Goal: Information Seeking & Learning: Learn about a topic

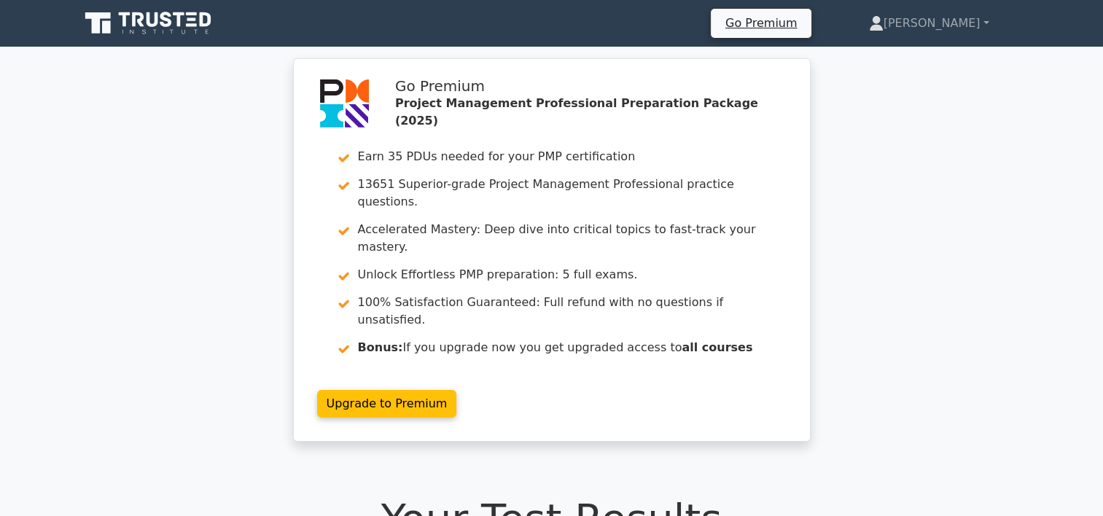
scroll to position [106, 0]
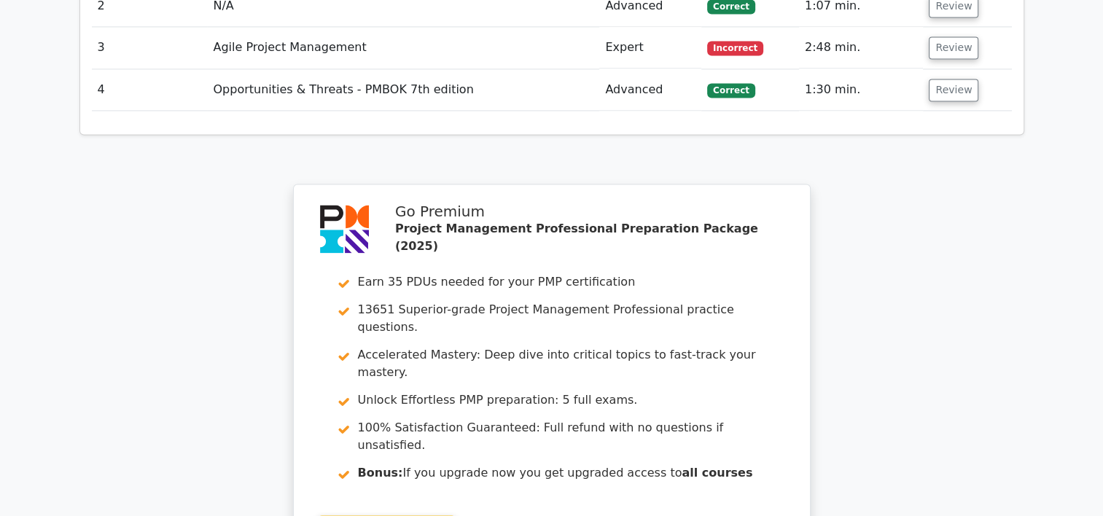
scroll to position [2328, 0]
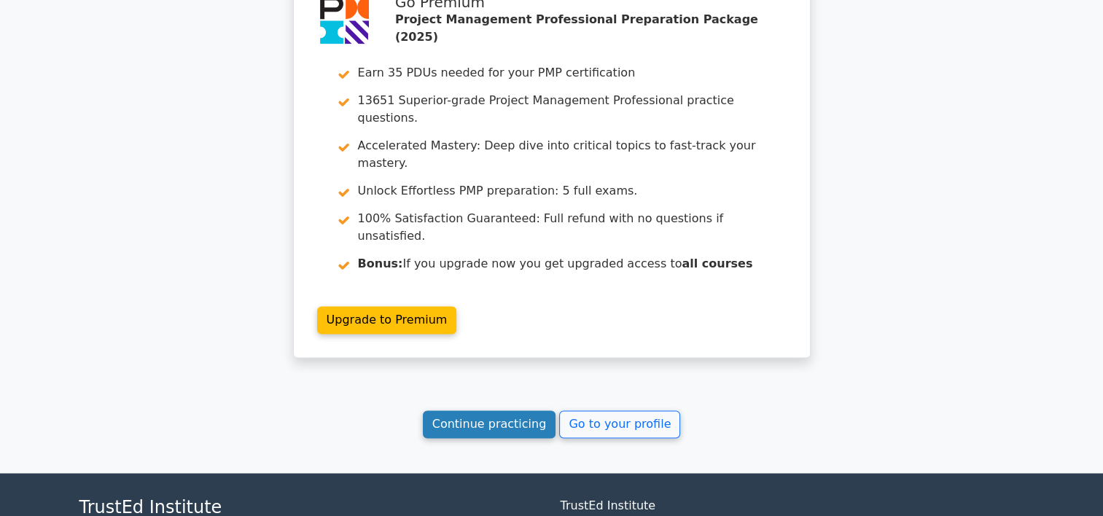
click at [464, 411] on link "Continue practicing" at bounding box center [489, 425] width 133 height 28
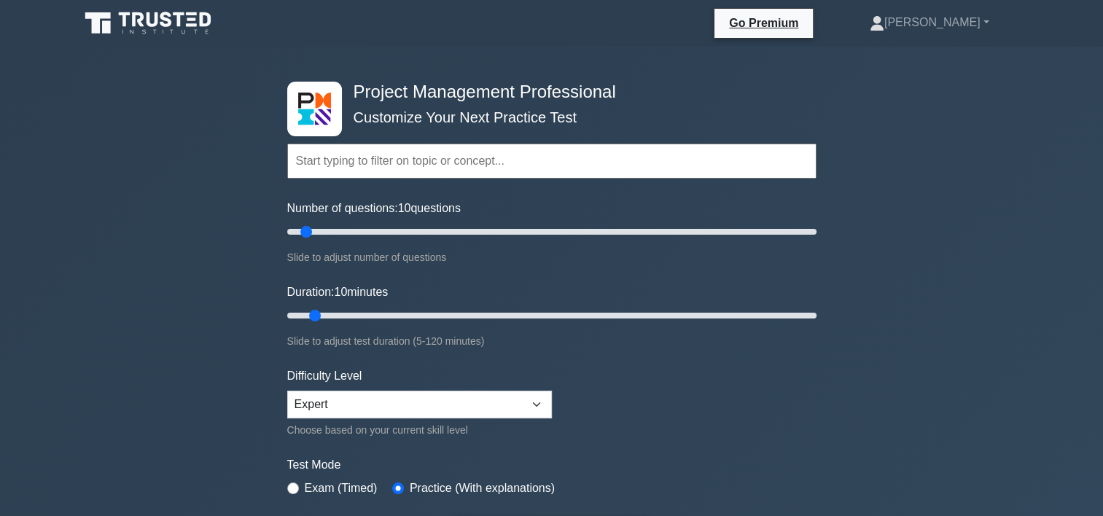
click at [441, 160] on input "text" at bounding box center [551, 161] width 529 height 35
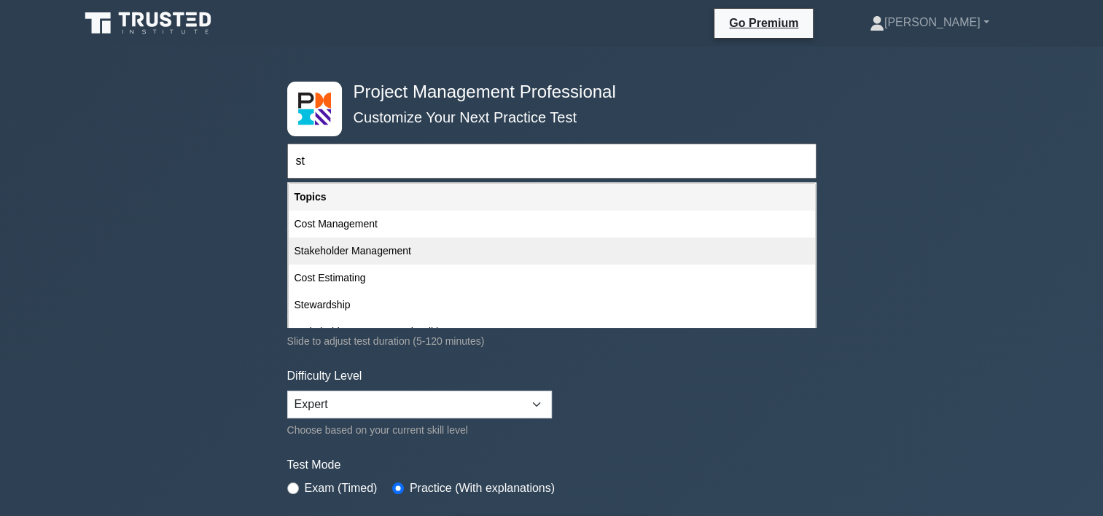
click at [438, 248] on div "Stakeholder Management" at bounding box center [552, 251] width 527 height 27
type input "Stakeholder Management"
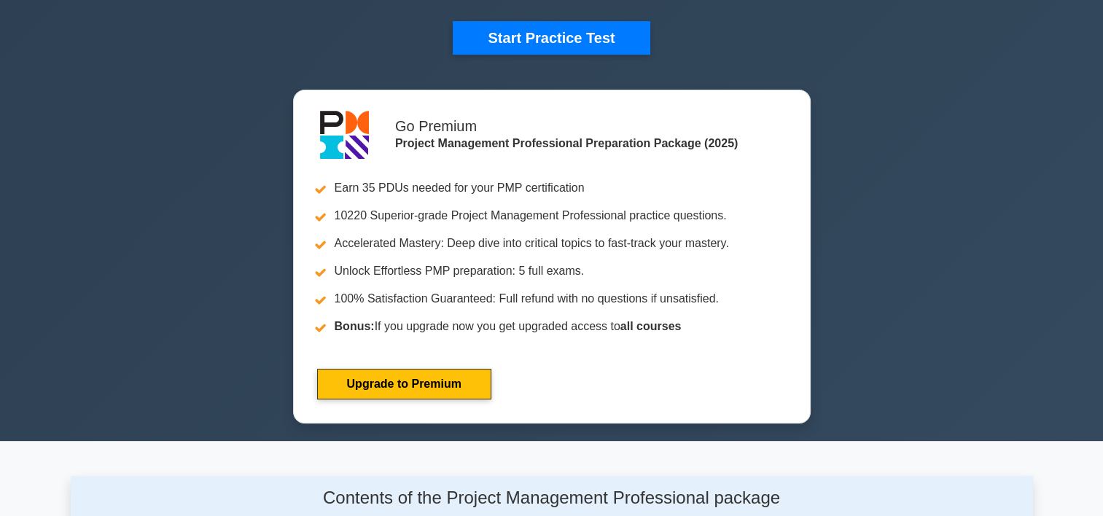
scroll to position [438, 0]
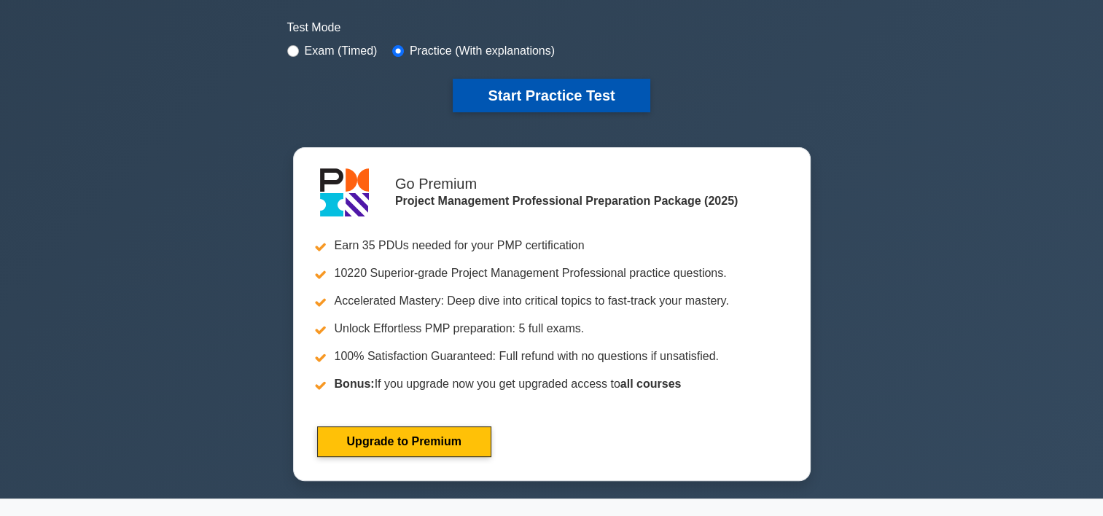
click at [613, 88] on button "Start Practice Test" at bounding box center [551, 96] width 197 height 34
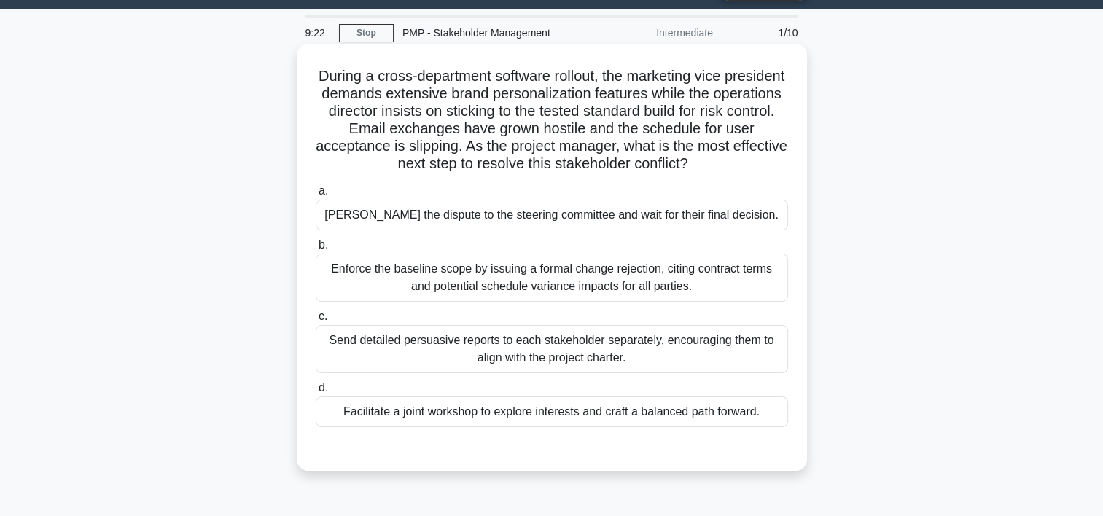
scroll to position [73, 0]
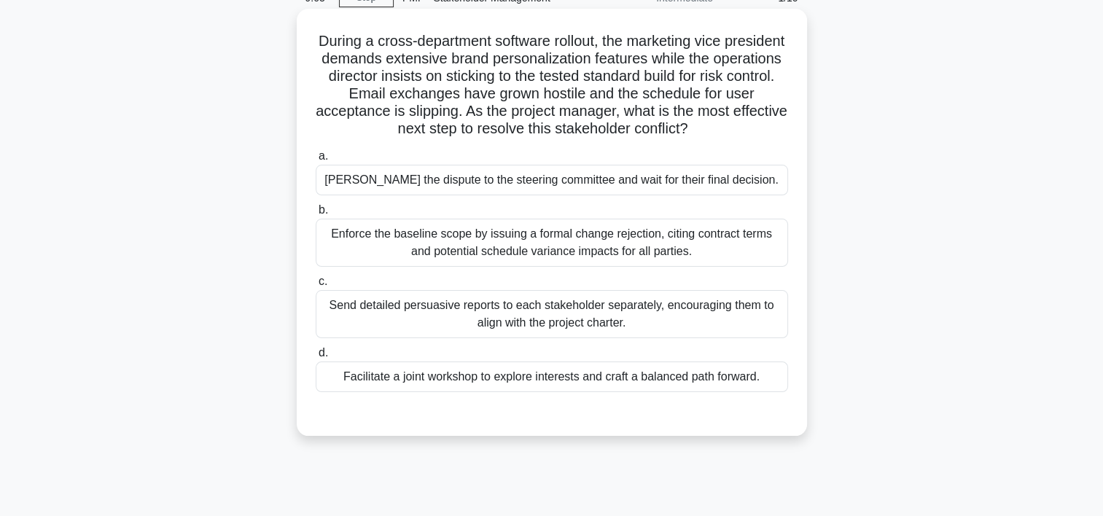
click at [512, 385] on div "Facilitate a joint workshop to explore interests and craft a balanced path forw…" at bounding box center [552, 377] width 473 height 31
click at [316, 358] on input "d. Facilitate a joint workshop to explore interests and craft a balanced path f…" at bounding box center [316, 353] width 0 height 9
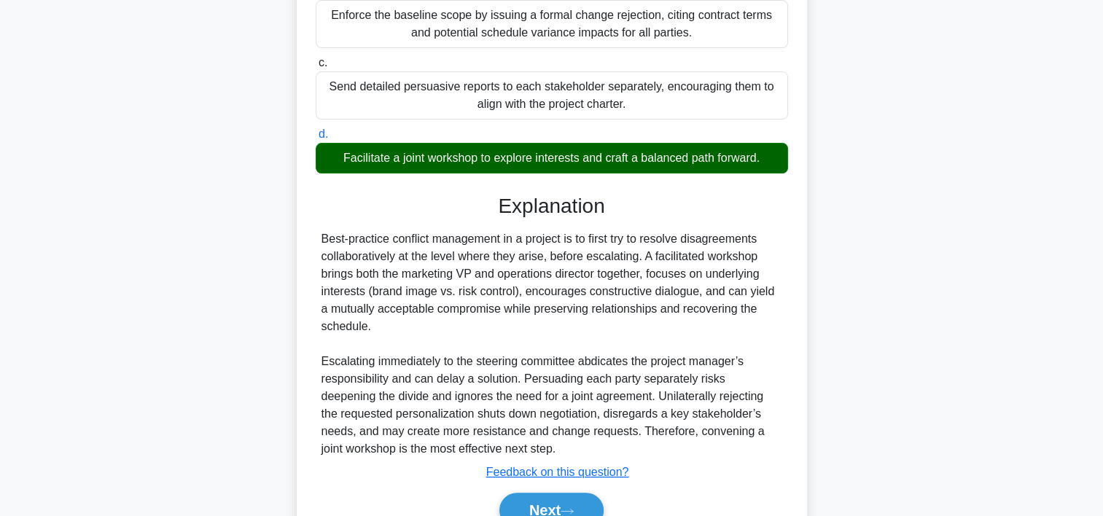
scroll to position [365, 0]
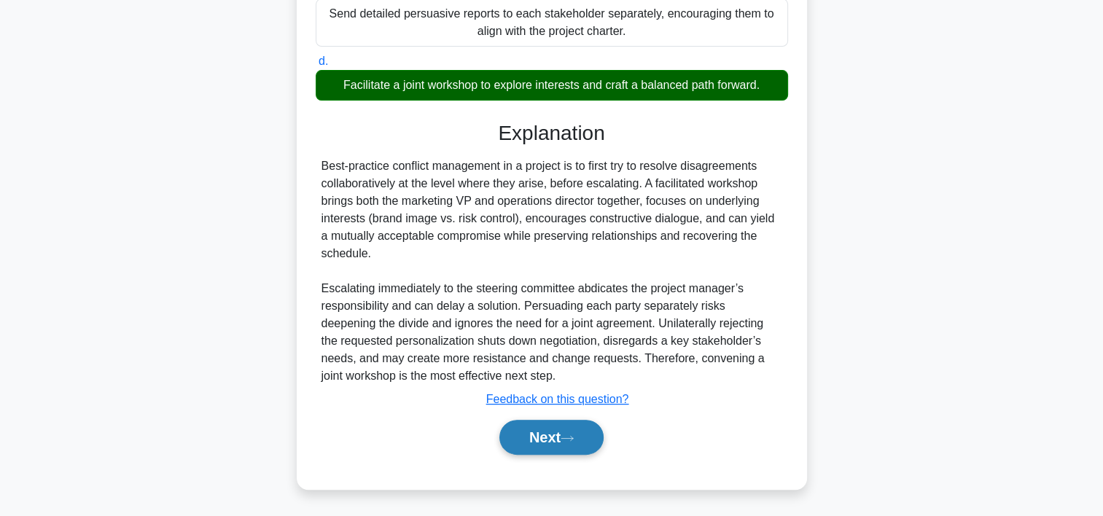
click at [549, 435] on button "Next" at bounding box center [552, 437] width 104 height 35
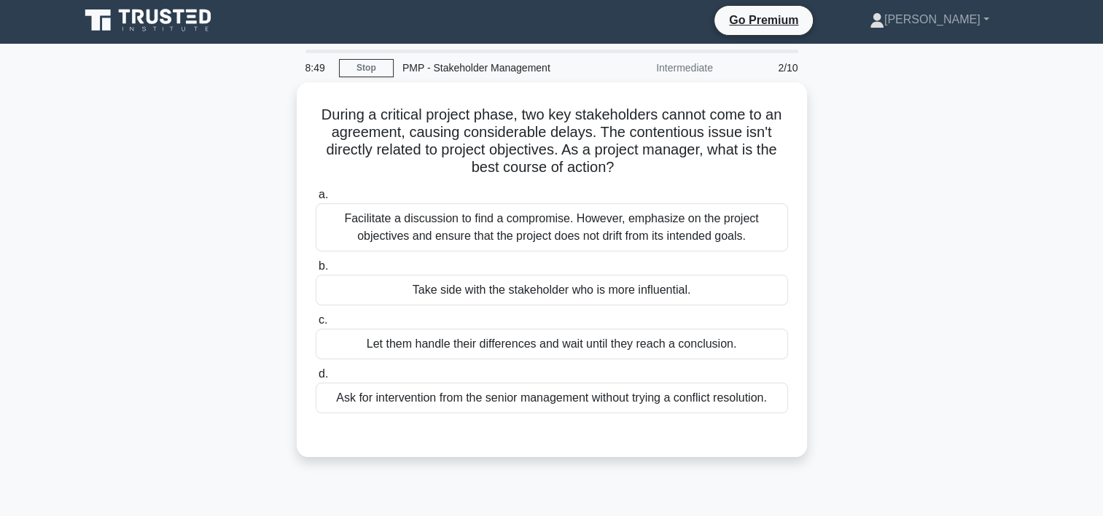
scroll to position [0, 0]
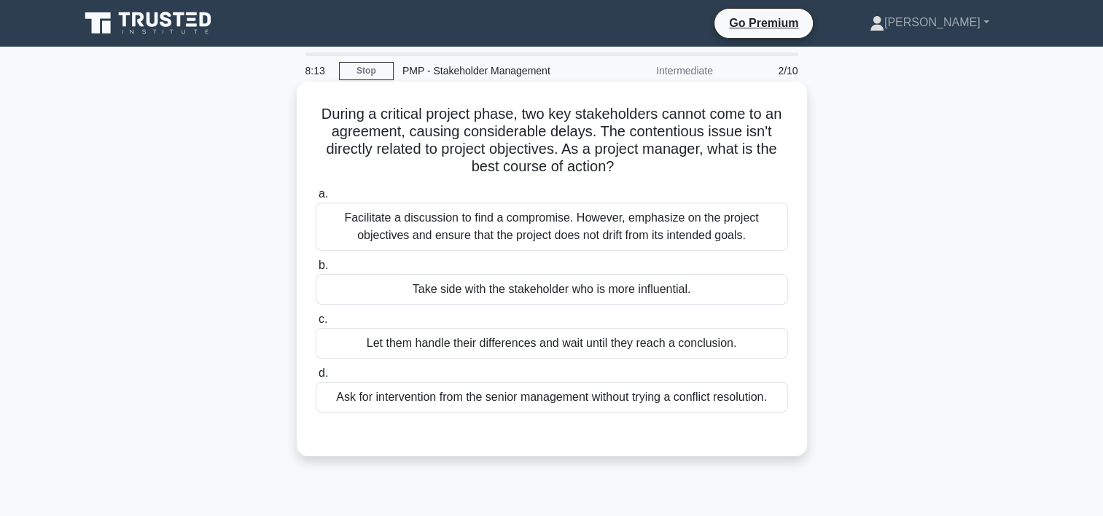
click at [531, 216] on div "Facilitate a discussion to find a compromise. However, emphasize on the project…" at bounding box center [552, 227] width 473 height 48
click at [316, 199] on input "a. Facilitate a discussion to find a compromise. However, emphasize on the proj…" at bounding box center [316, 194] width 0 height 9
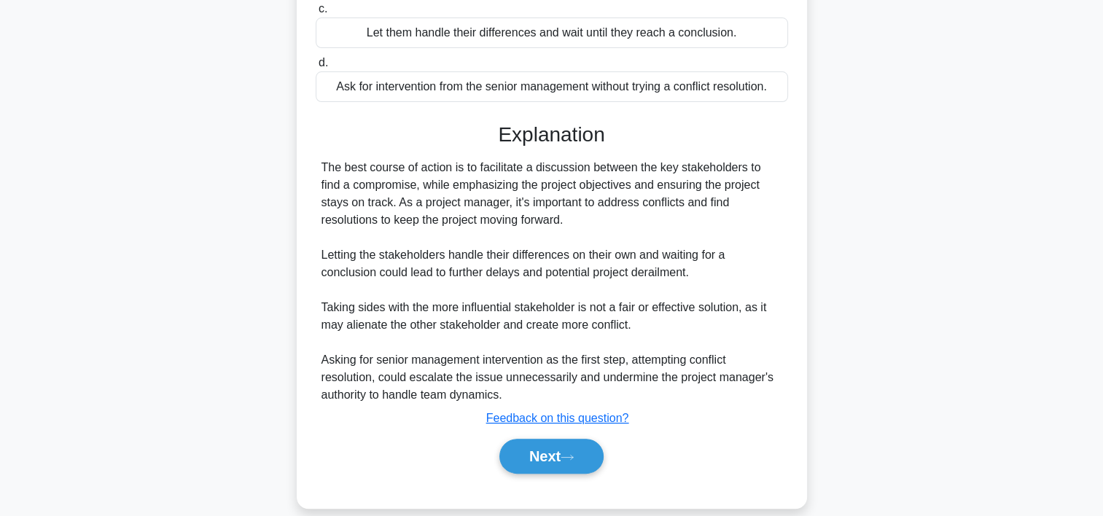
scroll to position [330, 0]
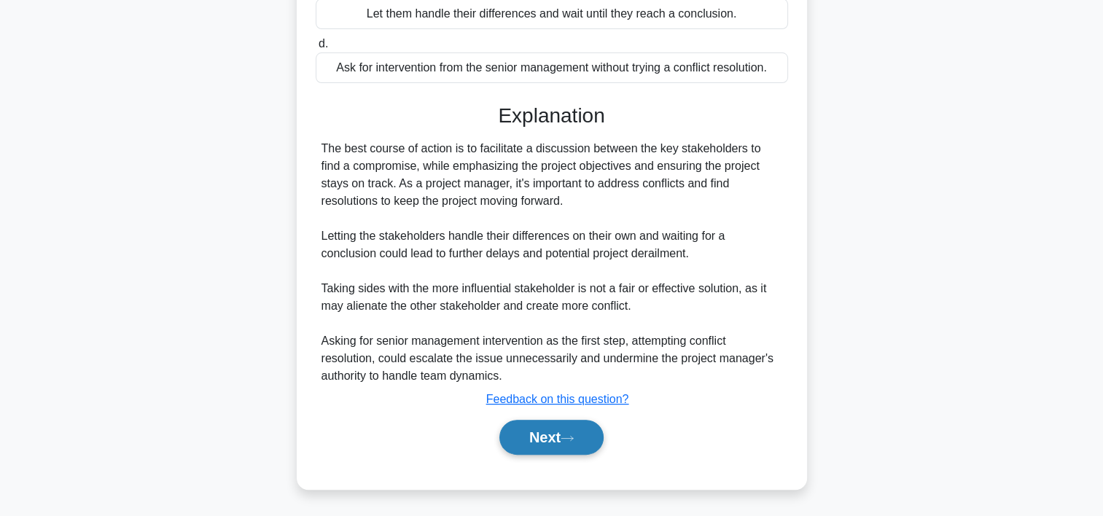
click at [537, 434] on button "Next" at bounding box center [552, 437] width 104 height 35
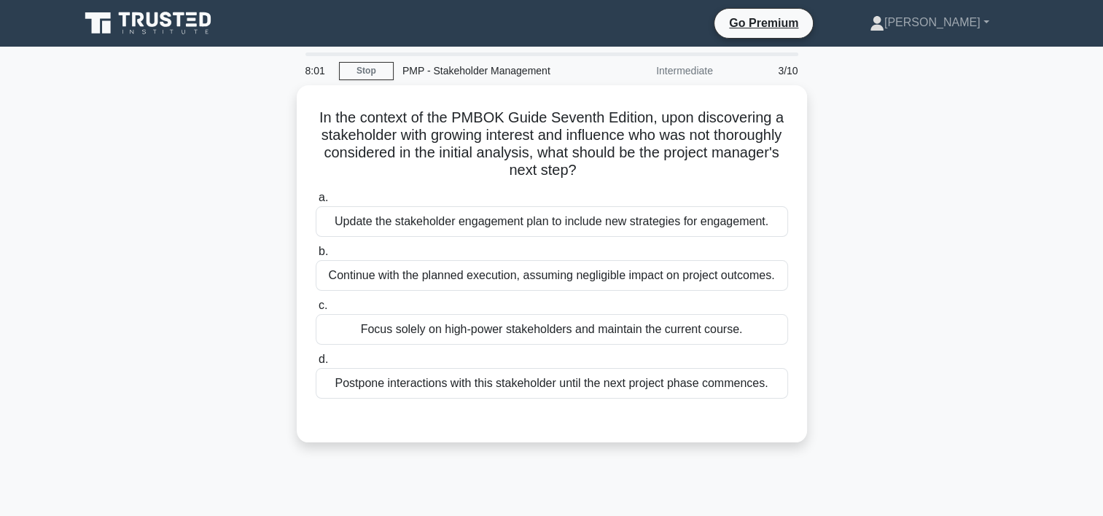
scroll to position [0, 0]
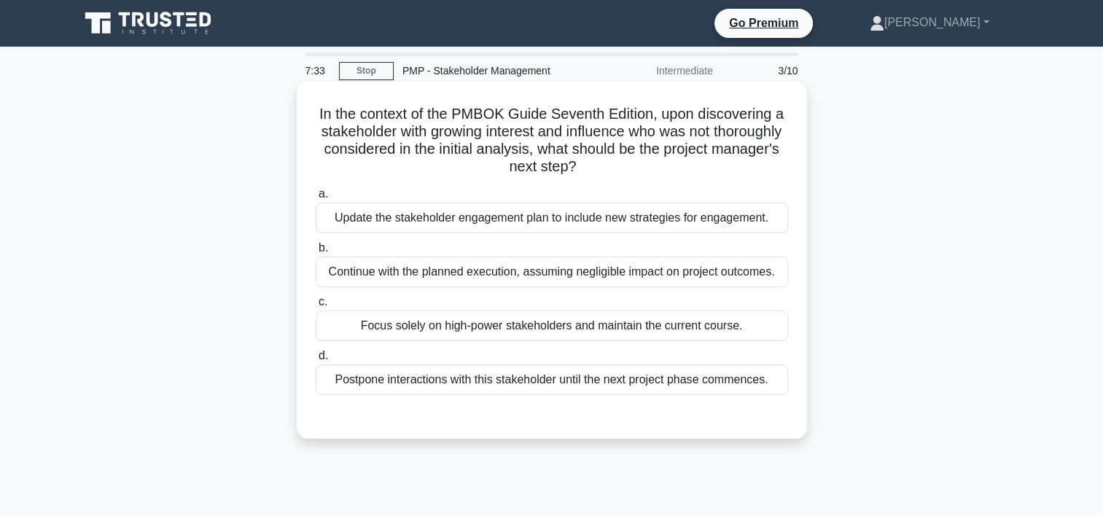
click at [616, 222] on div "Update the stakeholder engagement plan to include new strategies for engagement." at bounding box center [552, 218] width 473 height 31
click at [316, 199] on input "a. Update the stakeholder engagement plan to include new strategies for engagem…" at bounding box center [316, 194] width 0 height 9
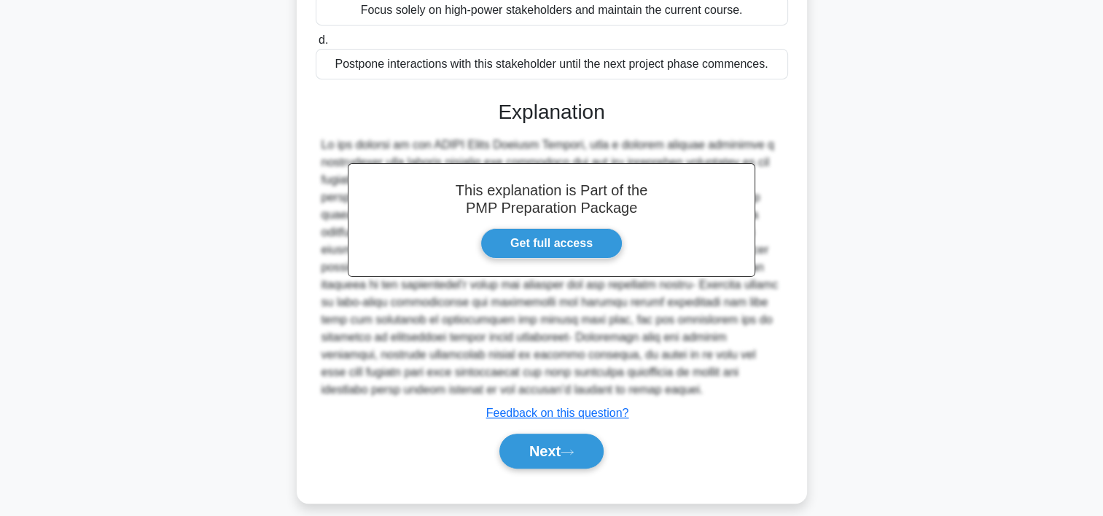
scroll to position [330, 0]
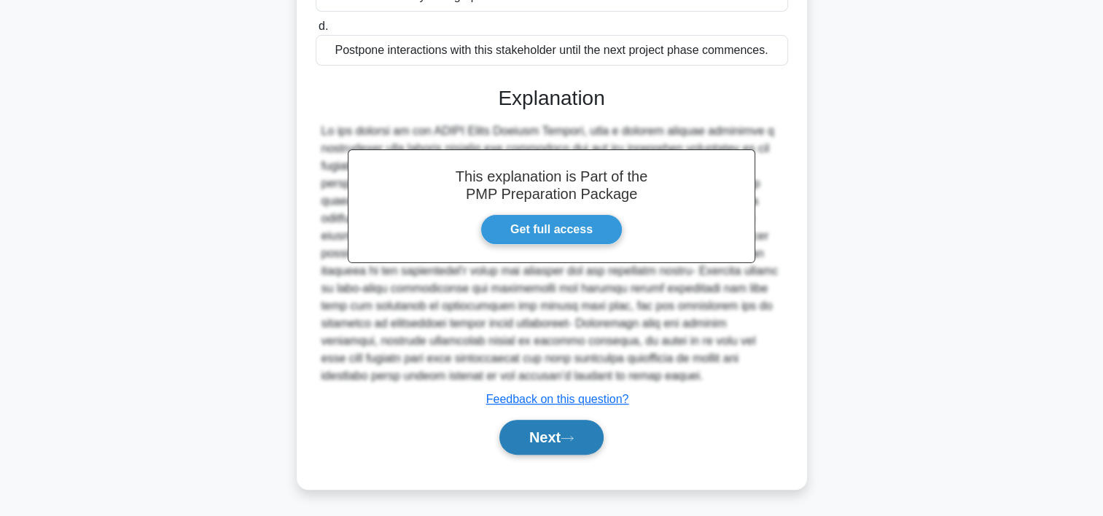
click at [570, 435] on icon at bounding box center [567, 439] width 13 height 8
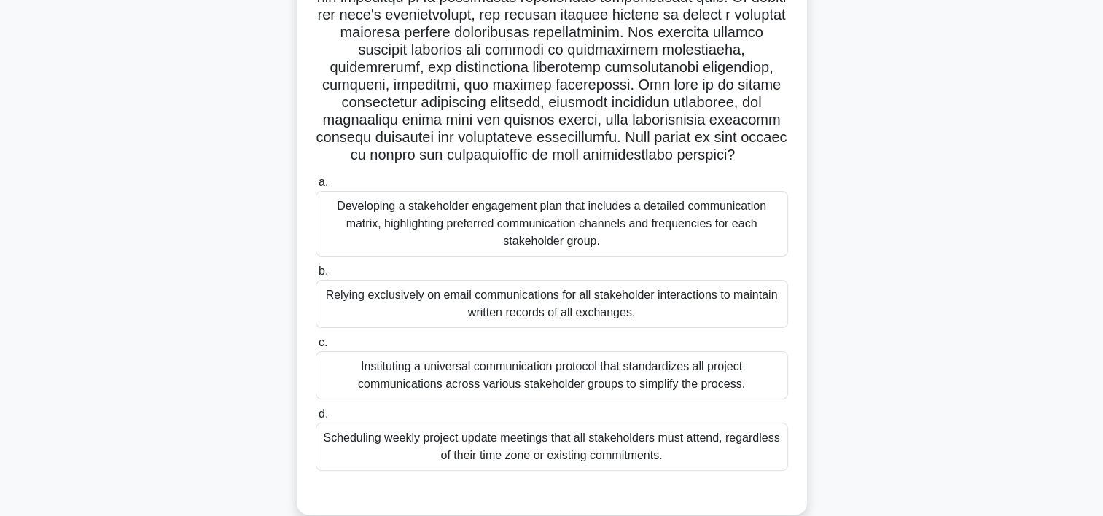
scroll to position [282, 0]
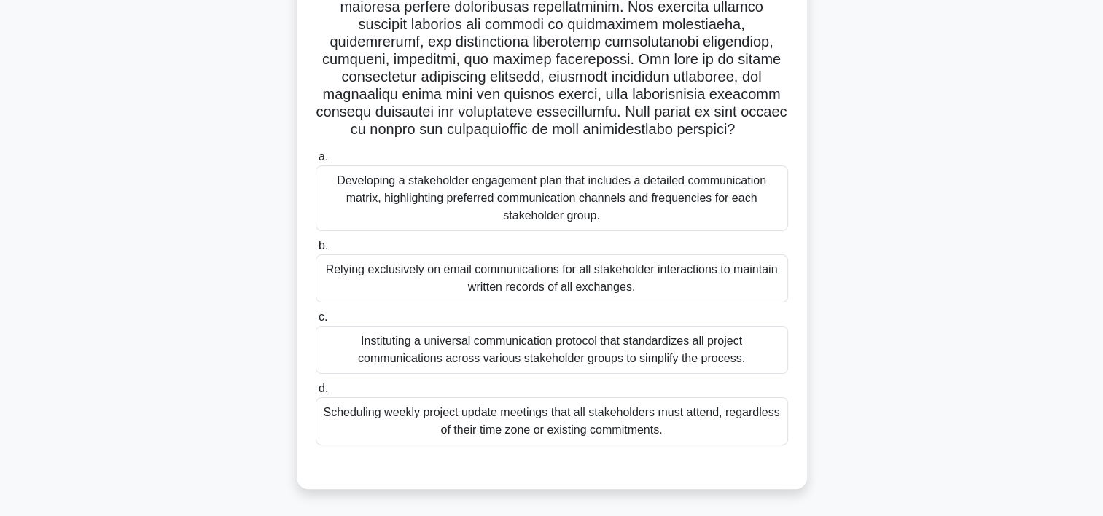
click at [571, 201] on div "Developing a stakeholder engagement plan that includes a detailed communication…" at bounding box center [552, 199] width 473 height 66
click at [316, 162] on input "a. Developing a stakeholder engagement plan that includes a detailed communicat…" at bounding box center [316, 156] width 0 height 9
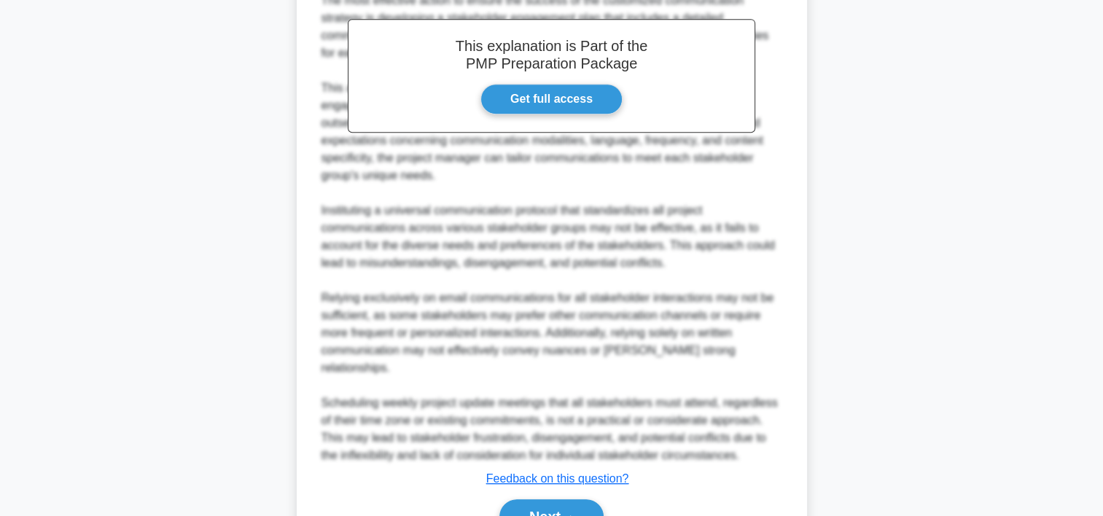
scroll to position [855, 0]
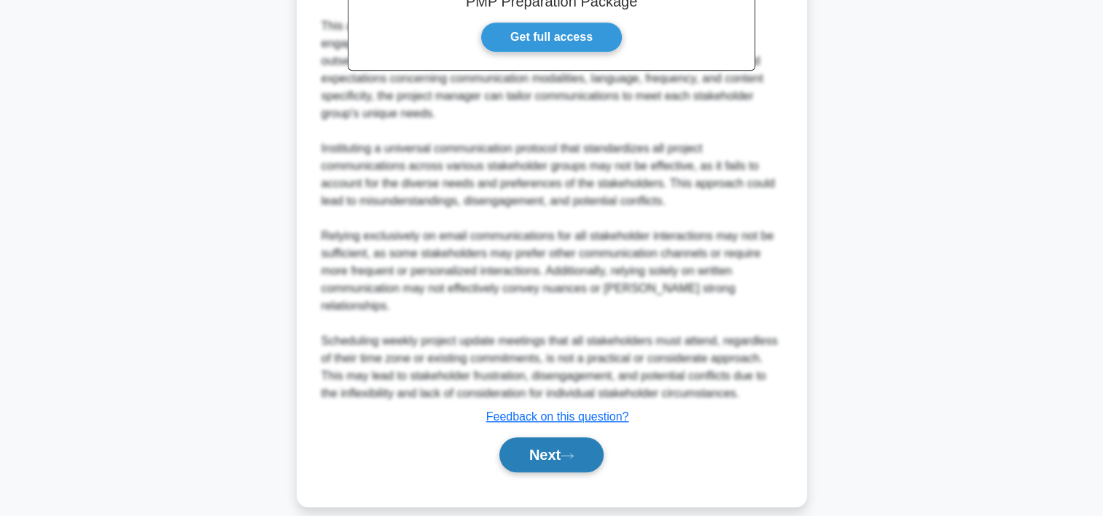
click at [536, 443] on button "Next" at bounding box center [552, 455] width 104 height 35
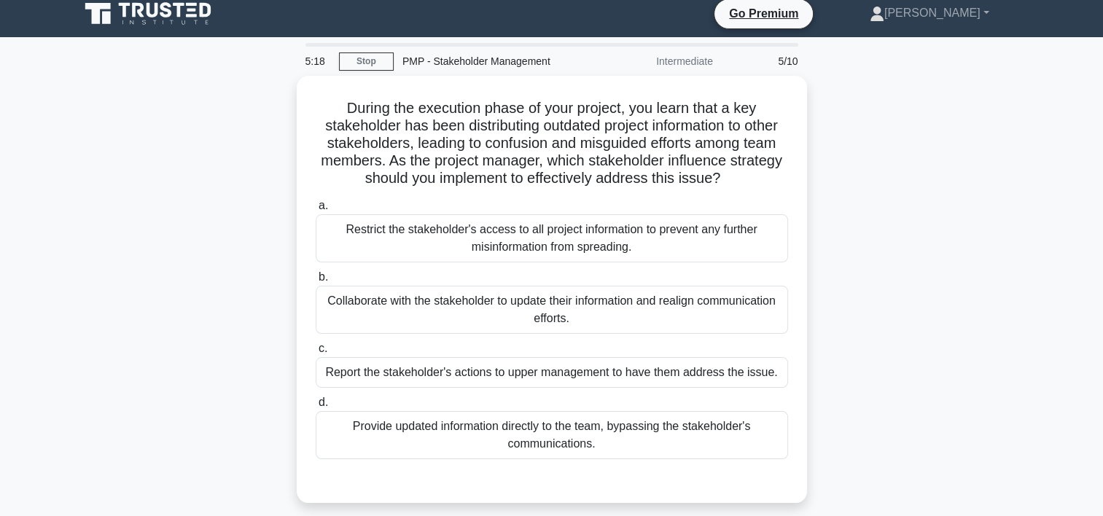
scroll to position [0, 0]
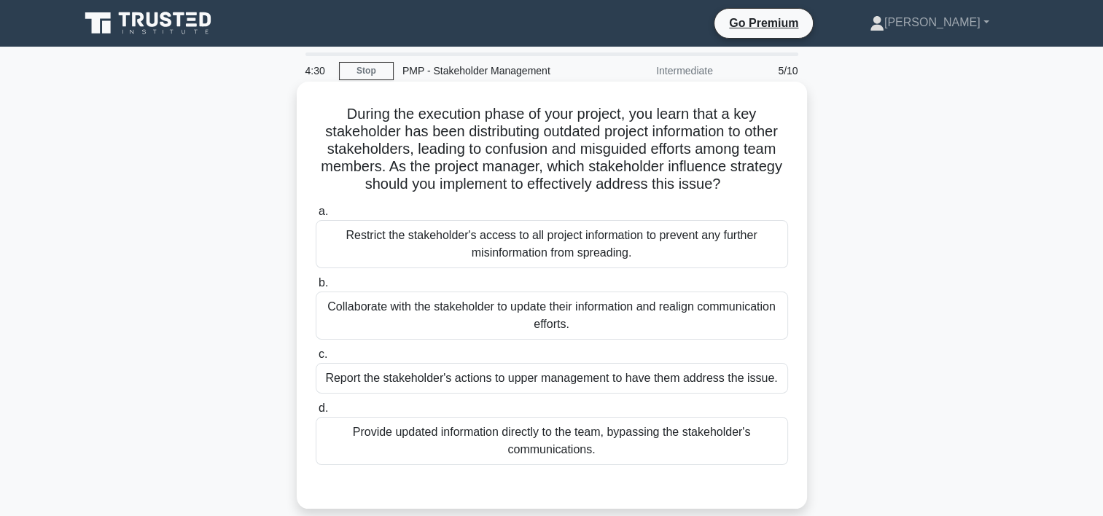
click at [586, 250] on div "Restrict the stakeholder's access to all project information to prevent any fur…" at bounding box center [552, 244] width 473 height 48
click at [316, 217] on input "a. Restrict the stakeholder's access to all project information to prevent any …" at bounding box center [316, 211] width 0 height 9
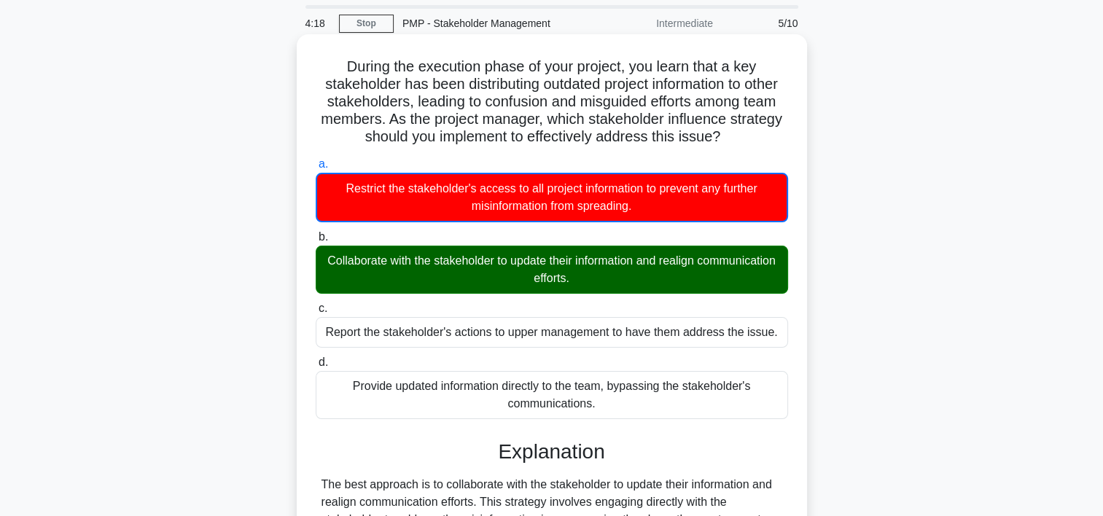
scroll to position [73, 0]
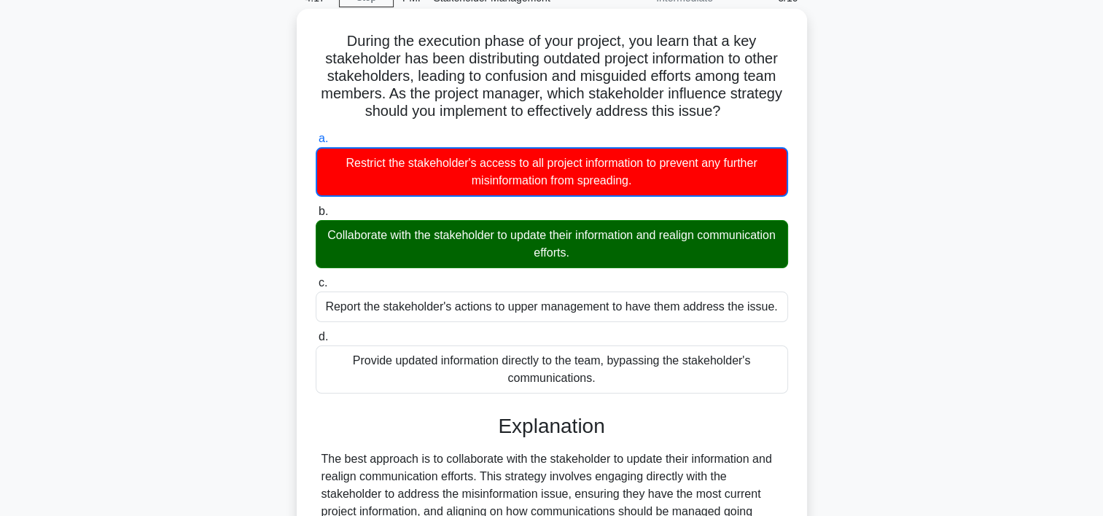
click at [616, 269] on div "a. Restrict the stakeholder's access to all project information to prevent any …" at bounding box center [552, 262] width 490 height 270
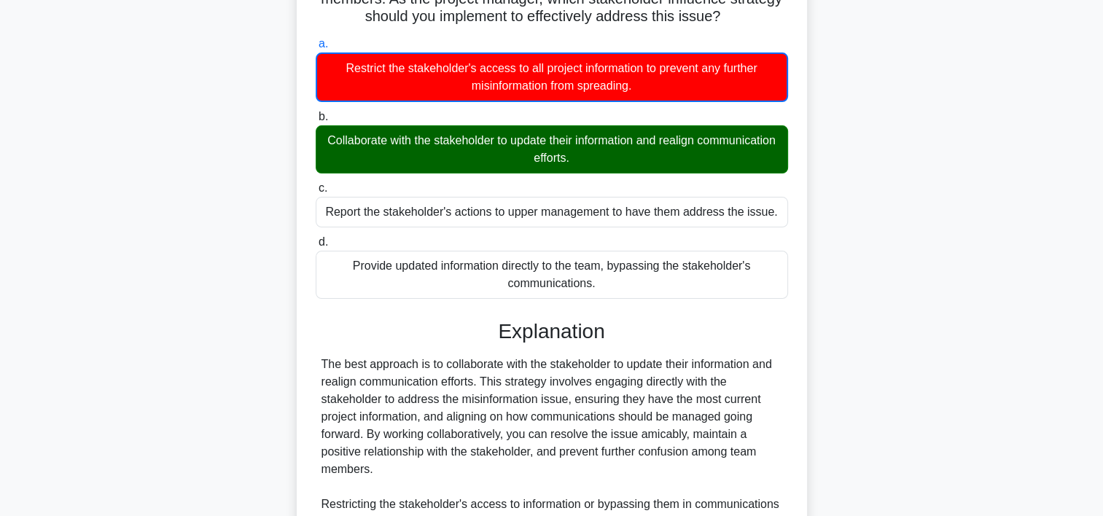
scroll to position [365, 0]
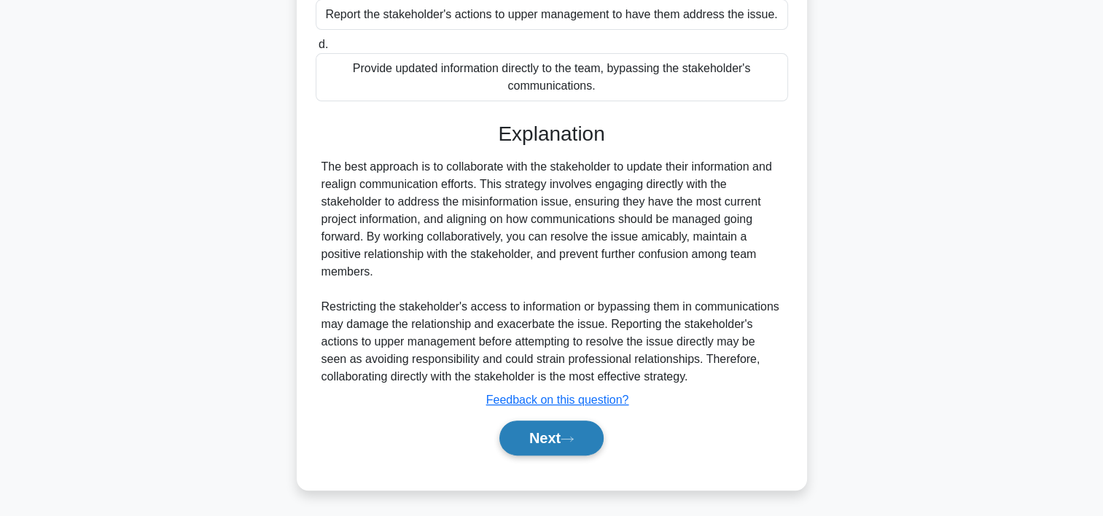
click at [571, 432] on button "Next" at bounding box center [552, 438] width 104 height 35
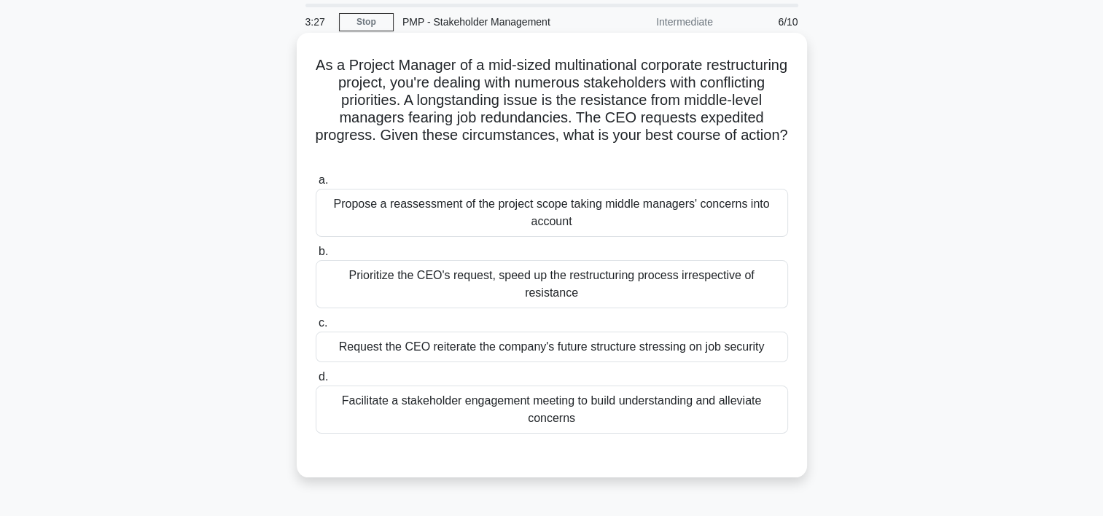
scroll to position [73, 0]
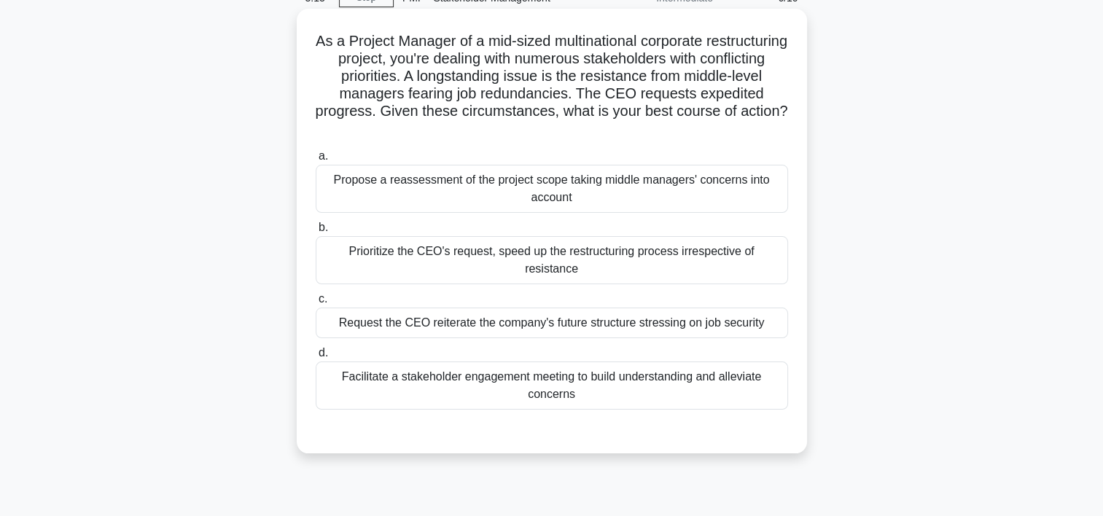
click at [601, 362] on div "Facilitate a stakeholder engagement meeting to build understanding and alleviat…" at bounding box center [552, 386] width 473 height 48
click at [316, 358] on input "d. Facilitate a stakeholder engagement meeting to build understanding and allev…" at bounding box center [316, 353] width 0 height 9
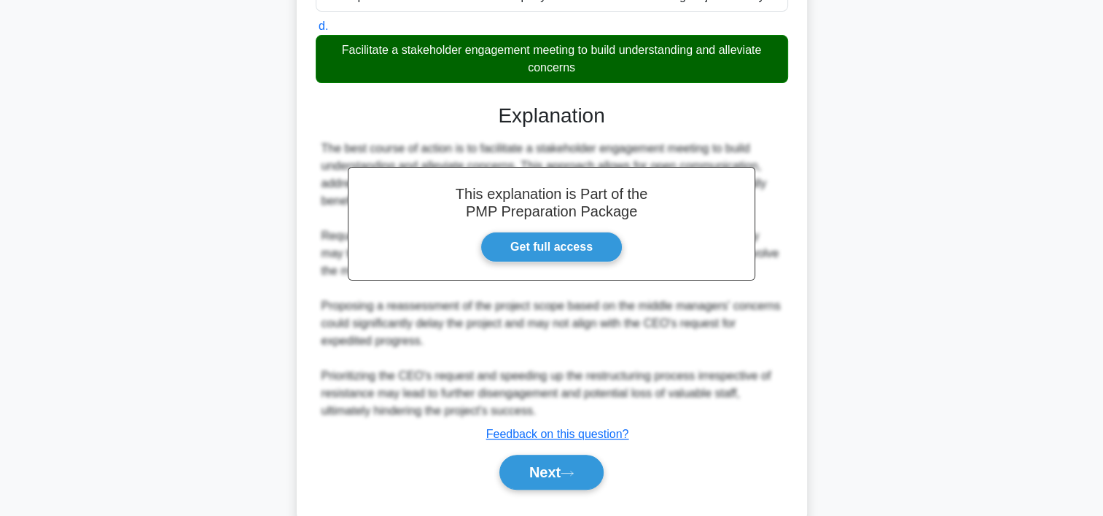
scroll to position [417, 0]
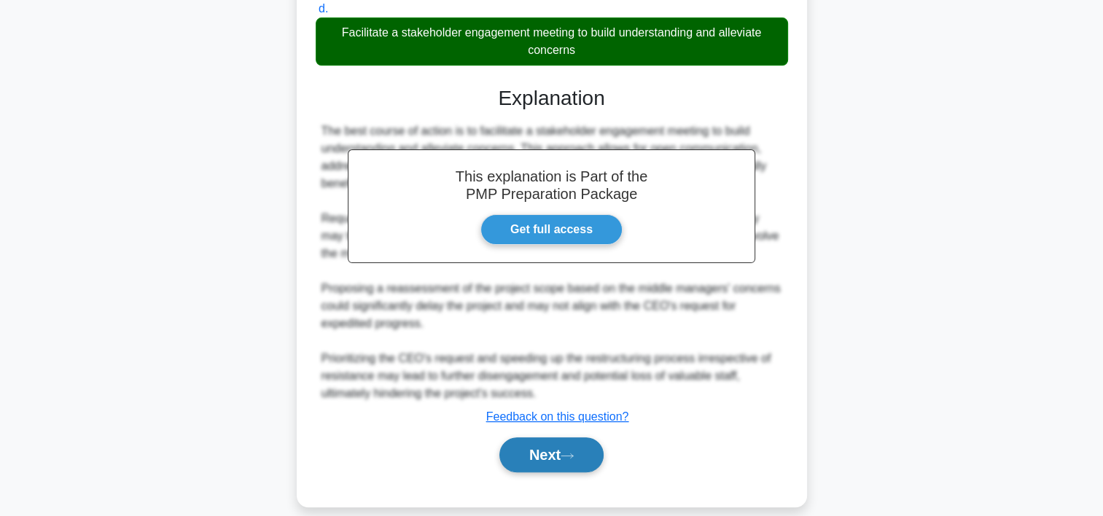
click at [586, 438] on button "Next" at bounding box center [552, 455] width 104 height 35
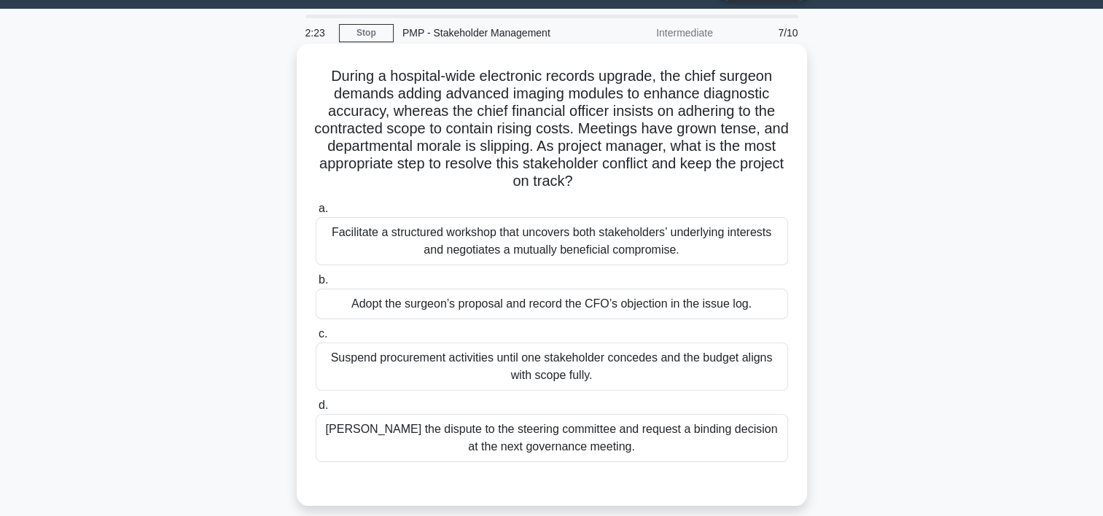
scroll to position [73, 0]
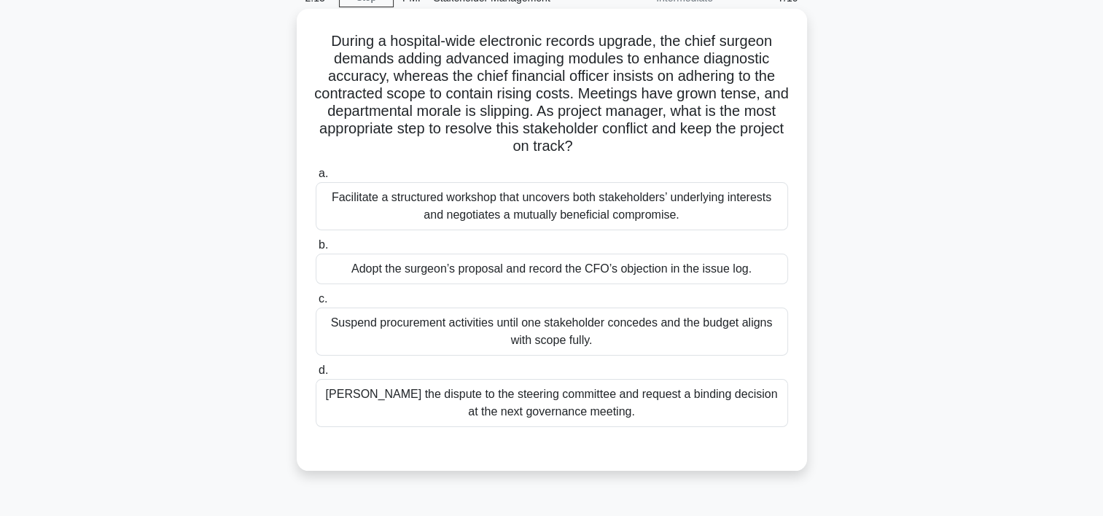
click at [447, 224] on div "Facilitate a structured workshop that uncovers both stakeholders’ underlying in…" at bounding box center [552, 206] width 473 height 48
click at [316, 179] on input "a. Facilitate a structured workshop that uncovers both stakeholders’ underlying…" at bounding box center [316, 173] width 0 height 9
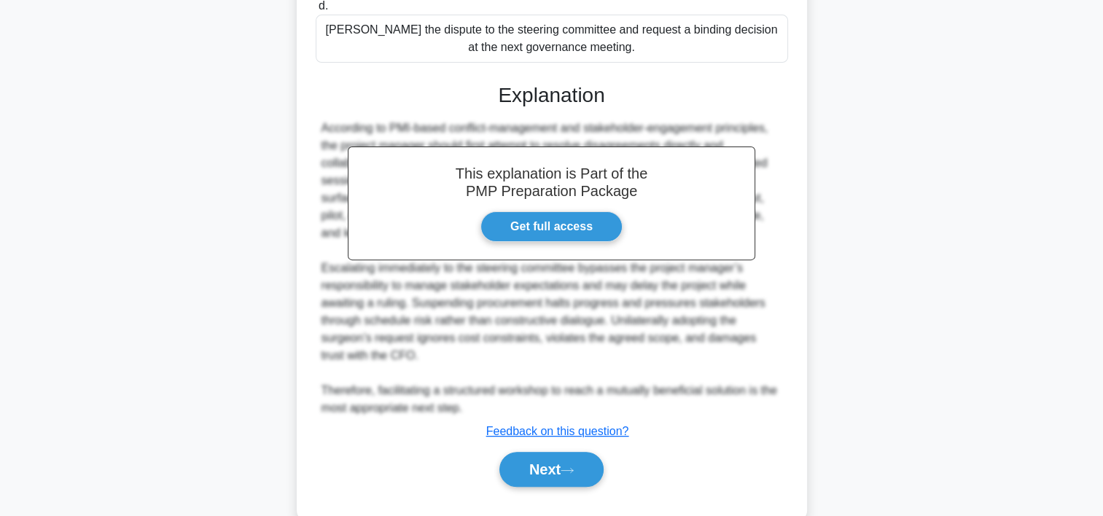
scroll to position [470, 0]
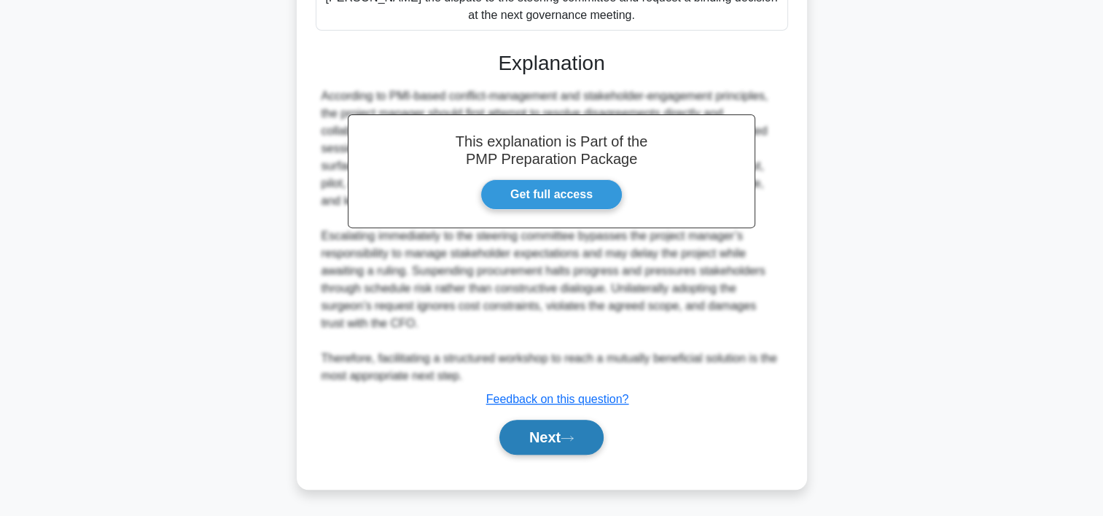
click at [528, 438] on button "Next" at bounding box center [552, 437] width 104 height 35
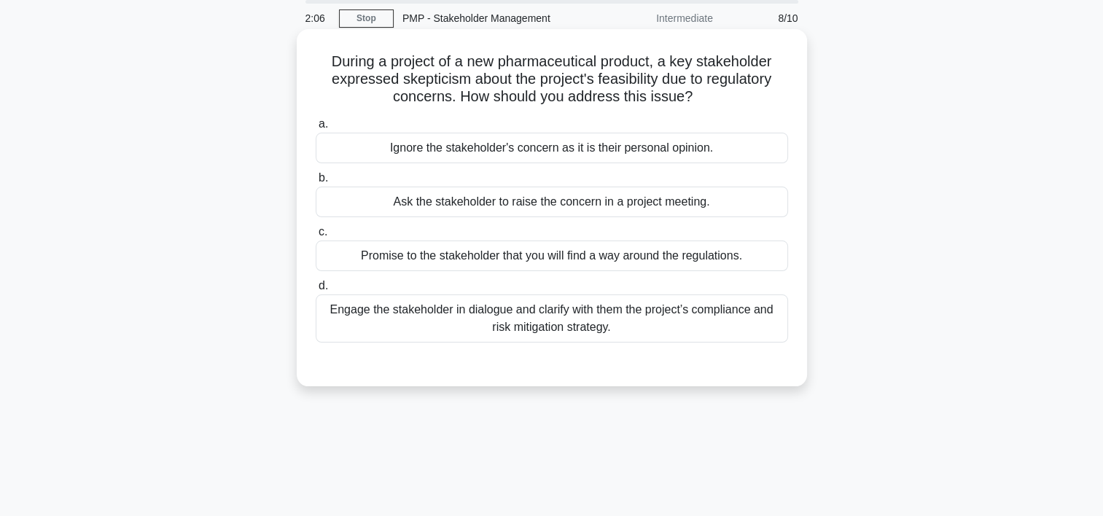
scroll to position [0, 0]
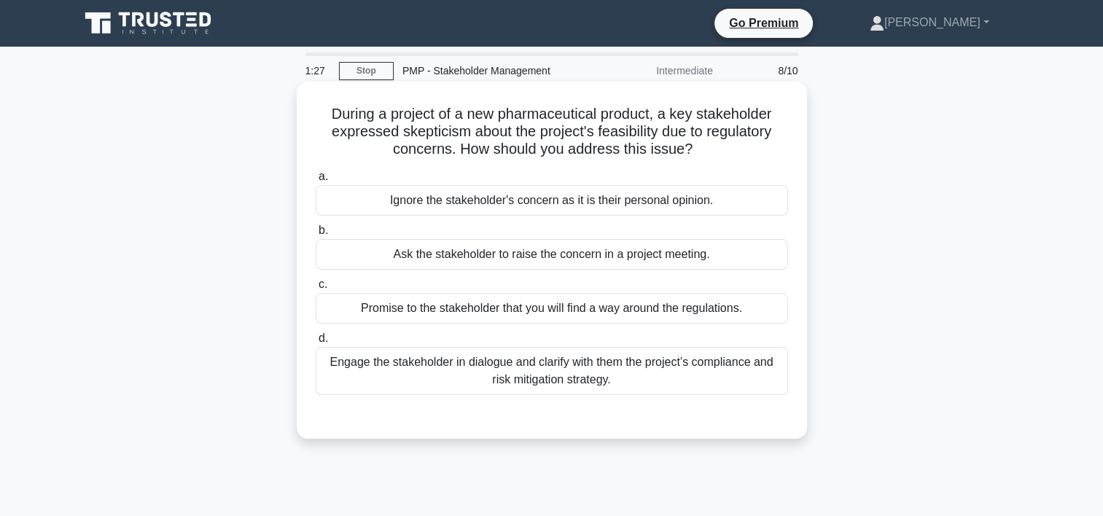
click at [602, 378] on div "Engage the stakeholder in dialogue and clarify with them the project’s complian…" at bounding box center [552, 371] width 473 height 48
click at [316, 344] on input "d. Engage the stakeholder in dialogue and clarify with them the project’s compl…" at bounding box center [316, 338] width 0 height 9
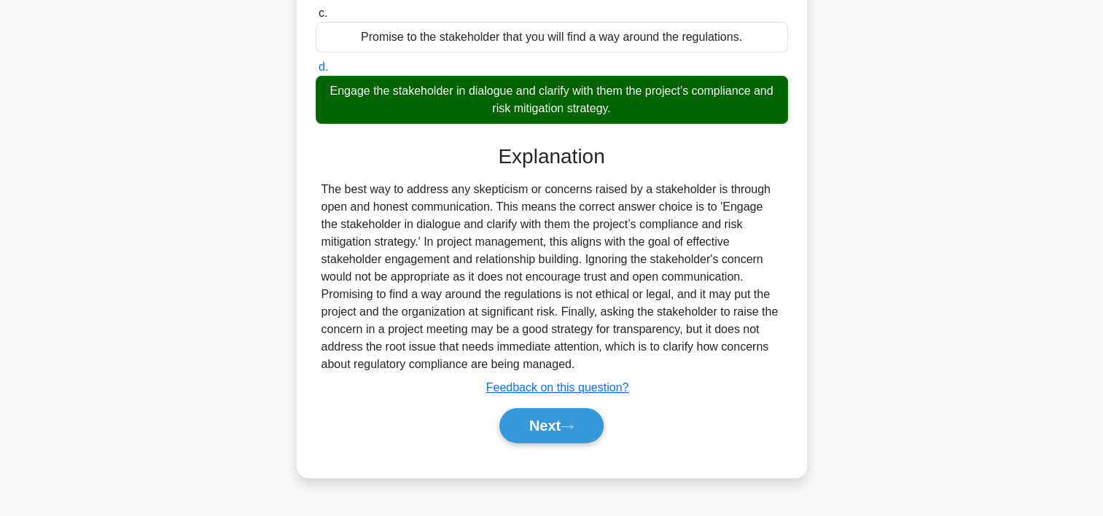
scroll to position [271, 0]
click at [567, 435] on button "Next" at bounding box center [552, 425] width 104 height 35
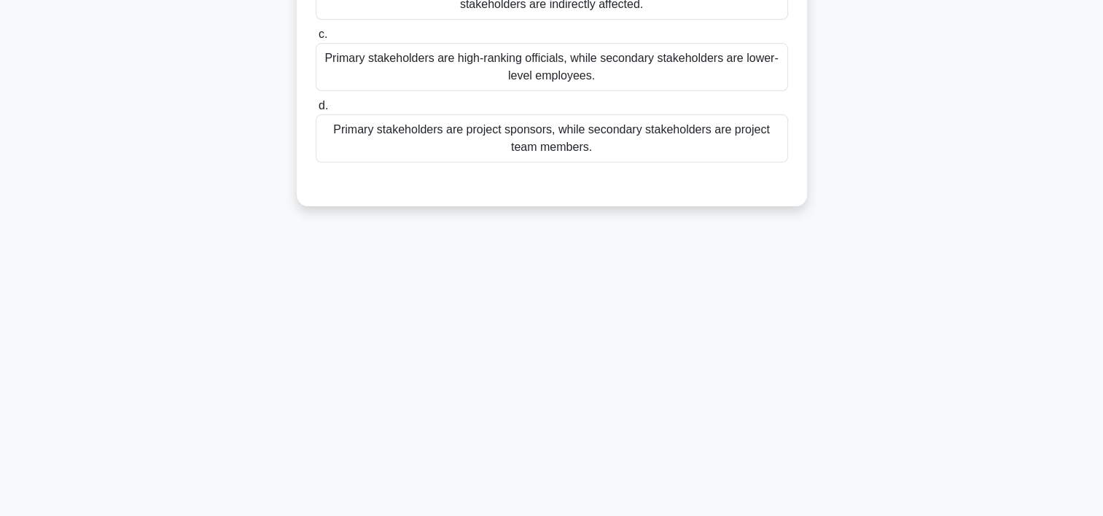
scroll to position [0, 0]
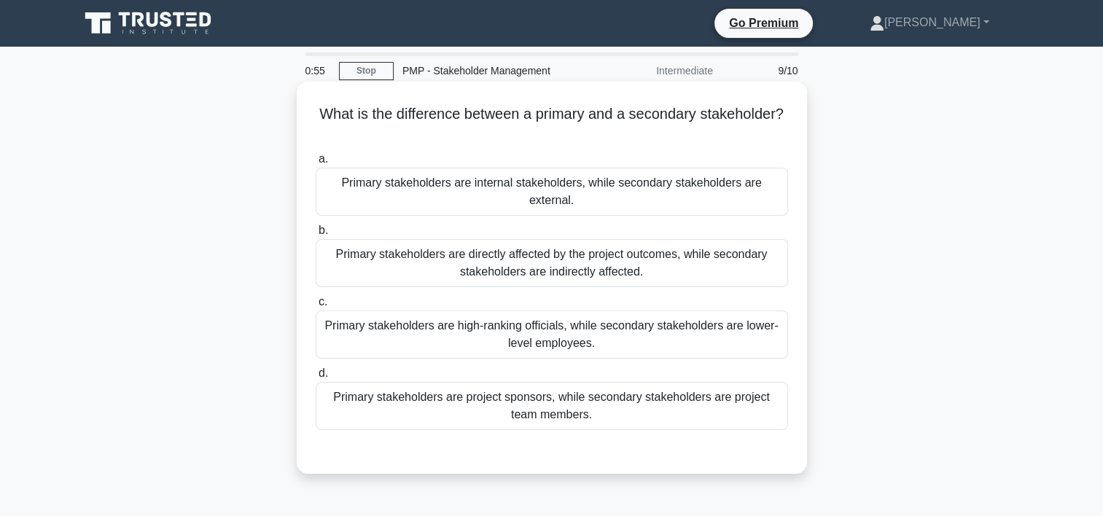
click at [484, 251] on div "Primary stakeholders are directly affected by the project outcomes, while secon…" at bounding box center [552, 263] width 473 height 48
click at [316, 236] on input "b. Primary stakeholders are directly affected by the project outcomes, while se…" at bounding box center [316, 230] width 0 height 9
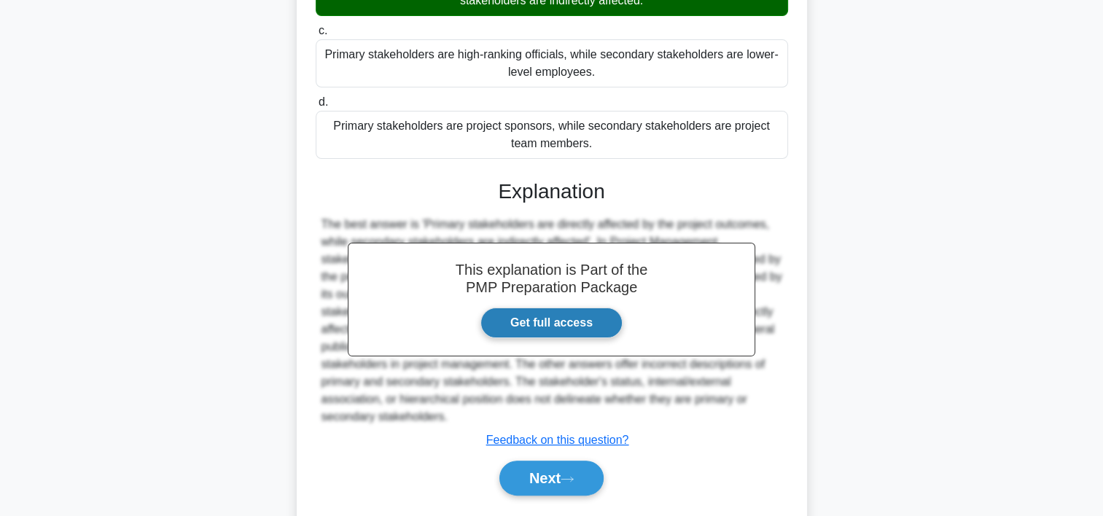
scroll to position [295, 0]
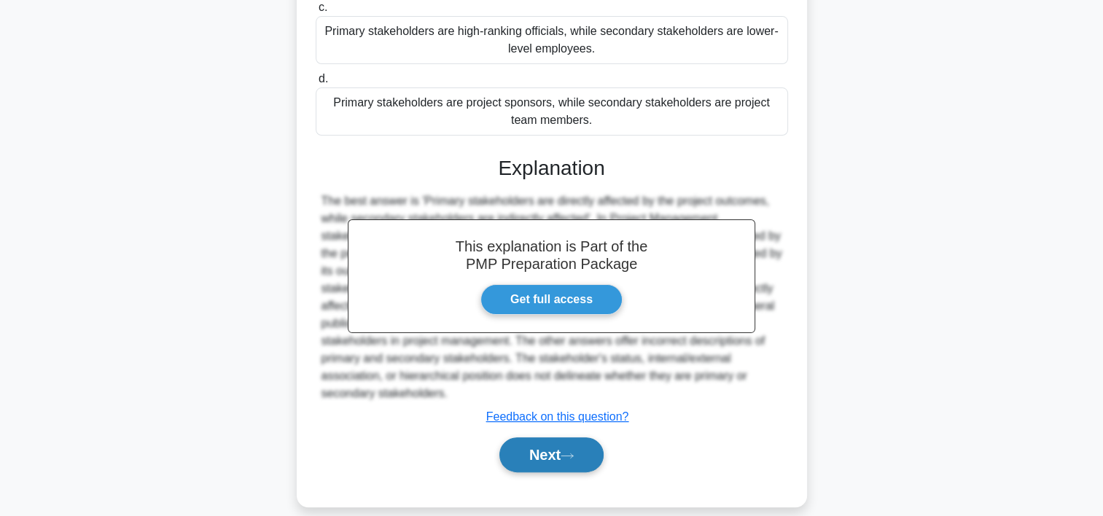
click at [564, 445] on button "Next" at bounding box center [552, 455] width 104 height 35
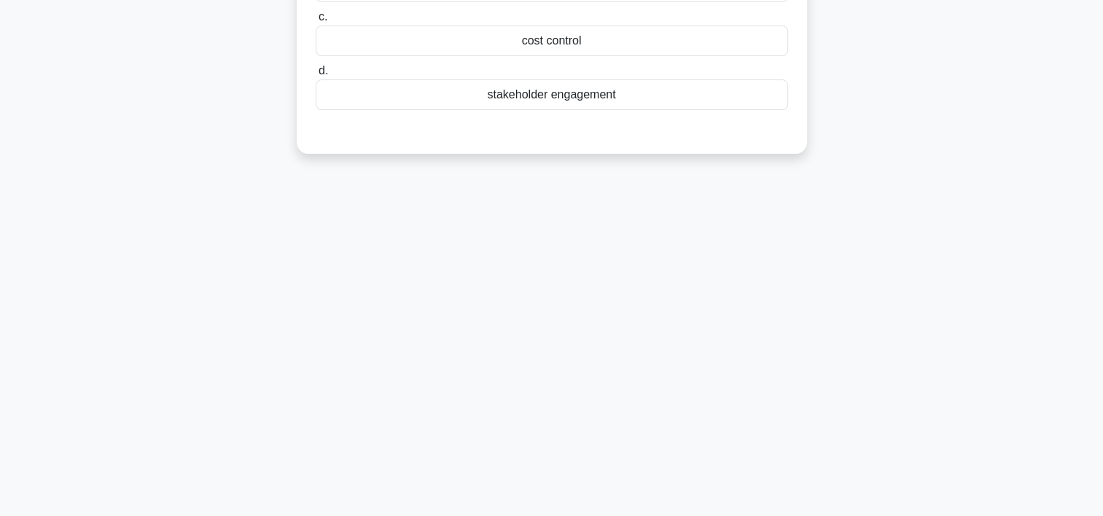
scroll to position [0, 0]
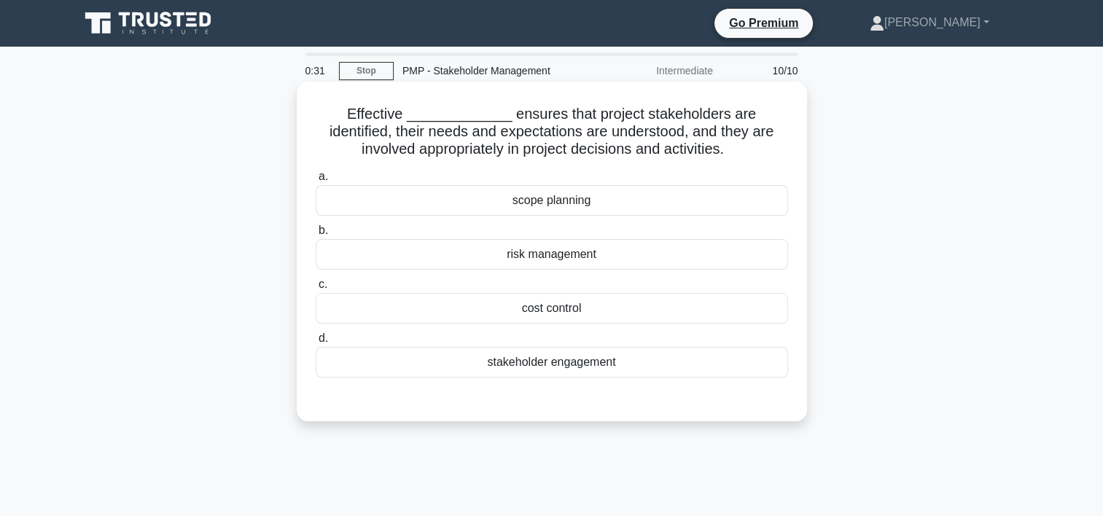
click at [560, 364] on div "stakeholder engagement" at bounding box center [552, 362] width 473 height 31
click at [316, 344] on input "d. stakeholder engagement" at bounding box center [316, 338] width 0 height 9
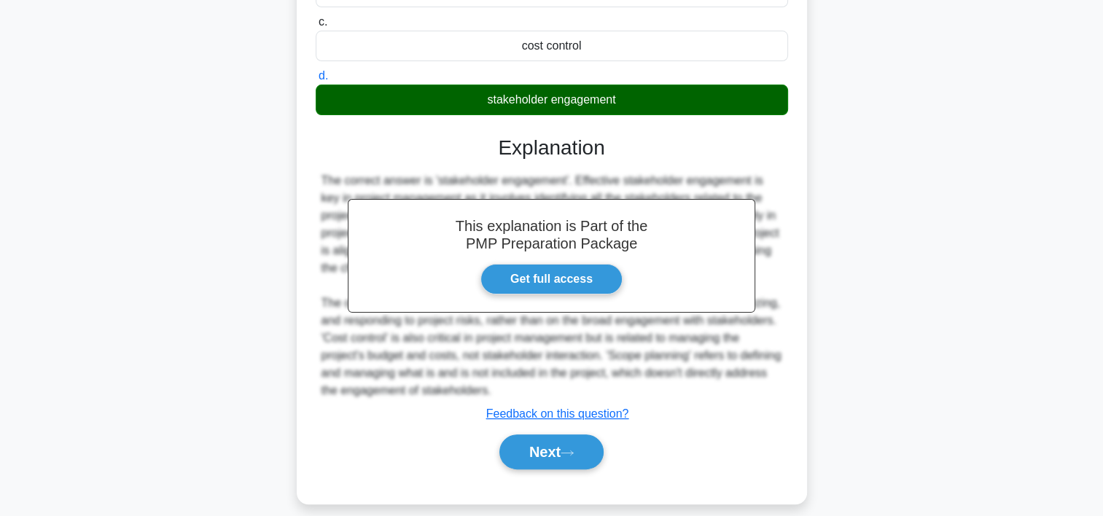
scroll to position [277, 0]
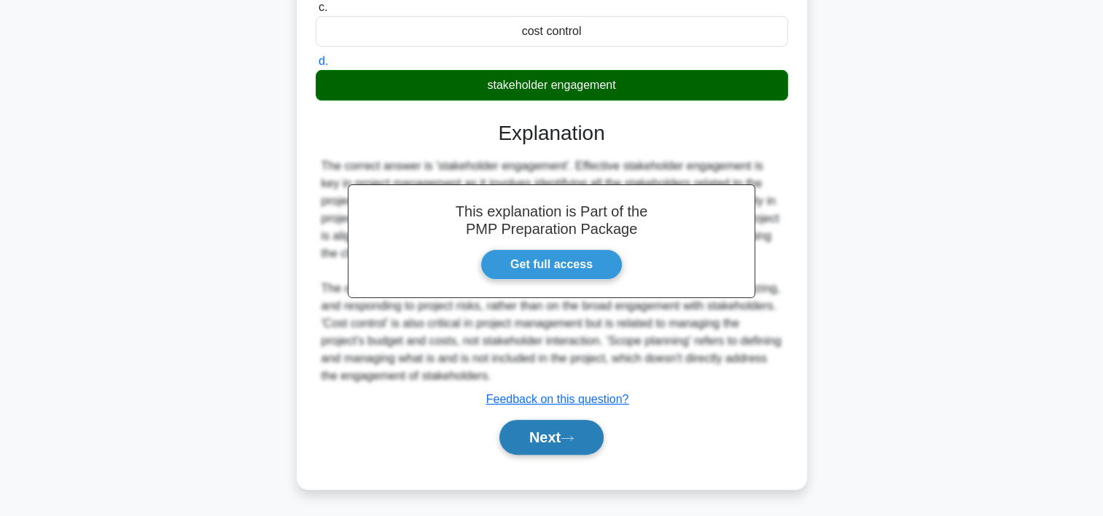
click at [551, 440] on button "Next" at bounding box center [552, 437] width 104 height 35
click at [545, 440] on button "Next" at bounding box center [552, 437] width 104 height 35
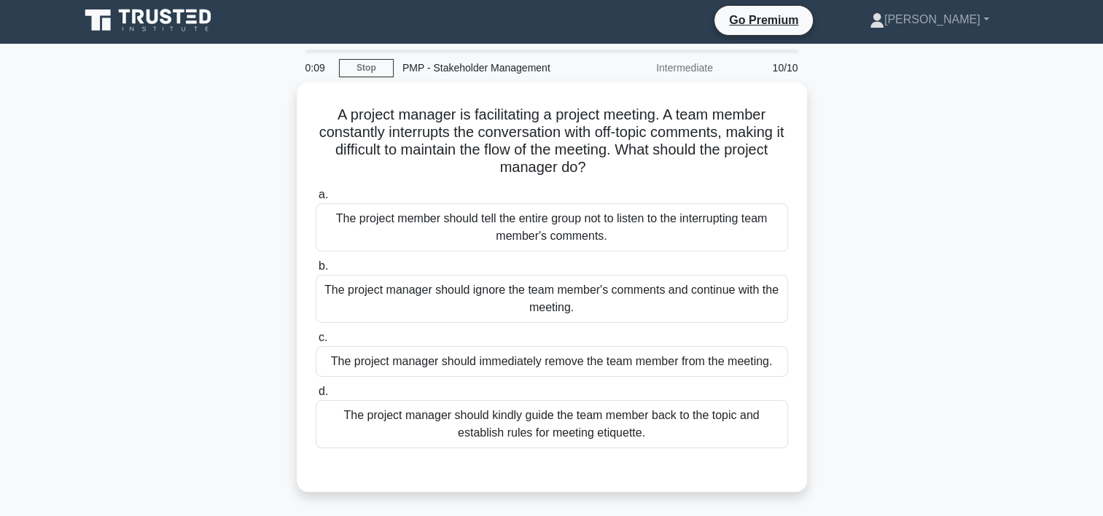
scroll to position [0, 0]
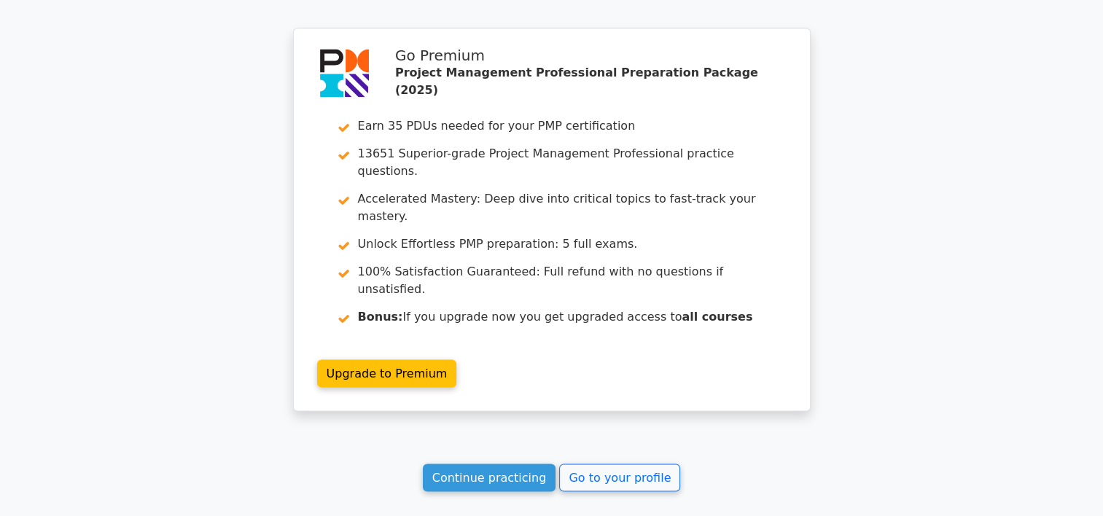
scroll to position [2439, 0]
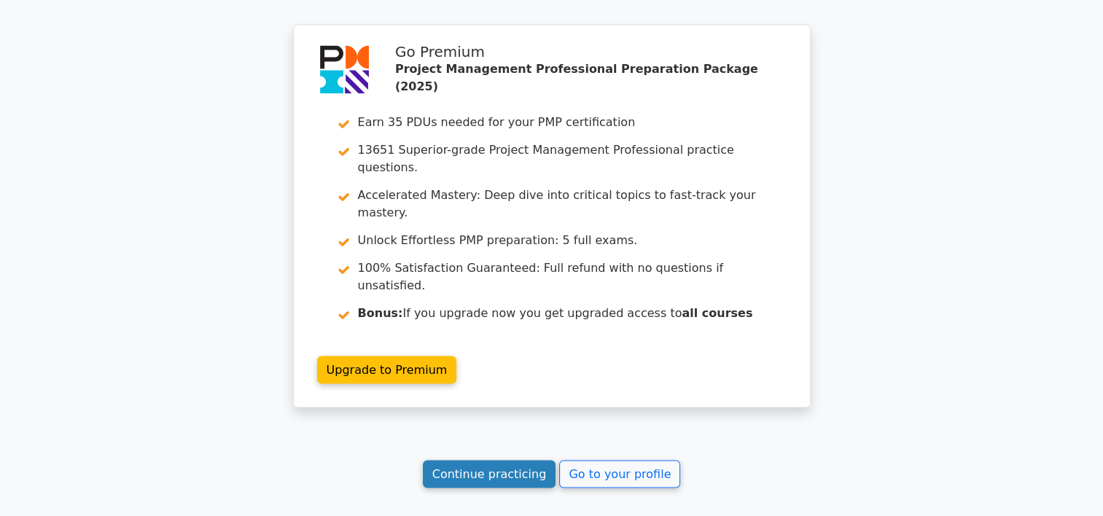
click at [484, 460] on link "Continue practicing" at bounding box center [489, 474] width 133 height 28
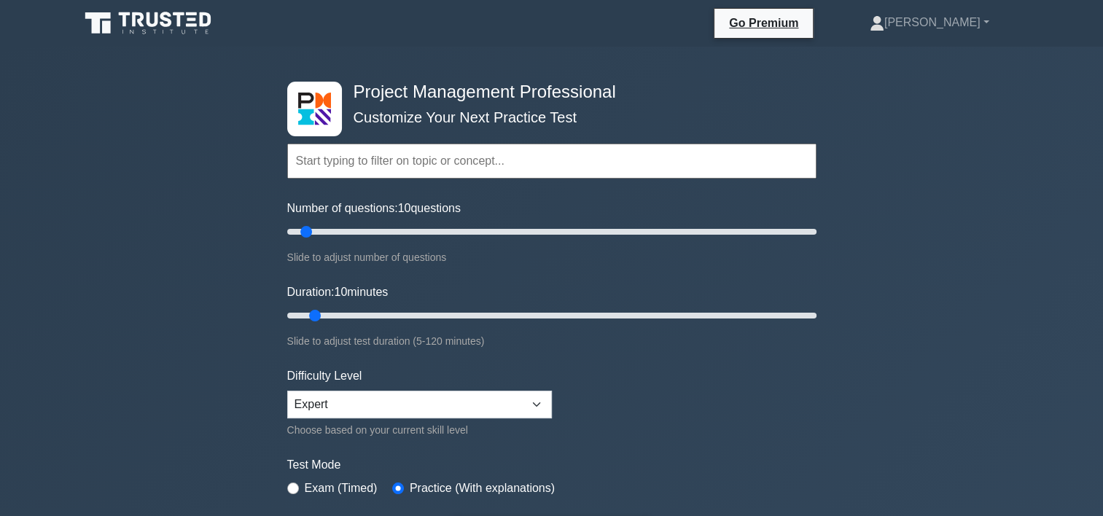
click at [487, 156] on input "text" at bounding box center [551, 161] width 529 height 35
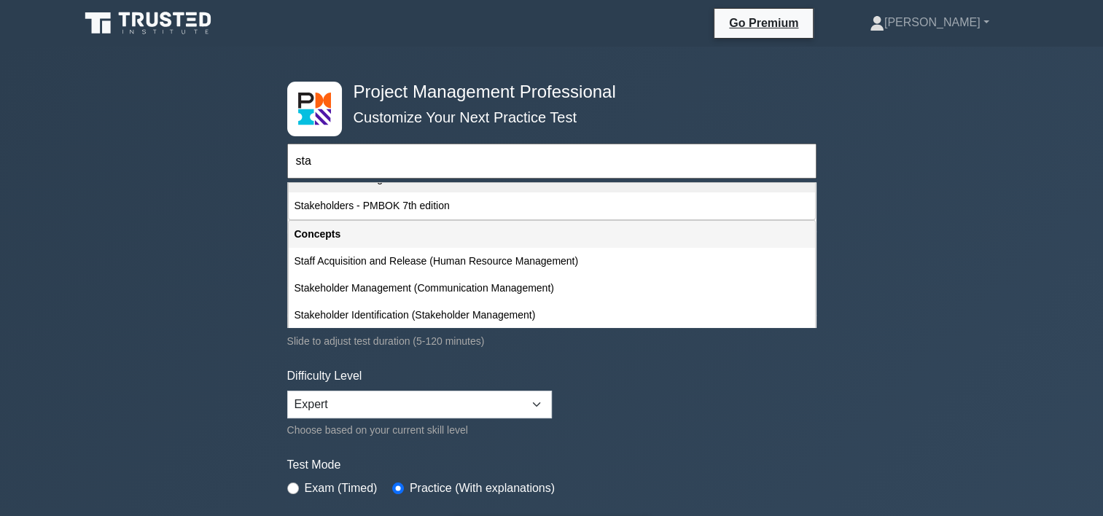
scroll to position [18, 0]
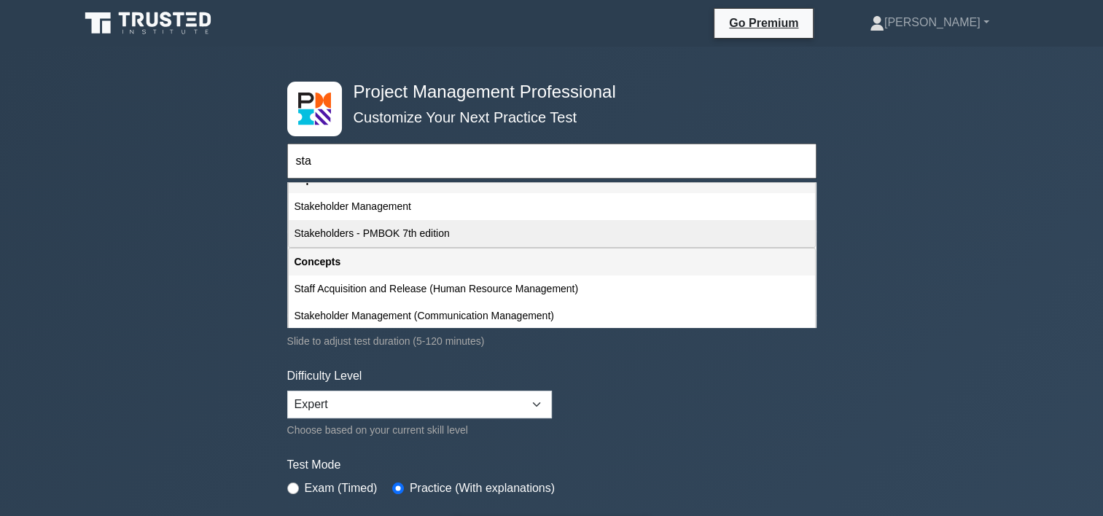
click at [411, 241] on div "Stakeholders - PMBOK 7th edition" at bounding box center [552, 233] width 527 height 27
type input "Stakeholders - PMBOK 7th edition"
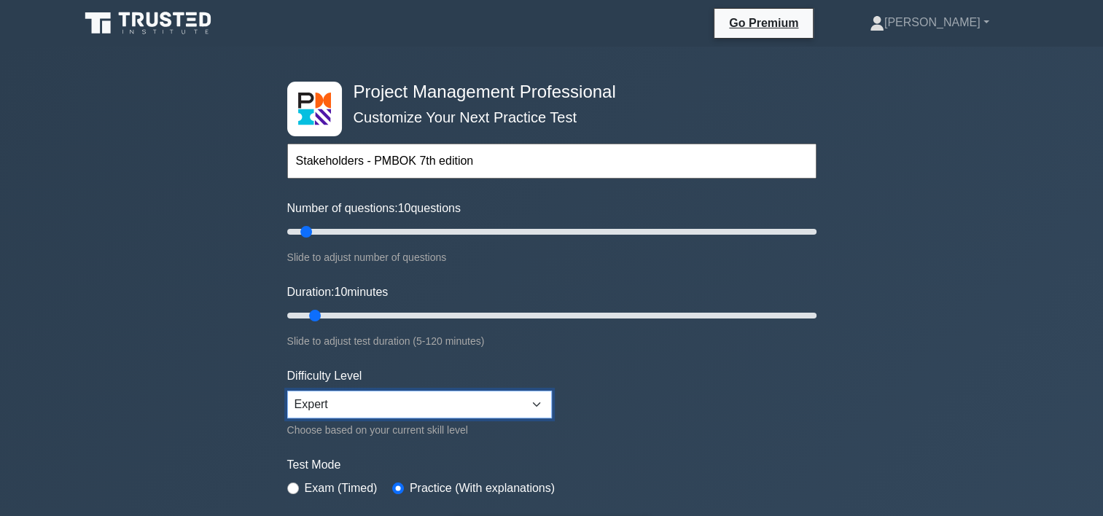
click at [417, 404] on select "Beginner Intermediate Expert" at bounding box center [419, 405] width 265 height 28
click at [294, 489] on input "radio" at bounding box center [293, 489] width 12 height 12
radio input "true"
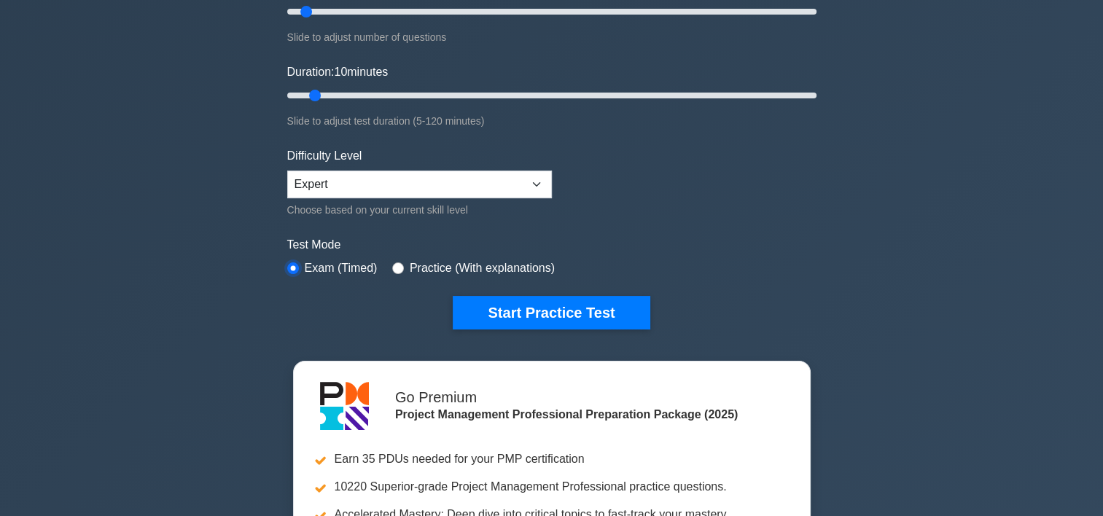
scroll to position [219, 0]
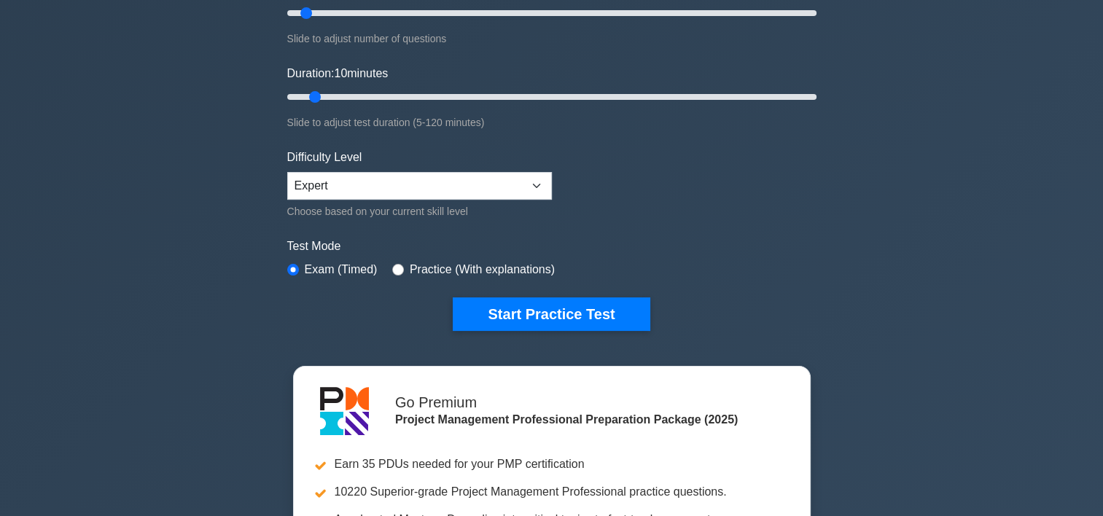
click at [401, 263] on div "Practice (With explanations)" at bounding box center [473, 270] width 163 height 18
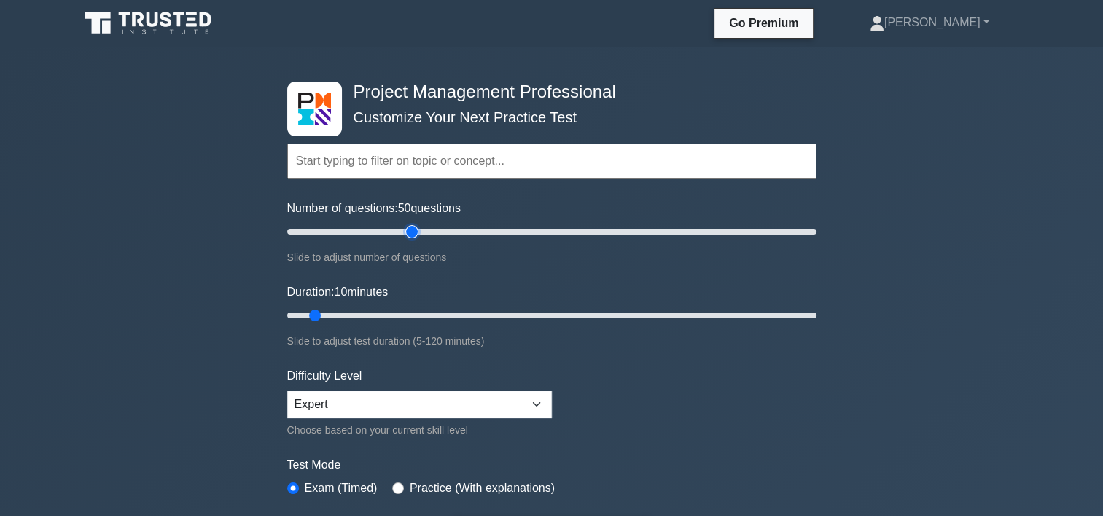
type input "50"
click at [408, 234] on input "Number of questions: 50 questions" at bounding box center [551, 232] width 529 height 18
click at [408, 315] on input "Duration: 30 minutes" at bounding box center [551, 316] width 529 height 18
click at [411, 315] on input "Duration: 30 minutes" at bounding box center [551, 316] width 529 height 18
click at [418, 317] on input "Duration: 30 minutes" at bounding box center [551, 316] width 529 height 18
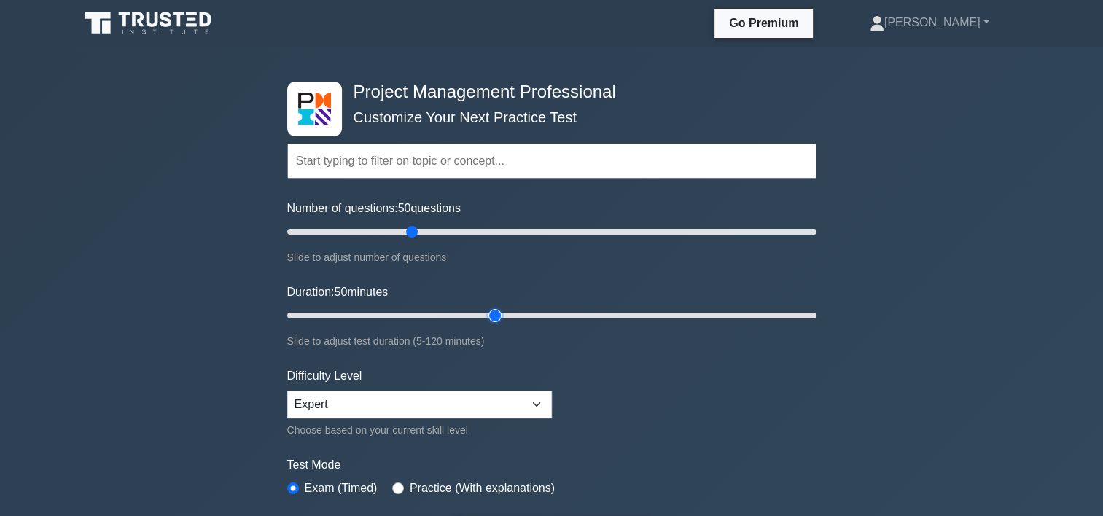
drag, startPoint x: 435, startPoint y: 317, endPoint x: 494, endPoint y: 321, distance: 59.2
type input "50"
click at [494, 321] on input "Duration: 50 minutes" at bounding box center [551, 316] width 529 height 18
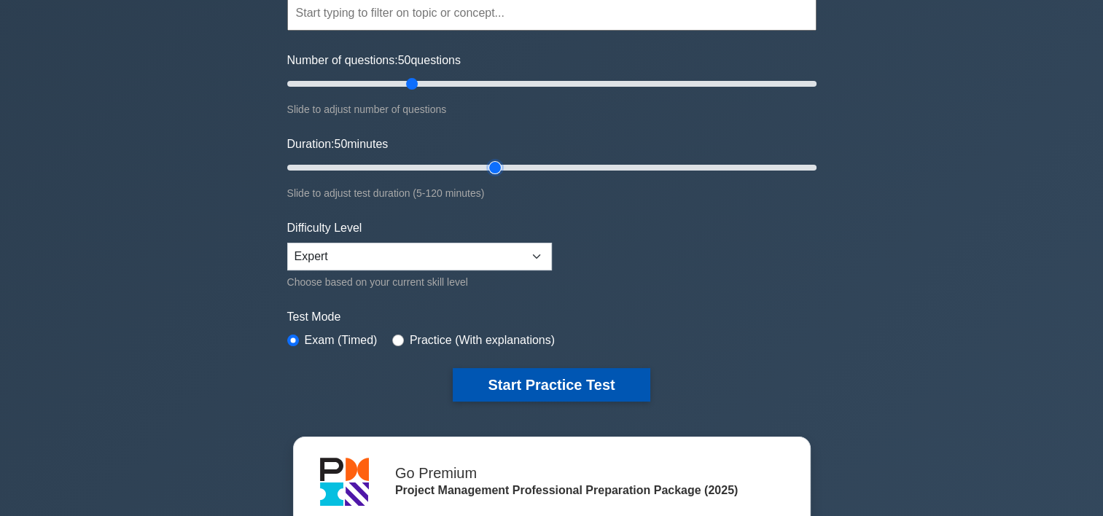
scroll to position [146, 0]
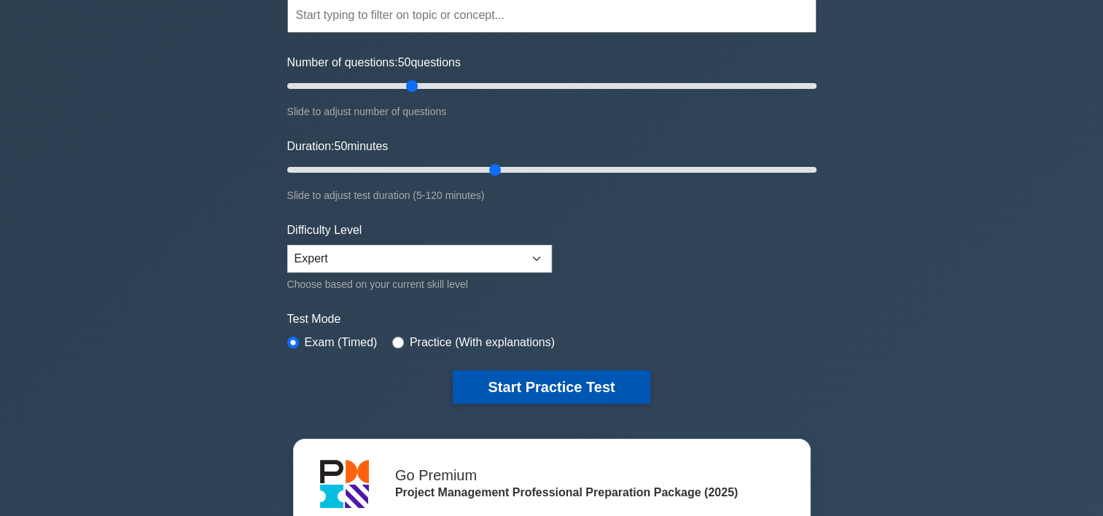
click at [559, 388] on button "Start Practice Test" at bounding box center [551, 387] width 197 height 34
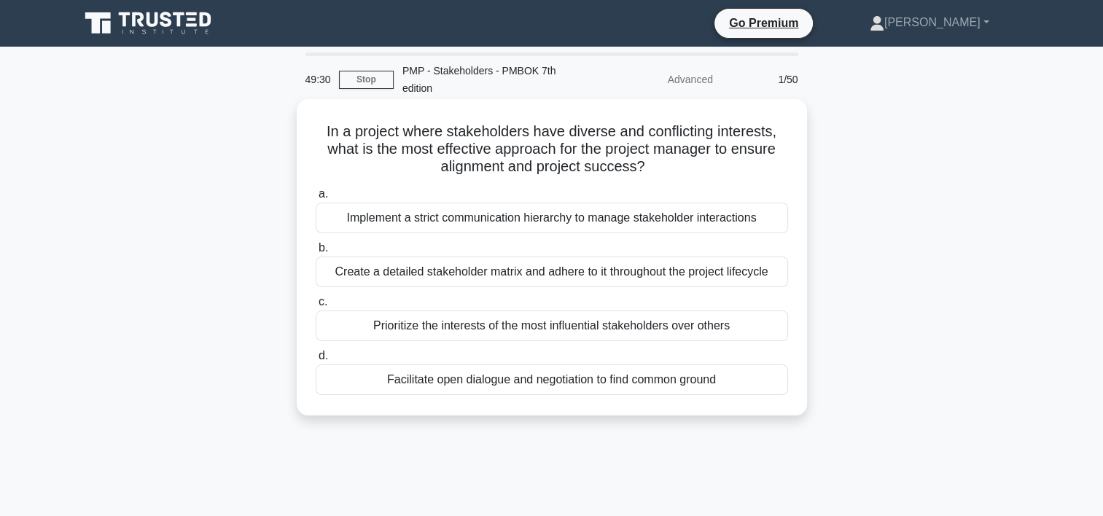
click at [430, 278] on div "Create a detailed stakeholder matrix and adhere to it throughout the project li…" at bounding box center [552, 272] width 473 height 31
click at [316, 253] on input "b. Create a detailed stakeholder matrix and adhere to it throughout the project…" at bounding box center [316, 248] width 0 height 9
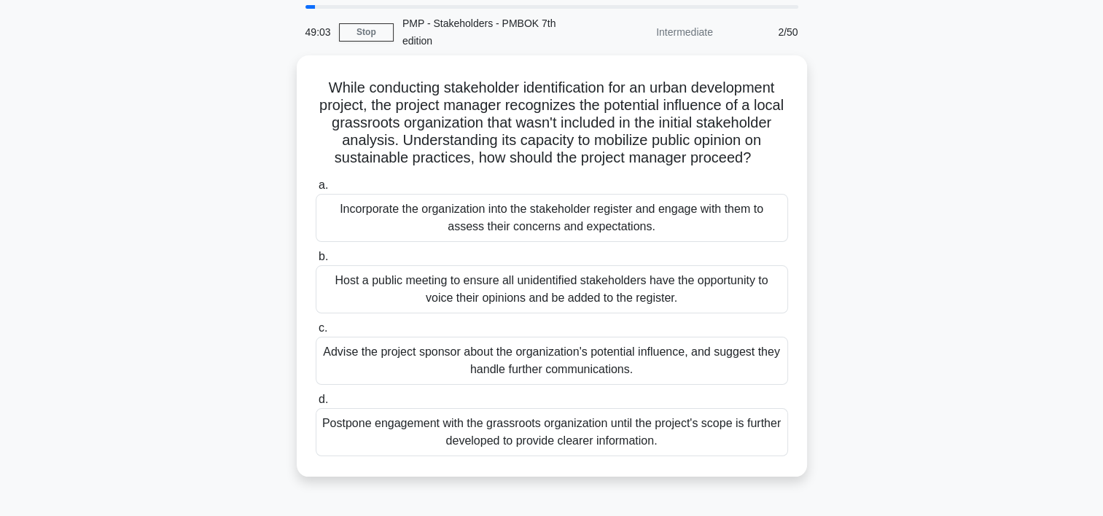
scroll to position [73, 0]
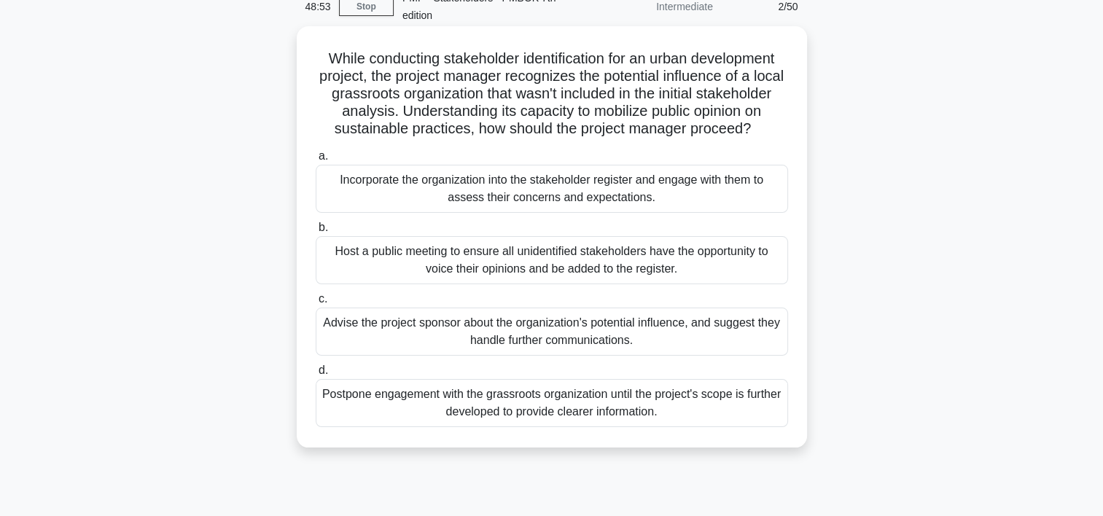
click at [454, 213] on div "Incorporate the organization into the stakeholder register and engage with them…" at bounding box center [552, 189] width 473 height 48
click at [316, 161] on input "a. Incorporate the organization into the stakeholder register and engage with t…" at bounding box center [316, 156] width 0 height 9
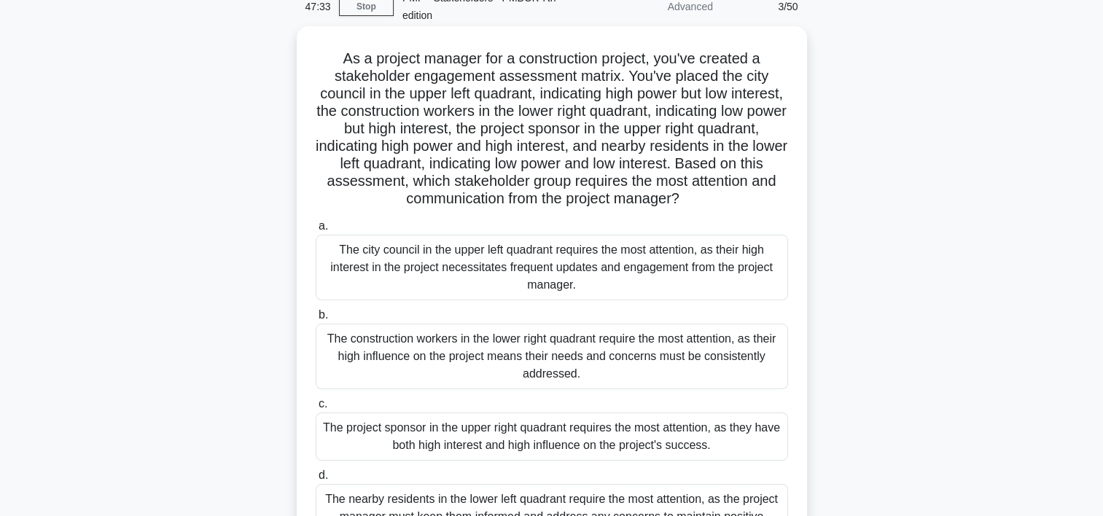
scroll to position [146, 0]
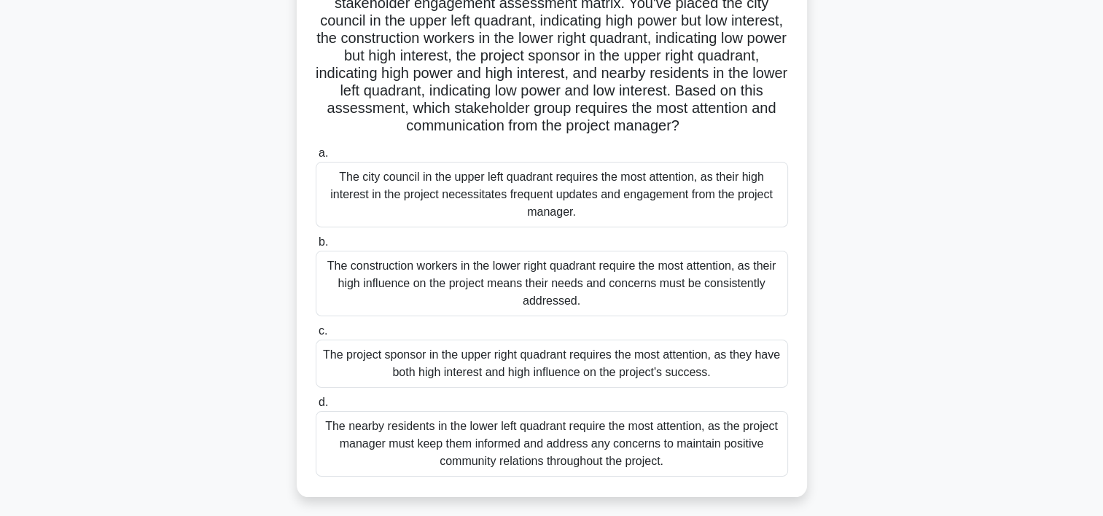
click at [420, 441] on div "The nearby residents in the lower left quadrant require the most attention, as …" at bounding box center [552, 444] width 473 height 66
click at [316, 408] on input "d. The nearby residents in the lower left quadrant require the most attention, …" at bounding box center [316, 402] width 0 height 9
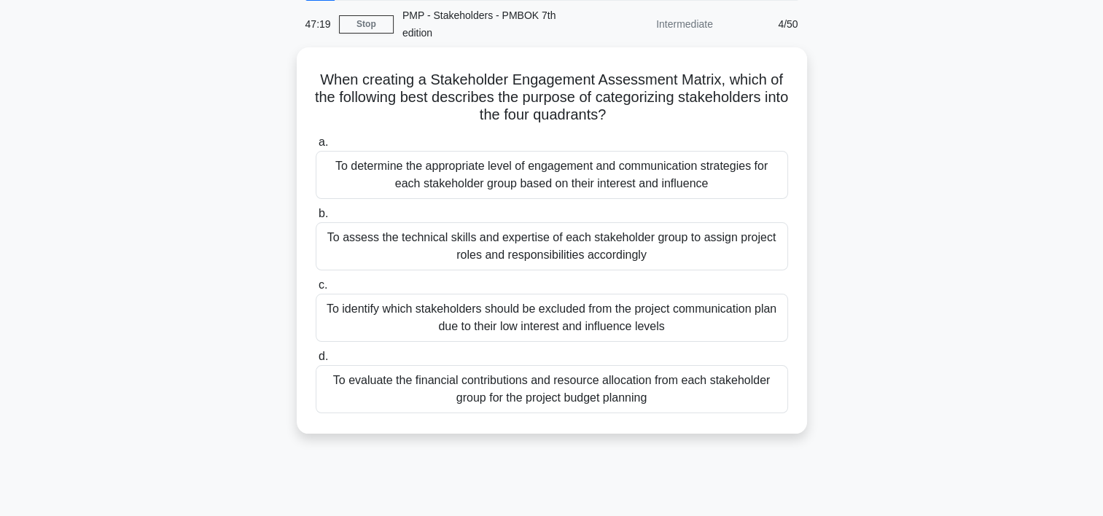
scroll to position [0, 0]
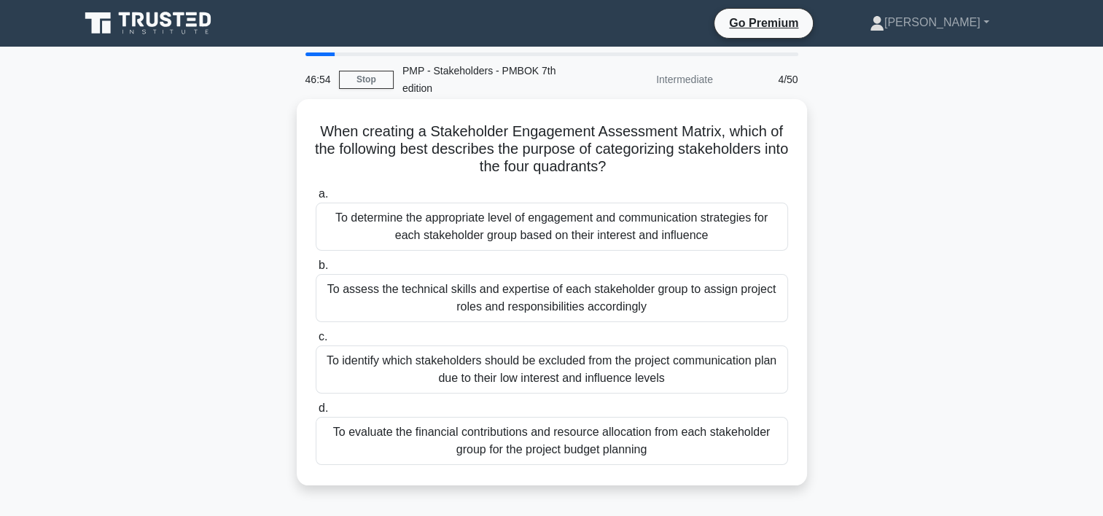
click at [627, 237] on div "To determine the appropriate level of engagement and communication strategies f…" at bounding box center [552, 227] width 473 height 48
click at [316, 199] on input "a. To determine the appropriate level of engagement and communication strategie…" at bounding box center [316, 194] width 0 height 9
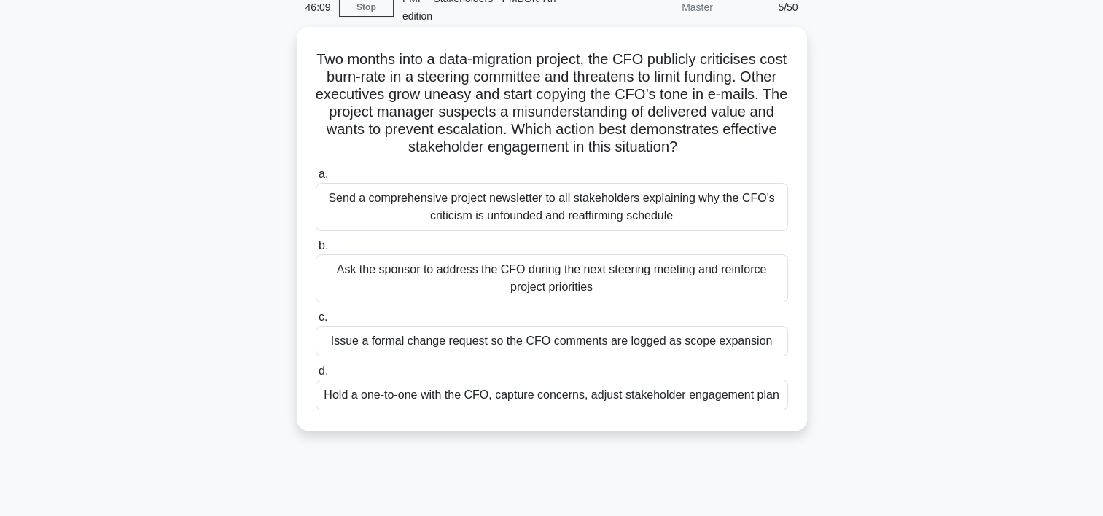
scroll to position [73, 0]
click at [609, 389] on div "Hold a one-to-one with the CFO, capture concerns, adjust stakeholder engagement…" at bounding box center [552, 394] width 473 height 31
click at [316, 376] on input "d. Hold a one-to-one with the CFO, capture concerns, adjust stakeholder engagem…" at bounding box center [316, 370] width 0 height 9
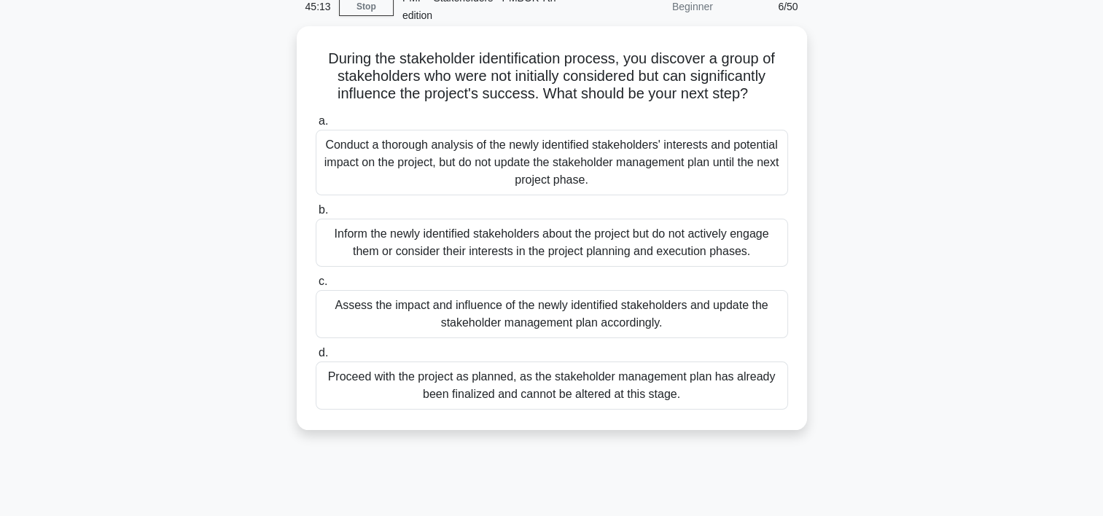
click at [521, 309] on div "Assess the impact and influence of the newly identified stakeholders and update…" at bounding box center [552, 314] width 473 height 48
click at [316, 287] on input "c. Assess the impact and influence of the newly identified stakeholders and upd…" at bounding box center [316, 281] width 0 height 9
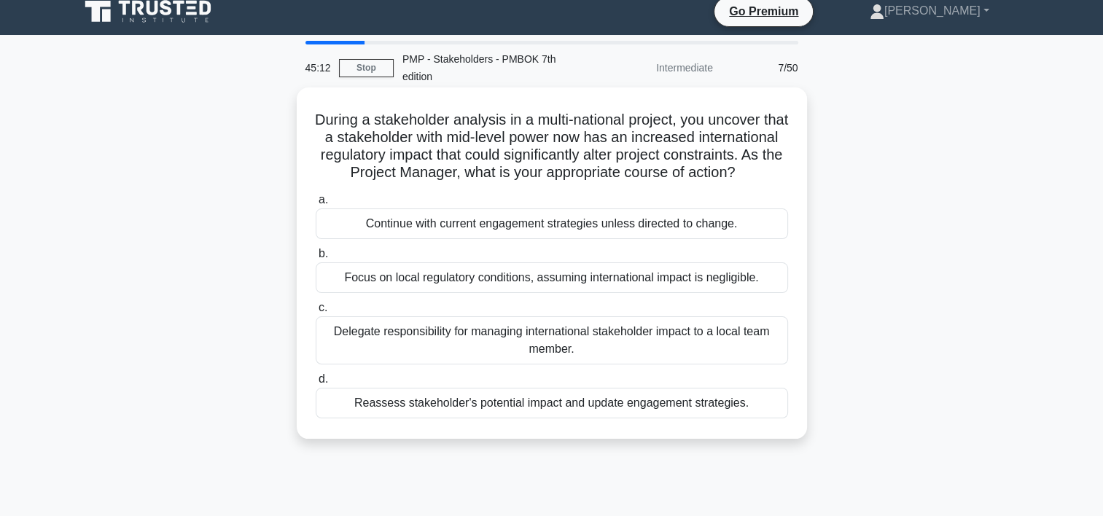
scroll to position [0, 0]
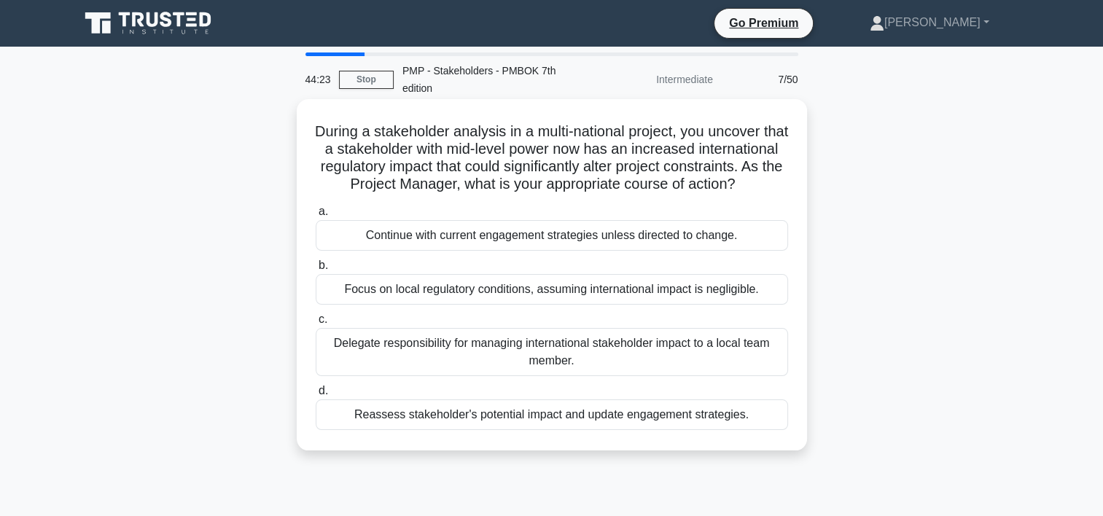
click at [501, 430] on div "Reassess stakeholder's potential impact and update engagement strategies." at bounding box center [552, 415] width 473 height 31
click at [316, 396] on input "d. Reassess stakeholder's potential impact and update engagement strategies." at bounding box center [316, 391] width 0 height 9
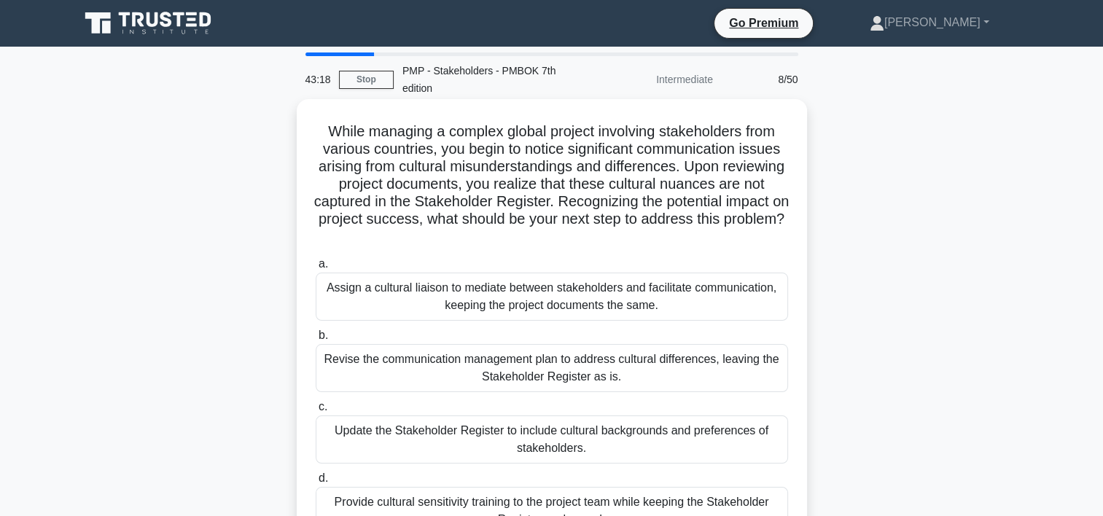
scroll to position [73, 0]
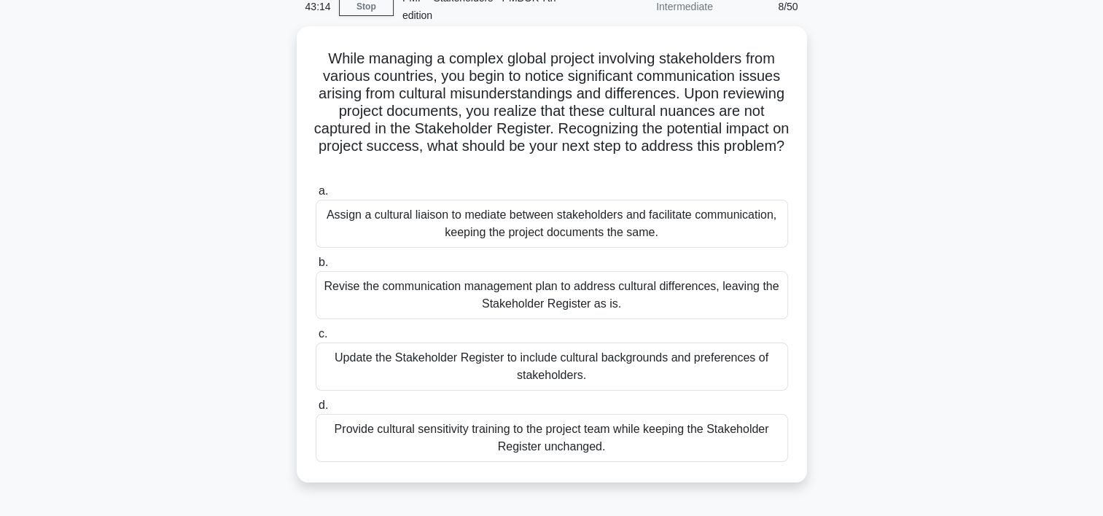
click at [496, 300] on div "Revise the communication management plan to address cultural differences, leavi…" at bounding box center [552, 295] width 473 height 48
click at [316, 268] on input "b. Revise the communication management plan to address cultural differences, le…" at bounding box center [316, 262] width 0 height 9
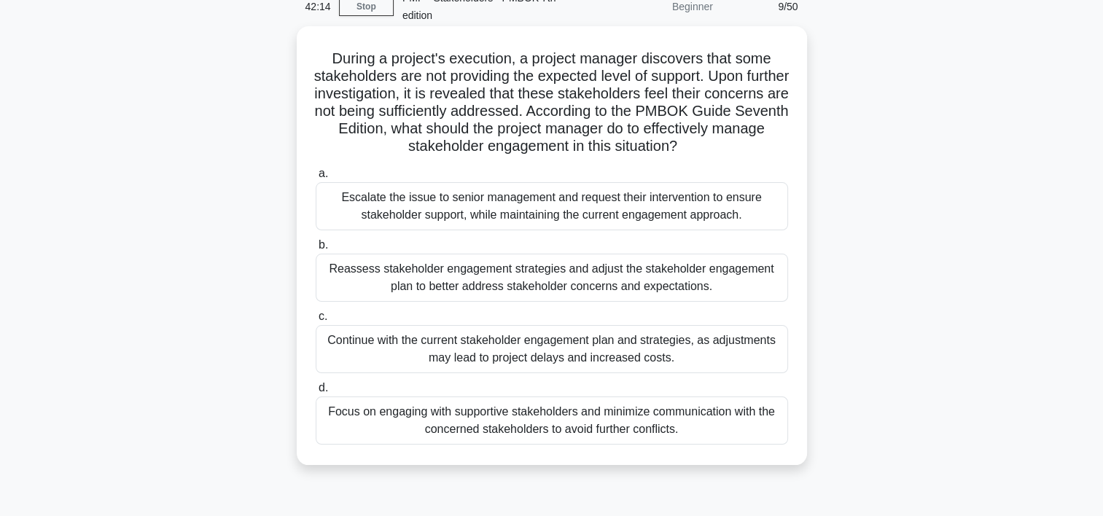
click at [494, 286] on div "Reassess stakeholder engagement strategies and adjust the stakeholder engagemen…" at bounding box center [552, 278] width 473 height 48
click at [316, 250] on input "b. Reassess stakeholder engagement strategies and adjust the stakeholder engage…" at bounding box center [316, 245] width 0 height 9
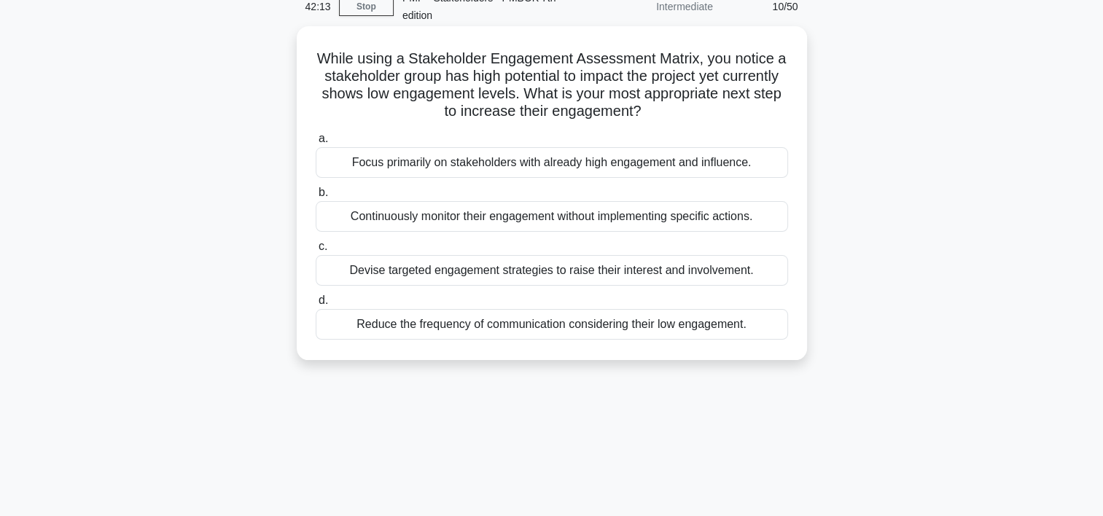
scroll to position [0, 0]
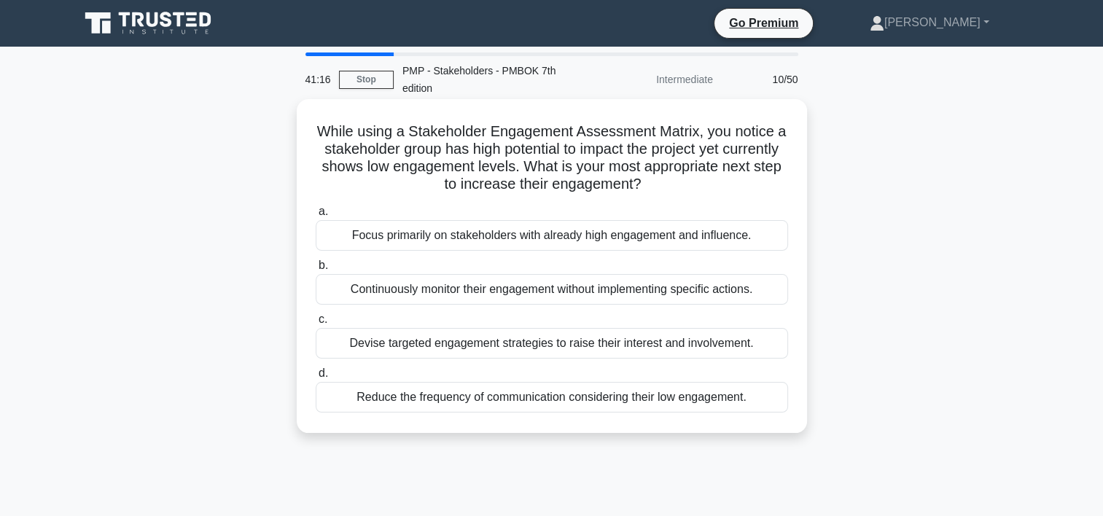
click at [611, 341] on div "Devise targeted engagement strategies to raise their interest and involvement." at bounding box center [552, 343] width 473 height 31
click at [316, 325] on input "c. Devise targeted engagement strategies to raise their interest and involvemen…" at bounding box center [316, 319] width 0 height 9
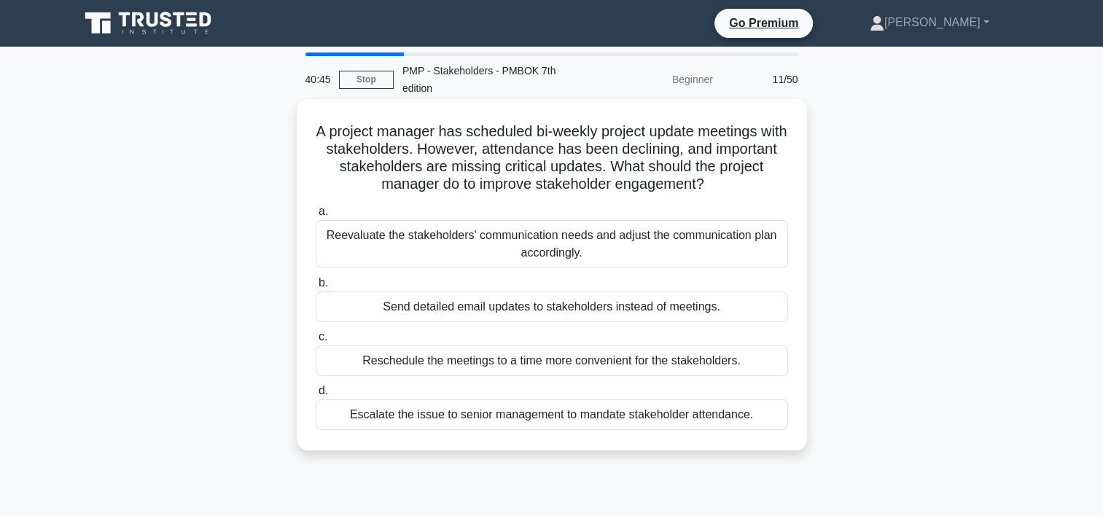
click at [583, 240] on div "Reevaluate the stakeholders' communication needs and adjust the communication p…" at bounding box center [552, 244] width 473 height 48
click at [316, 217] on input "a. Reevaluate the stakeholders' communication needs and adjust the communicatio…" at bounding box center [316, 211] width 0 height 9
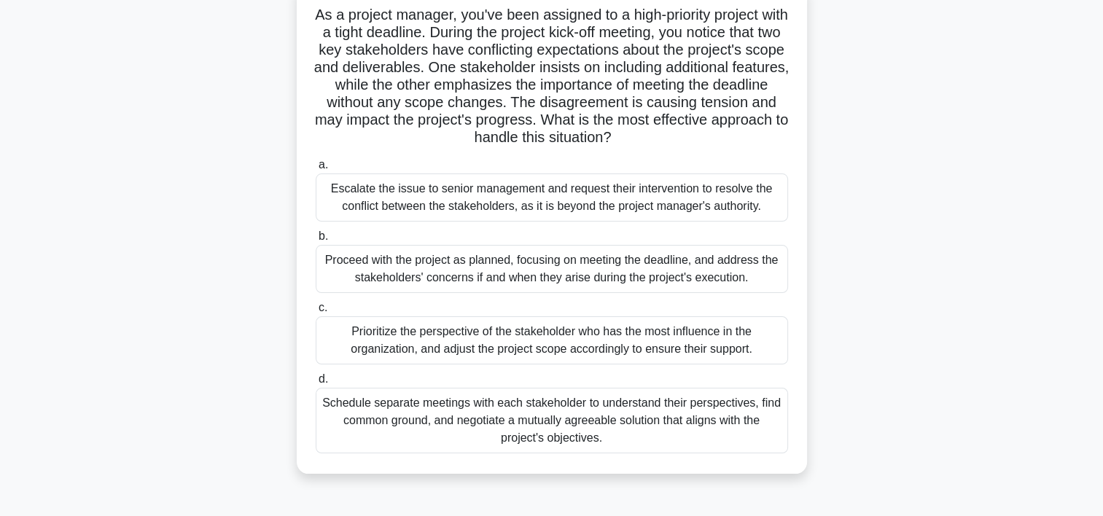
scroll to position [146, 0]
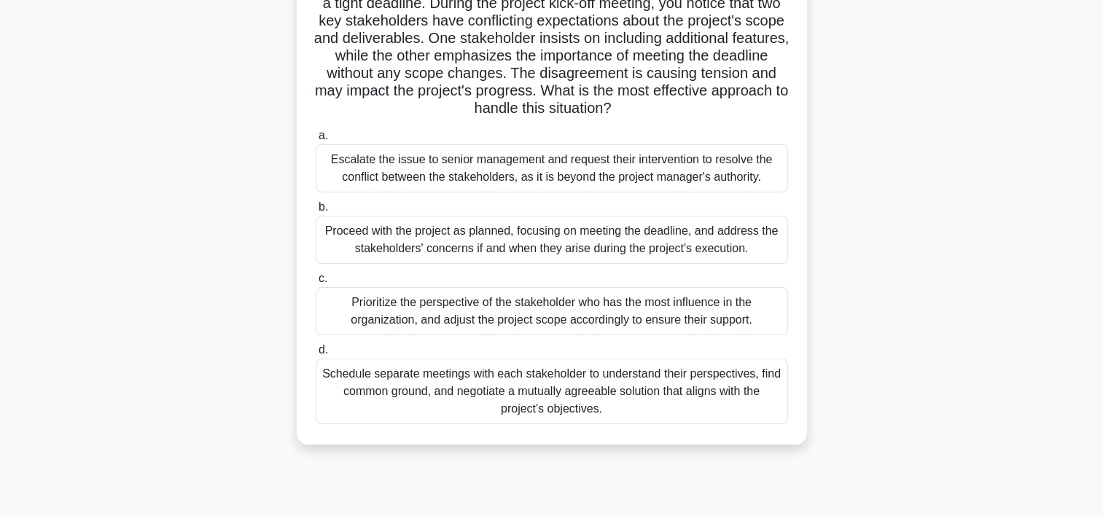
click at [512, 391] on div "Schedule separate meetings with each stakeholder to understand their perspectiv…" at bounding box center [552, 392] width 473 height 66
click at [316, 355] on input "d. Schedule separate meetings with each stakeholder to understand their perspec…" at bounding box center [316, 350] width 0 height 9
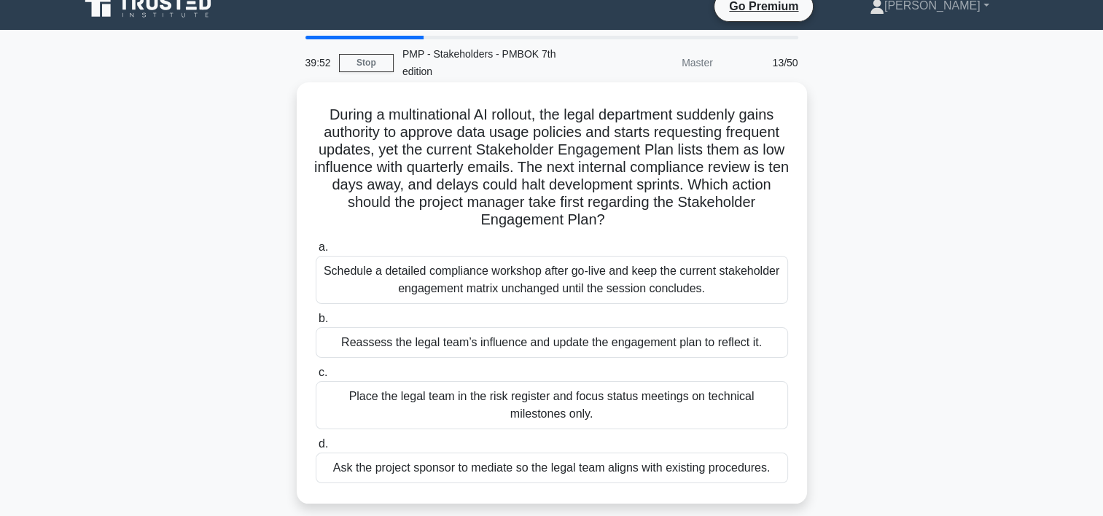
scroll to position [0, 0]
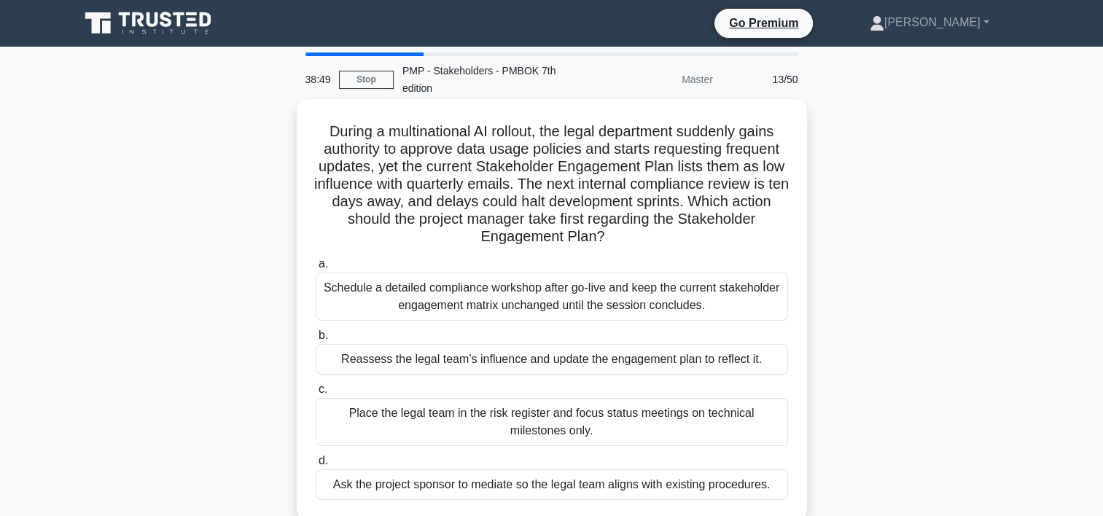
click at [543, 362] on div "Reassess the legal team’s influence and update the engagement plan to reflect i…" at bounding box center [552, 359] width 473 height 31
click at [316, 341] on input "b. Reassess the legal team’s influence and update the engagement plan to reflec…" at bounding box center [316, 335] width 0 height 9
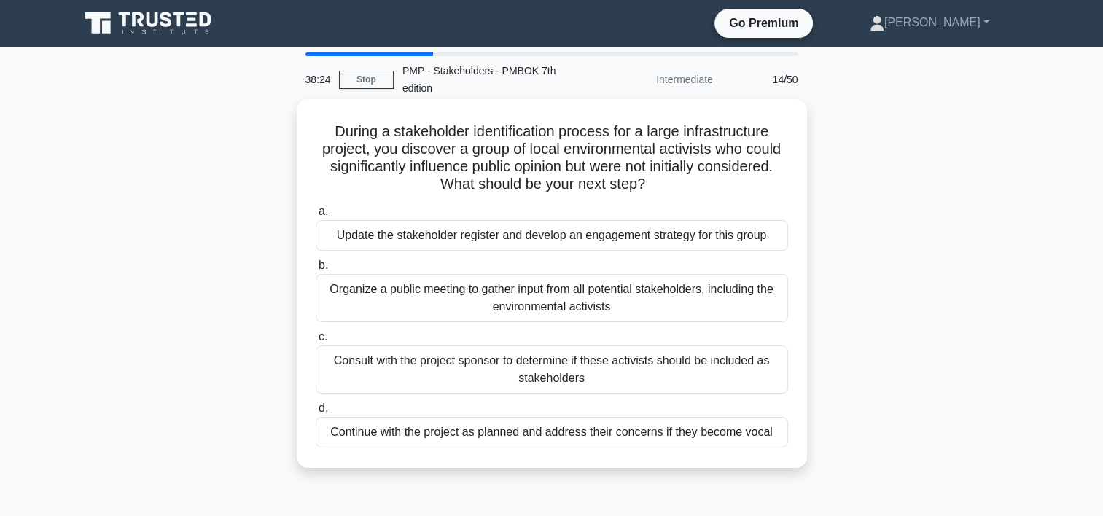
drag, startPoint x: 584, startPoint y: 230, endPoint x: 577, endPoint y: 233, distance: 7.9
click at [577, 233] on div "Update the stakeholder register and develop an engagement strategy for this gro…" at bounding box center [552, 235] width 473 height 31
drag, startPoint x: 577, startPoint y: 233, endPoint x: 535, endPoint y: 245, distance: 43.4
click at [535, 245] on div "Update the stakeholder register and develop an engagement strategy for this gro…" at bounding box center [552, 235] width 473 height 31
click at [316, 217] on input "a. Update the stakeholder register and develop an engagement strategy for this …" at bounding box center [316, 211] width 0 height 9
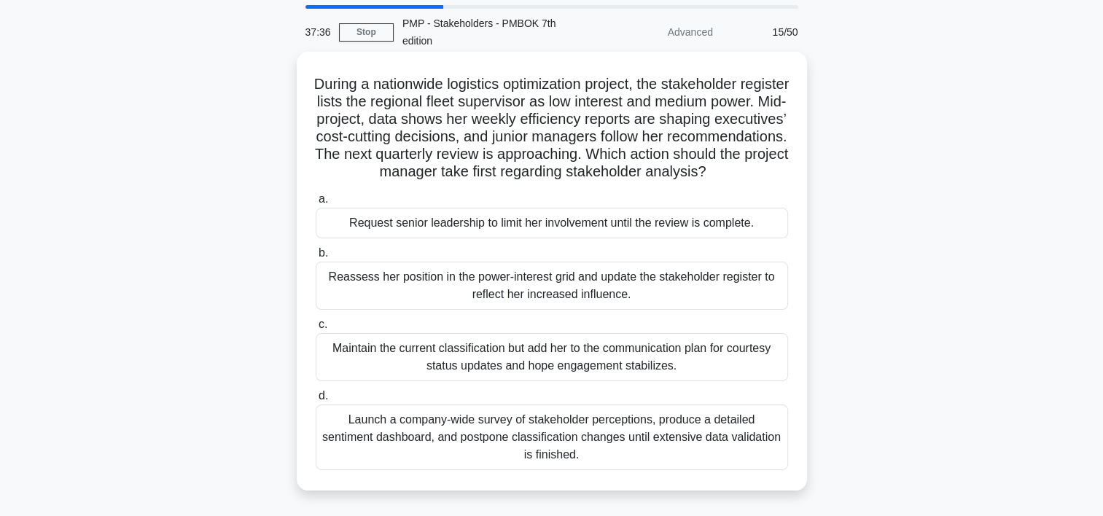
scroll to position [73, 0]
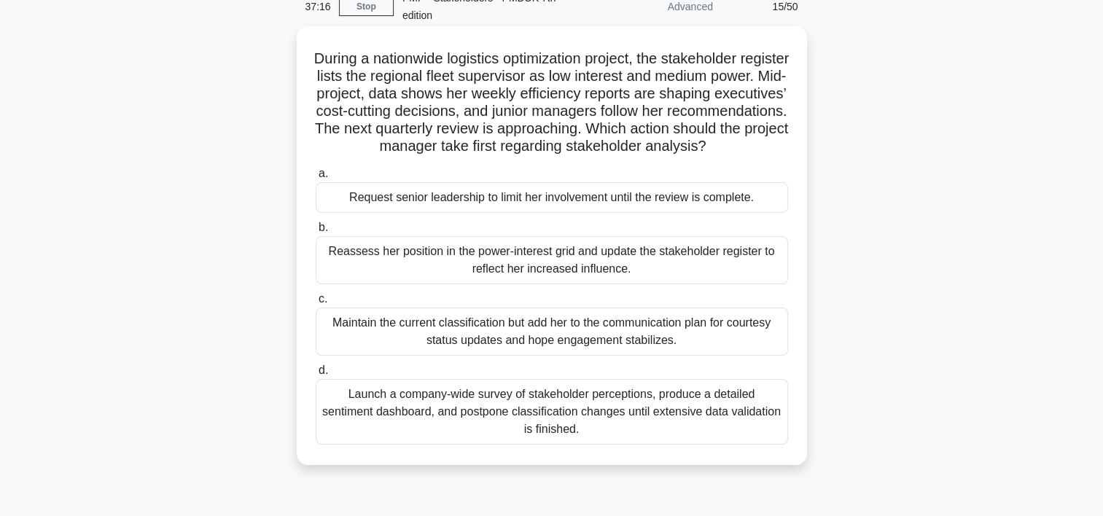
click at [461, 271] on div "Reassess her position in the power-interest grid and update the stakeholder reg…" at bounding box center [552, 260] width 473 height 48
click at [316, 233] on input "b. Reassess her position in the power-interest grid and update the stakeholder …" at bounding box center [316, 227] width 0 height 9
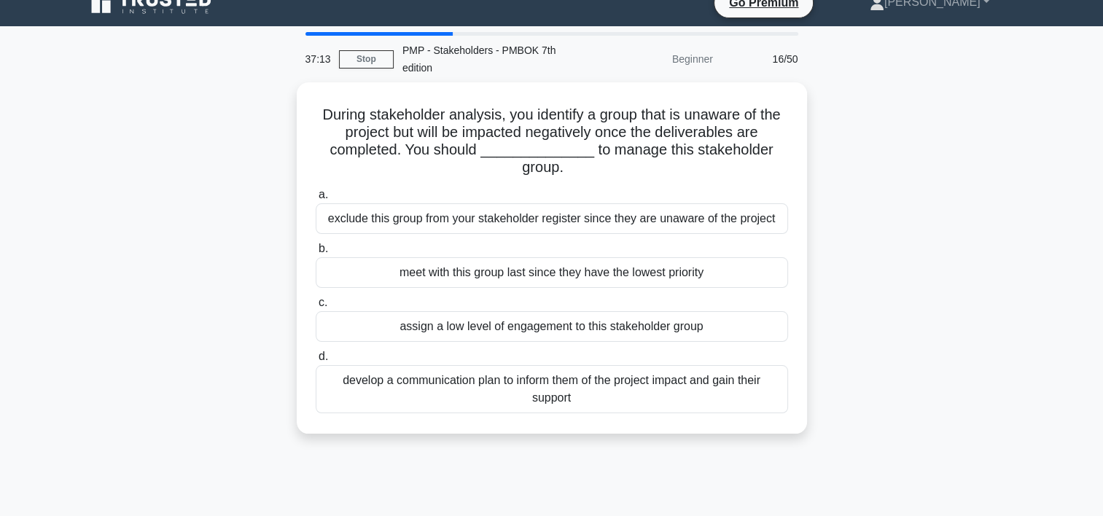
scroll to position [0, 0]
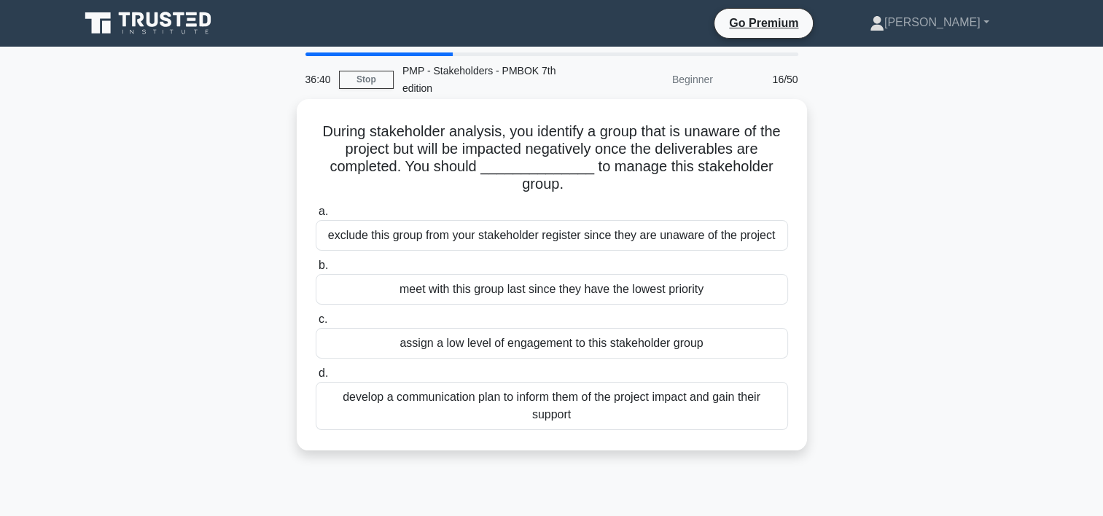
click at [485, 408] on div "develop a communication plan to inform them of the project impact and gain thei…" at bounding box center [552, 406] width 473 height 48
click at [316, 379] on input "d. develop a communication plan to inform them of the project impact and gain t…" at bounding box center [316, 373] width 0 height 9
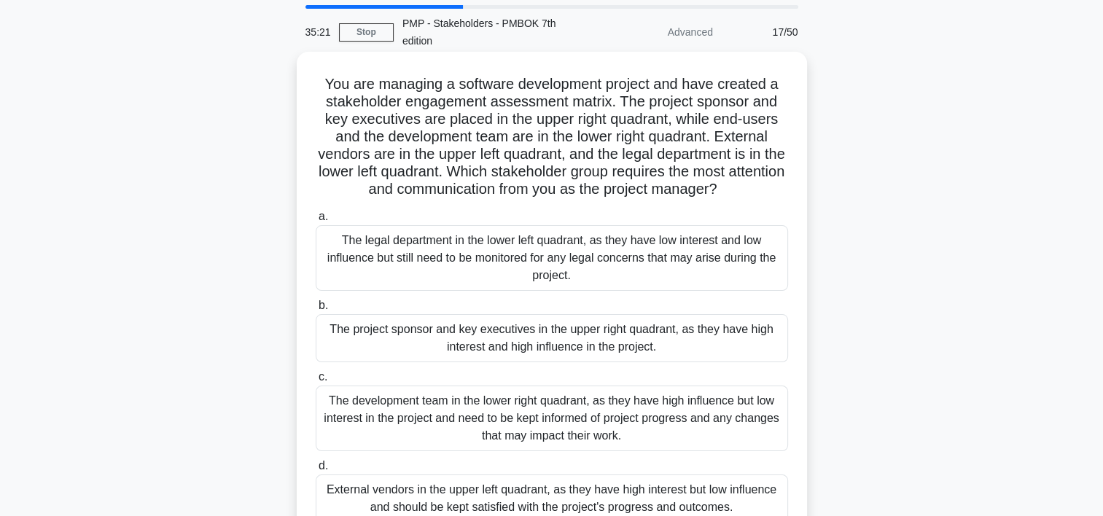
scroll to position [73, 0]
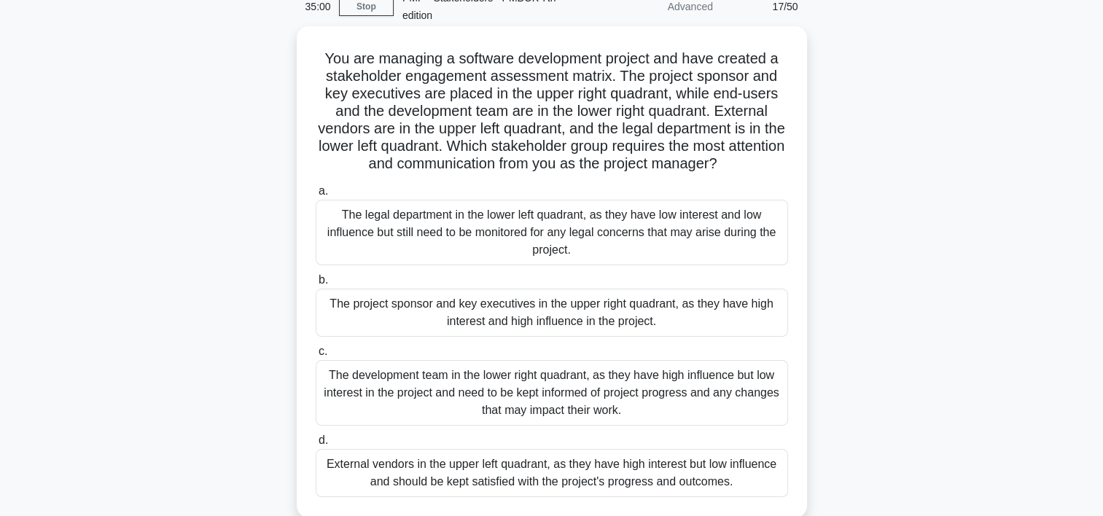
click at [513, 317] on div "The project sponsor and key executives in the upper right quadrant, as they hav…" at bounding box center [552, 313] width 473 height 48
click at [316, 285] on input "b. The project sponsor and key executives in the upper right quadrant, as they …" at bounding box center [316, 280] width 0 height 9
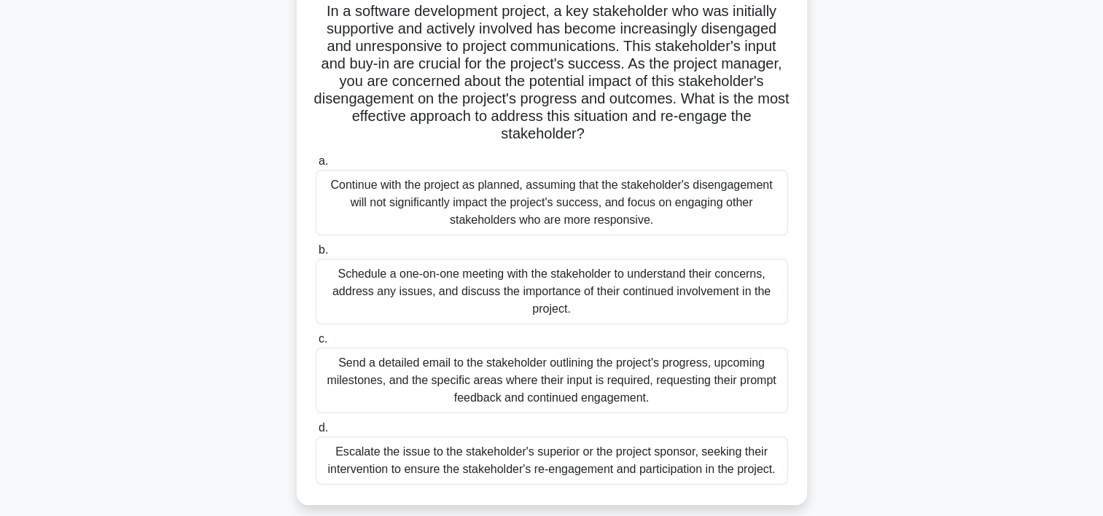
scroll to position [146, 0]
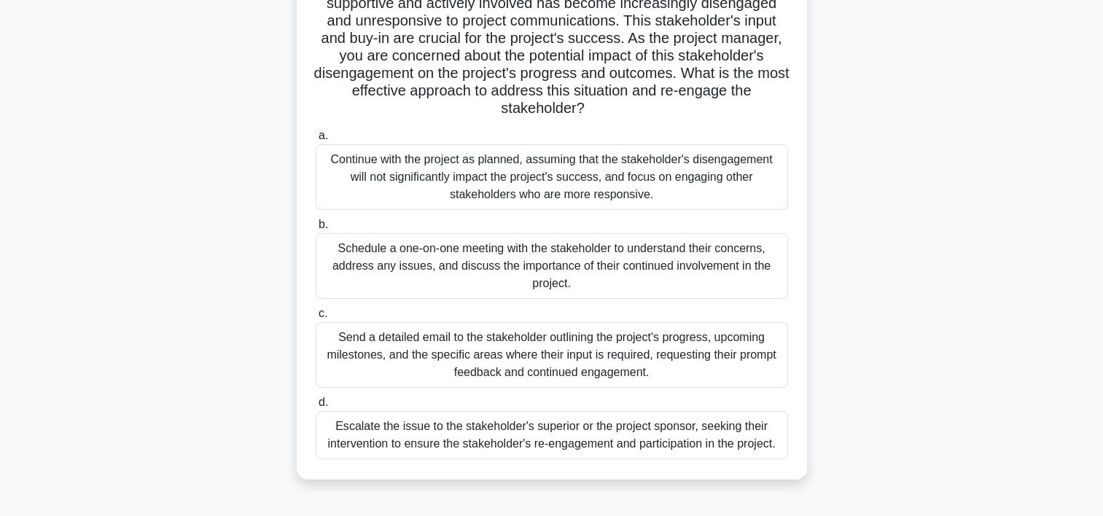
click at [581, 266] on div "Schedule a one-on-one meeting with the stakeholder to understand their concerns…" at bounding box center [552, 266] width 473 height 66
click at [316, 230] on input "b. Schedule a one-on-one meeting with the stakeholder to understand their conce…" at bounding box center [316, 224] width 0 height 9
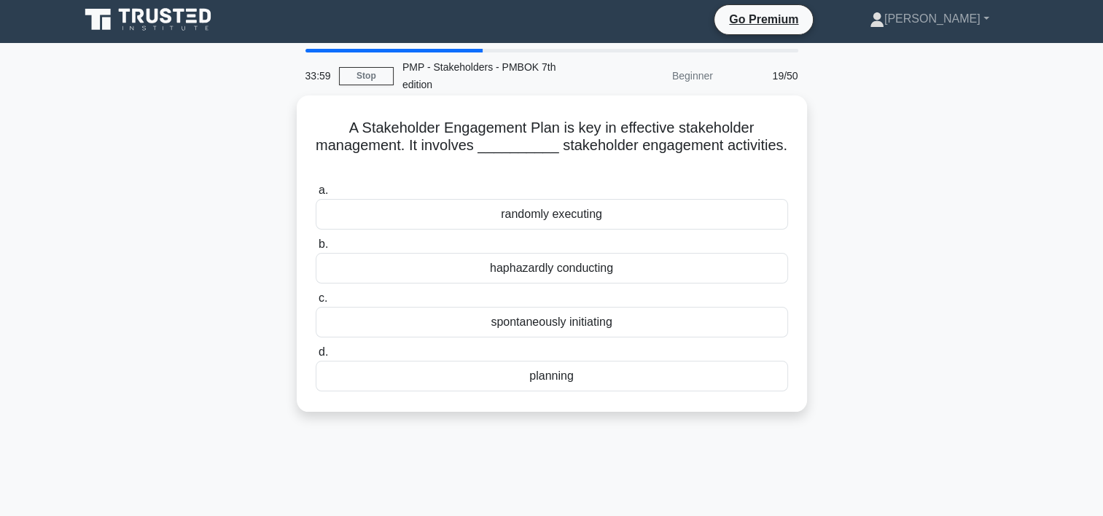
scroll to position [0, 0]
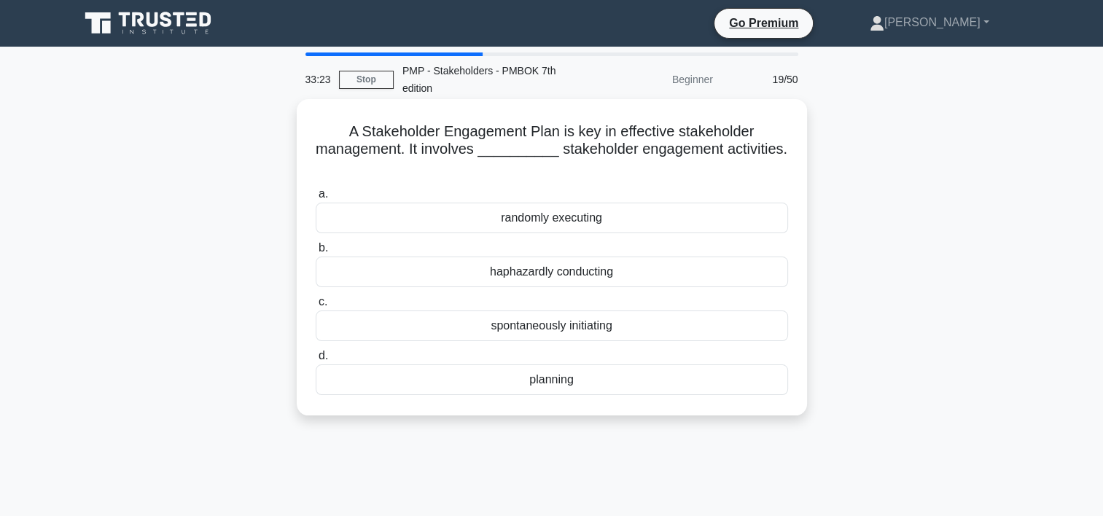
click at [525, 384] on div "planning" at bounding box center [552, 380] width 473 height 31
click at [316, 361] on input "d. planning" at bounding box center [316, 356] width 0 height 9
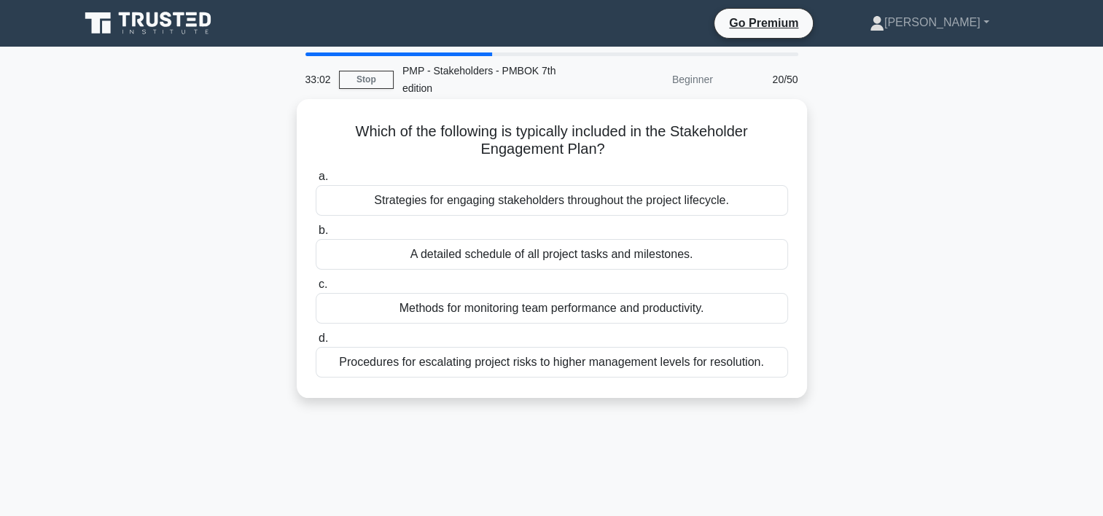
click at [656, 198] on div "Strategies for engaging stakeholders throughout the project lifecycle." at bounding box center [552, 200] width 473 height 31
click at [316, 182] on input "a. Strategies for engaging stakeholders throughout the project lifecycle." at bounding box center [316, 176] width 0 height 9
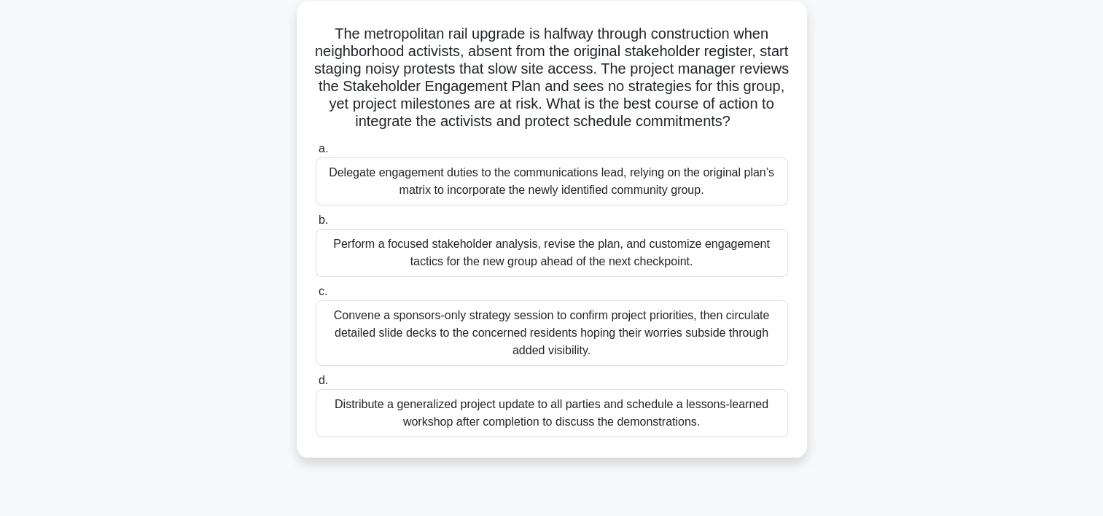
scroll to position [73, 0]
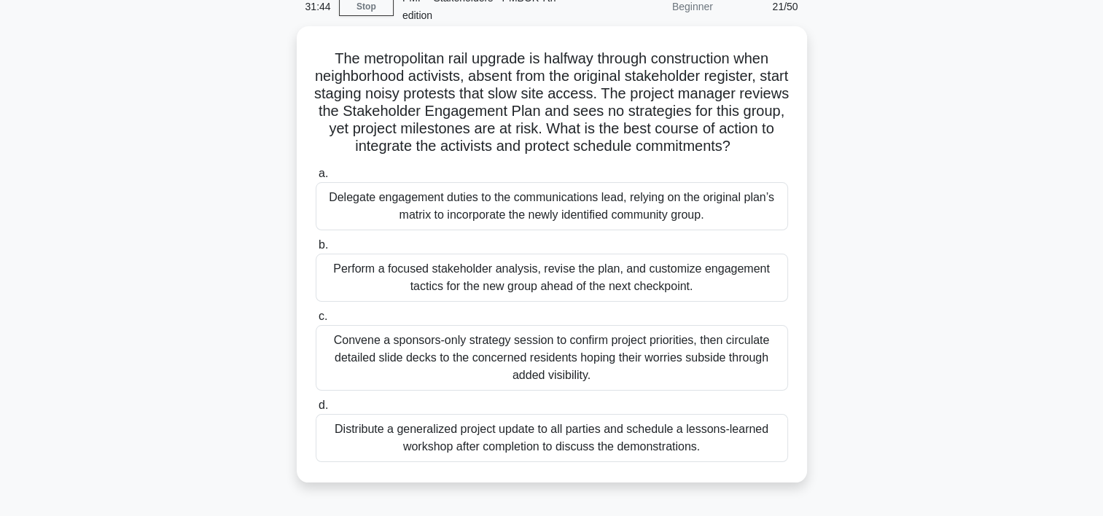
click at [464, 274] on div "Perform a focused stakeholder analysis, revise the plan, and customize engageme…" at bounding box center [552, 278] width 473 height 48
click at [316, 250] on input "b. Perform a focused stakeholder analysis, revise the plan, and customize engag…" at bounding box center [316, 245] width 0 height 9
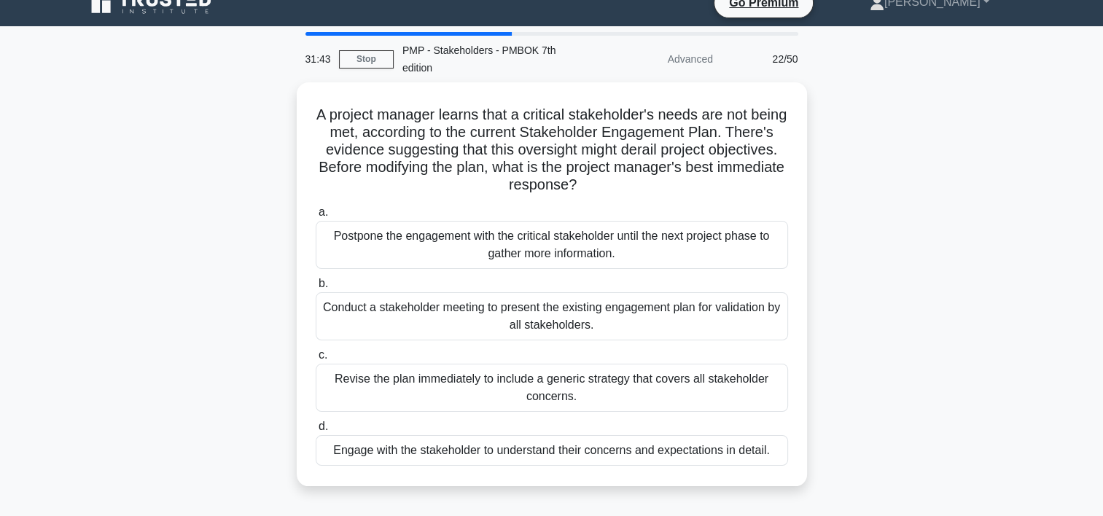
scroll to position [0, 0]
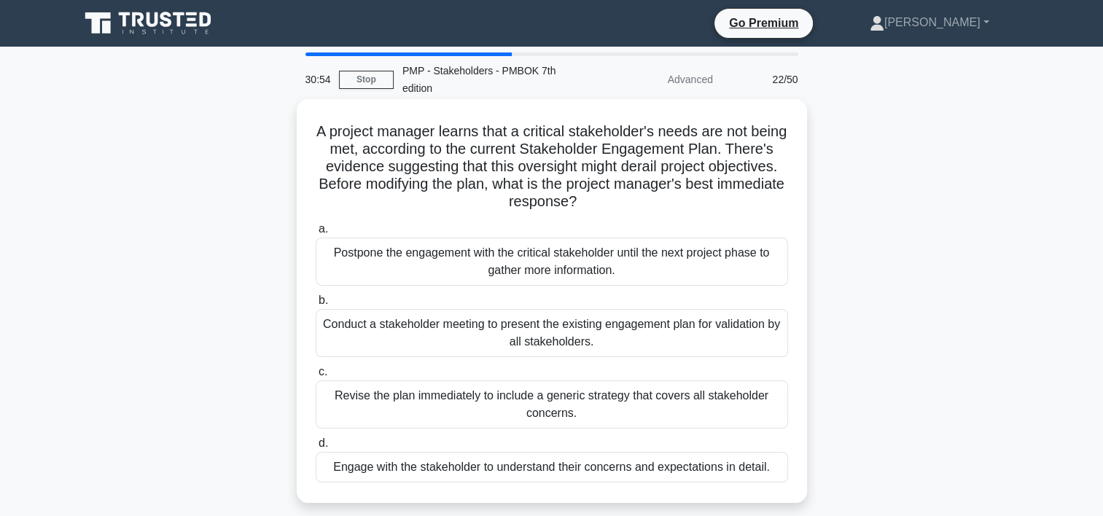
click at [516, 467] on div "Engage with the stakeholder to understand their concerns and expectations in de…" at bounding box center [552, 467] width 473 height 31
click at [316, 449] on input "d. Engage with the stakeholder to understand their concerns and expectations in…" at bounding box center [316, 443] width 0 height 9
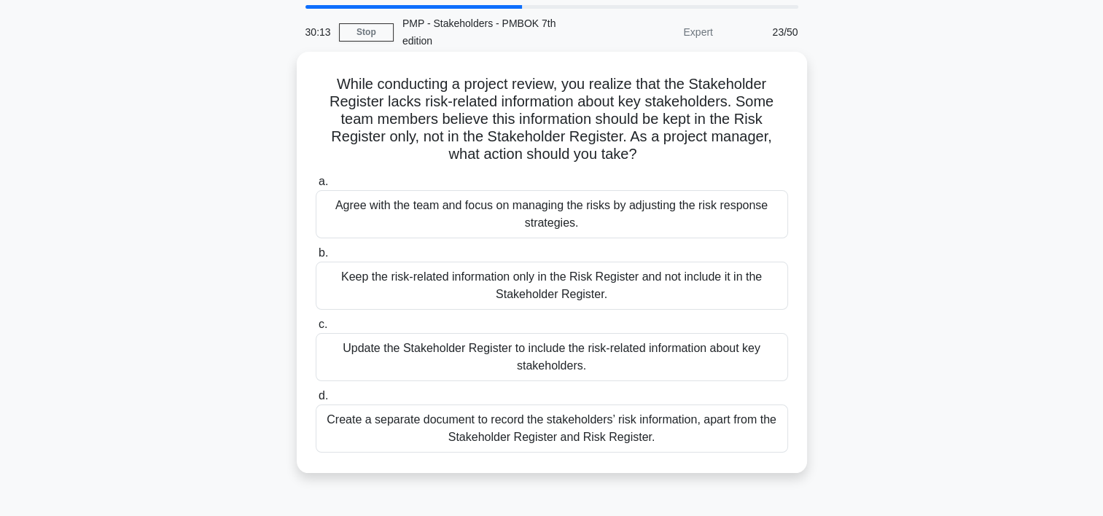
scroll to position [73, 0]
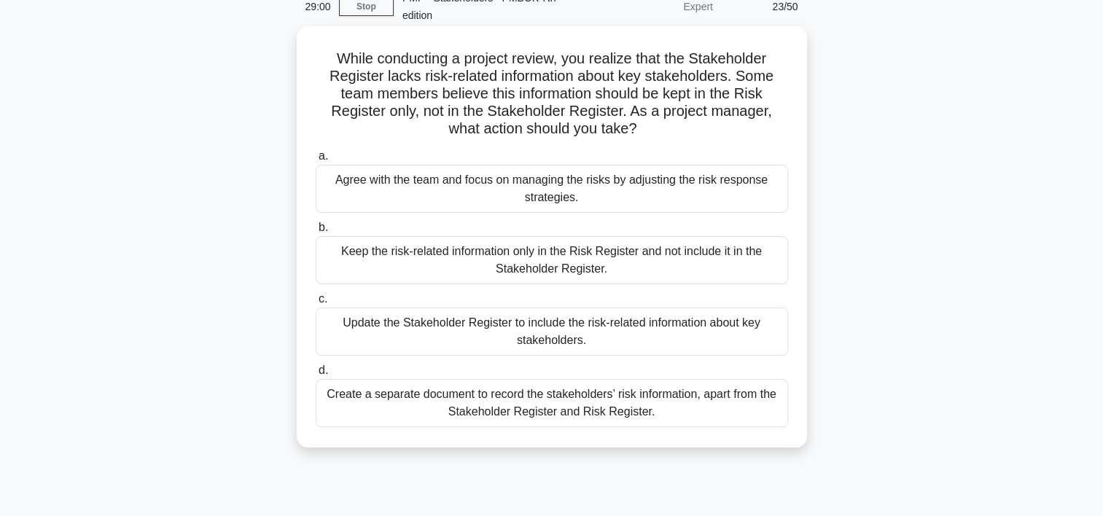
click at [543, 273] on div "Keep the risk-related information only in the Risk Register and not include it …" at bounding box center [552, 260] width 473 height 48
click at [316, 233] on input "b. Keep the risk-related information only in the Risk Register and not include …" at bounding box center [316, 227] width 0 height 9
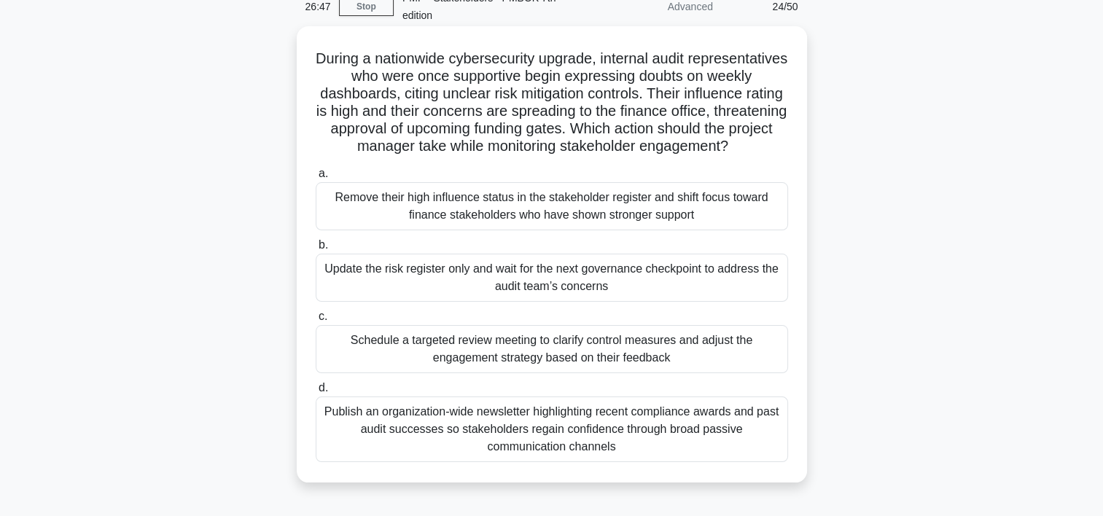
click at [469, 360] on div "Schedule a targeted review meeting to clarify control measures and adjust the e…" at bounding box center [552, 349] width 473 height 48
click at [316, 322] on input "c. Schedule a targeted review meeting to clarify control measures and adjust th…" at bounding box center [316, 316] width 0 height 9
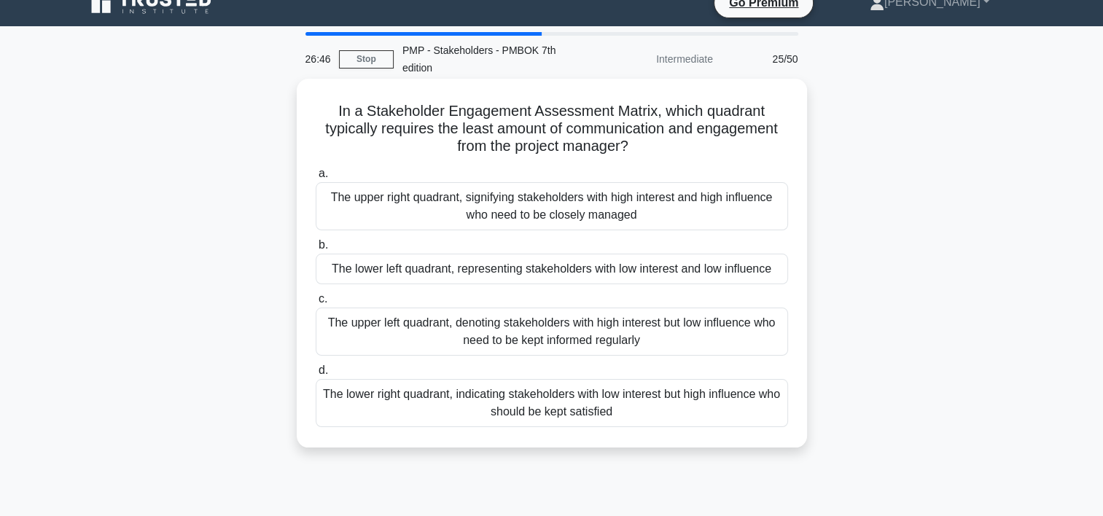
scroll to position [0, 0]
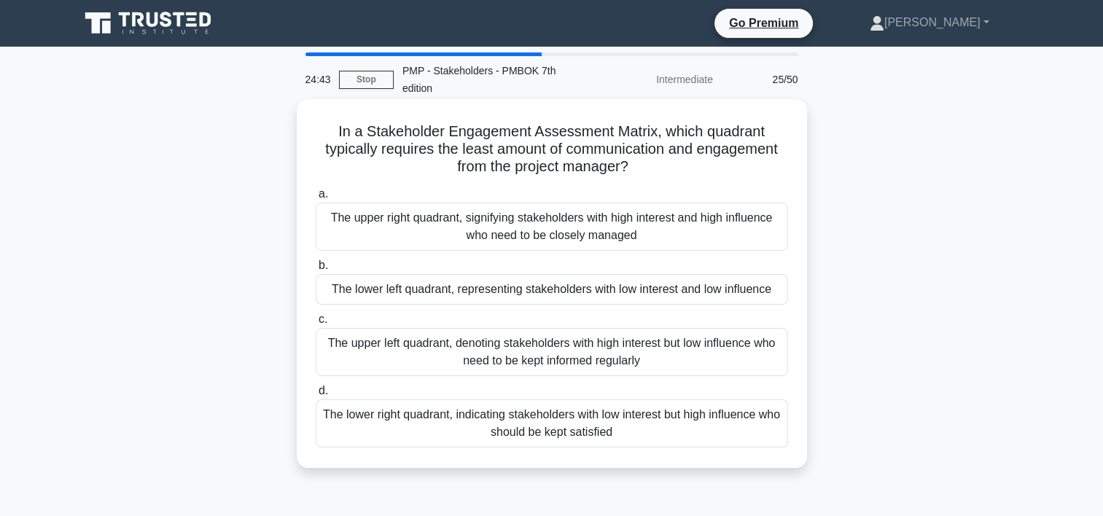
click at [496, 432] on div "The lower right quadrant, indicating stakeholders with low interest but high in…" at bounding box center [552, 424] width 473 height 48
click at [316, 396] on input "d. The lower right quadrant, indicating stakeholders with low interest but high…" at bounding box center [316, 391] width 0 height 9
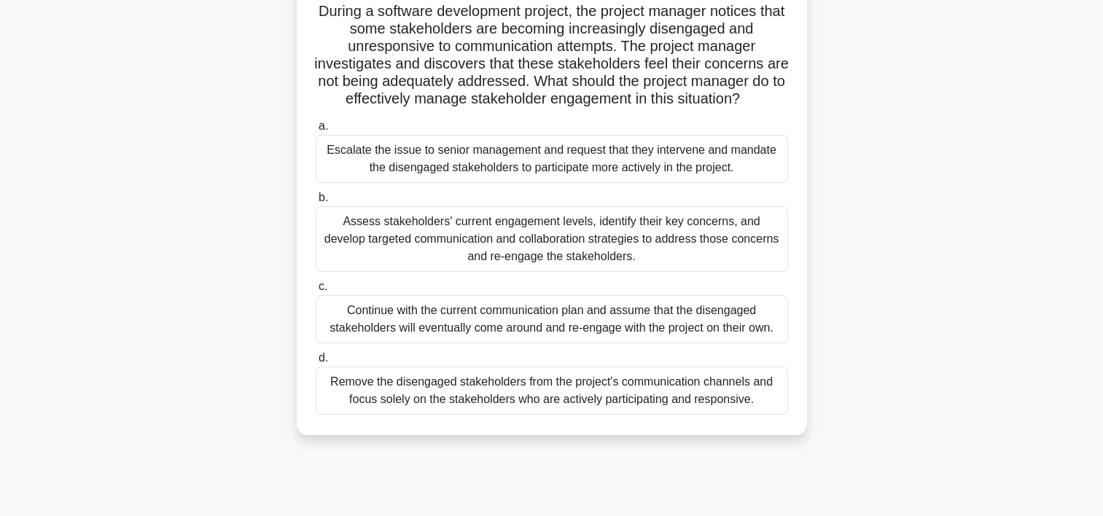
scroll to position [146, 0]
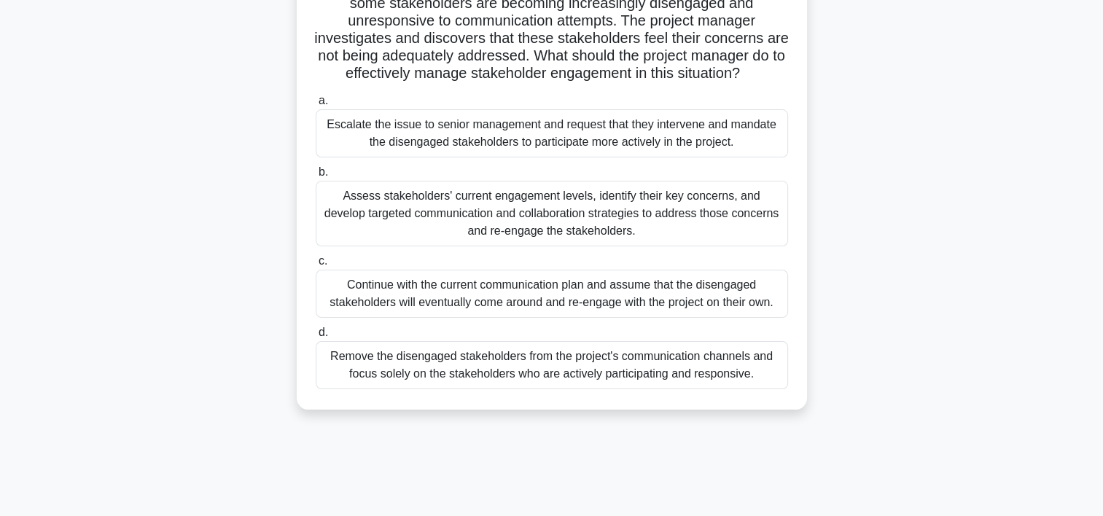
click at [533, 201] on div "Assess stakeholders' current engagement levels, identify their key concerns, an…" at bounding box center [552, 214] width 473 height 66
click at [316, 177] on input "b. Assess stakeholders' current engagement levels, identify their key concerns,…" at bounding box center [316, 172] width 0 height 9
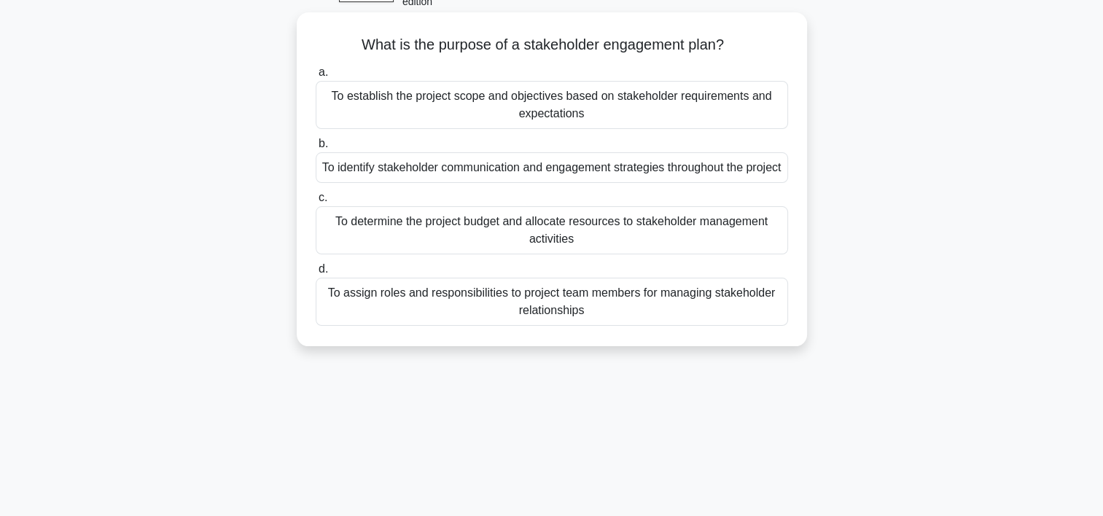
scroll to position [0, 0]
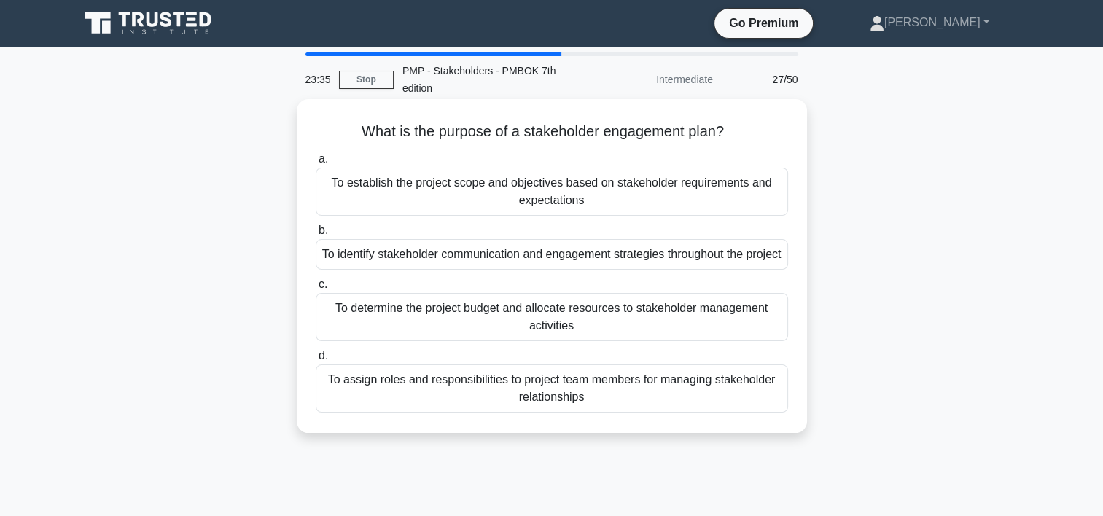
click at [589, 268] on div "To identify stakeholder communication and engagement strategies throughout the …" at bounding box center [552, 254] width 473 height 31
click at [316, 236] on input "b. To identify stakeholder communication and engagement strategies throughout t…" at bounding box center [316, 230] width 0 height 9
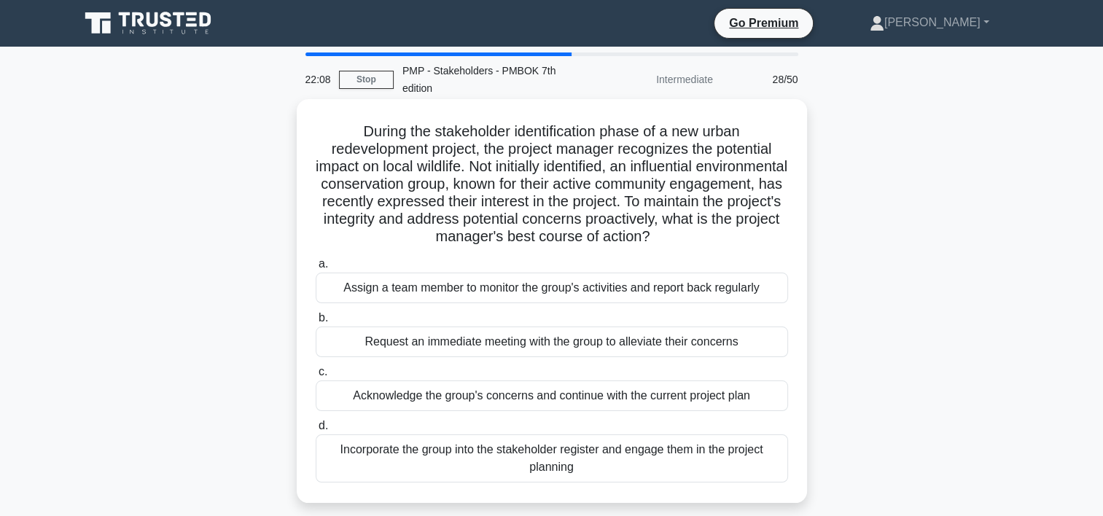
click at [580, 461] on div "Incorporate the group into the stakeholder register and engage them in the proj…" at bounding box center [552, 459] width 473 height 48
click at [316, 431] on input "d. Incorporate the group into the stakeholder register and engage them in the p…" at bounding box center [316, 426] width 0 height 9
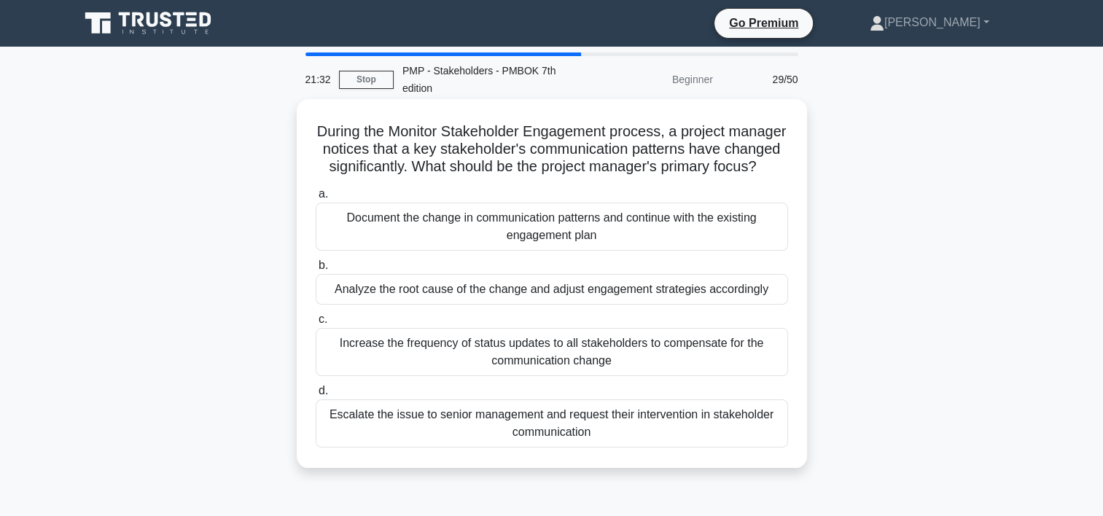
click at [473, 305] on div "Analyze the root cause of the change and adjust engagement strategies according…" at bounding box center [552, 289] width 473 height 31
click at [316, 271] on input "b. Analyze the root cause of the change and adjust engagement strategies accord…" at bounding box center [316, 265] width 0 height 9
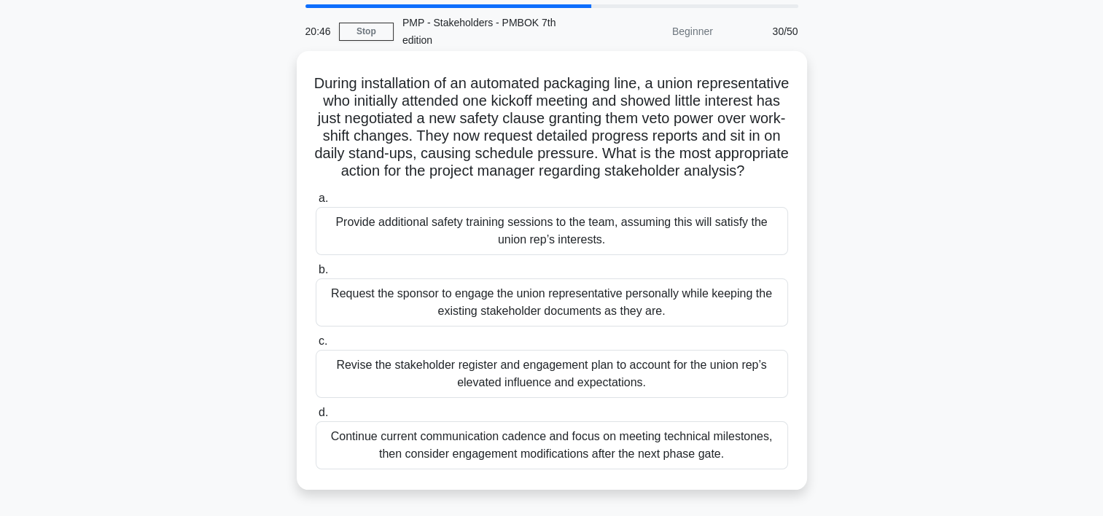
scroll to position [73, 0]
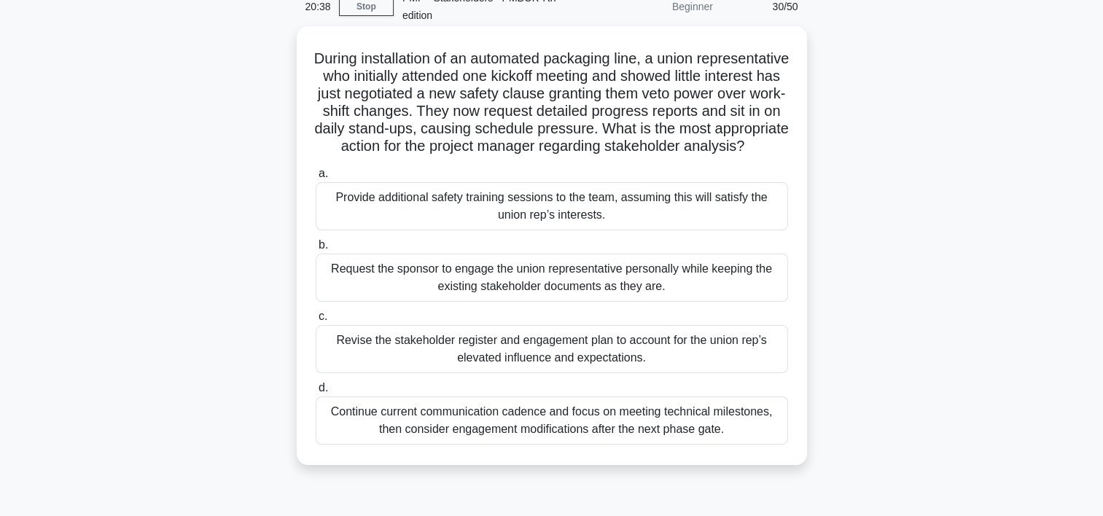
click at [489, 362] on div "Revise the stakeholder register and engagement plan to account for the union re…" at bounding box center [552, 349] width 473 height 48
click at [316, 322] on input "c. Revise the stakeholder register and engagement plan to account for the union…" at bounding box center [316, 316] width 0 height 9
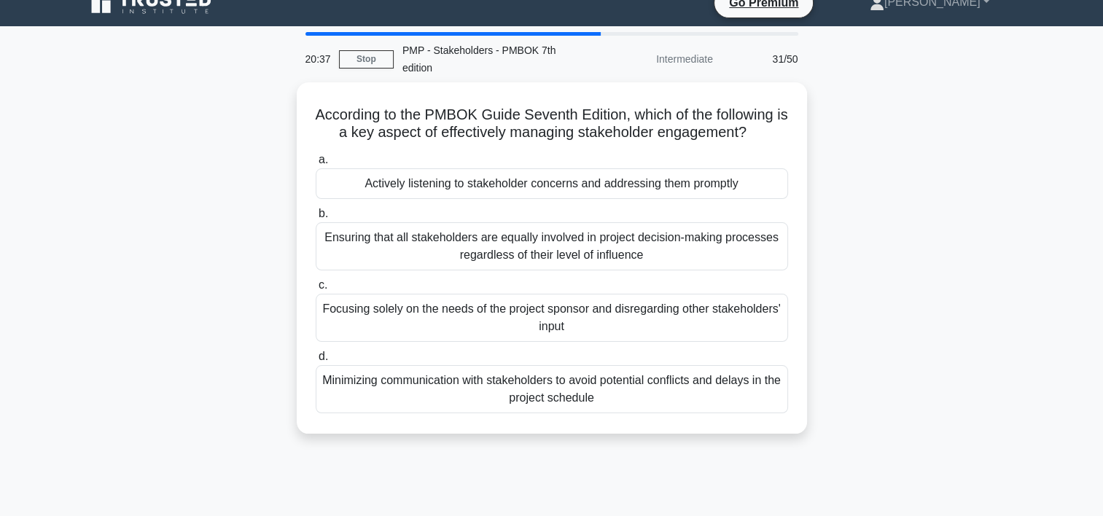
scroll to position [0, 0]
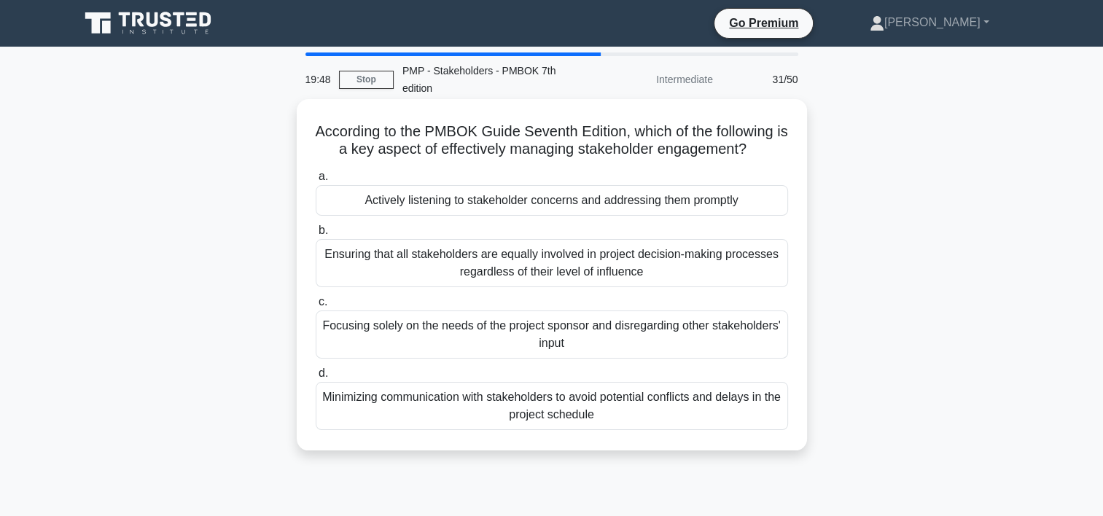
click at [557, 271] on div "Ensuring that all stakeholders are equally involved in project decision-making …" at bounding box center [552, 263] width 473 height 48
click at [316, 236] on input "b. Ensuring that all stakeholders are equally involved in project decision-maki…" at bounding box center [316, 230] width 0 height 9
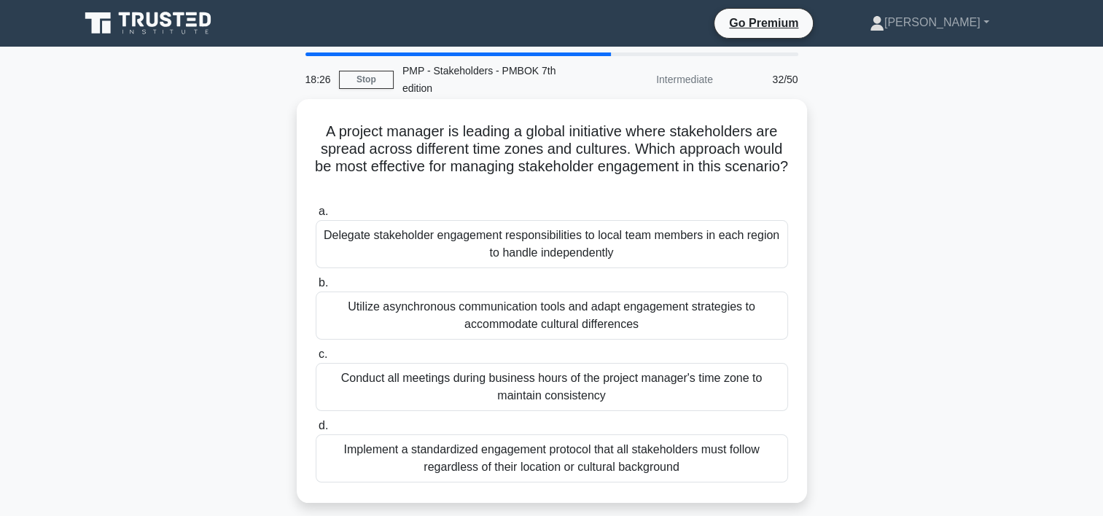
click at [622, 455] on div "Implement a standardized engagement protocol that all stakeholders must follow …" at bounding box center [552, 459] width 473 height 48
click at [316, 431] on input "d. Implement a standardized engagement protocol that all stakeholders must foll…" at bounding box center [316, 426] width 0 height 9
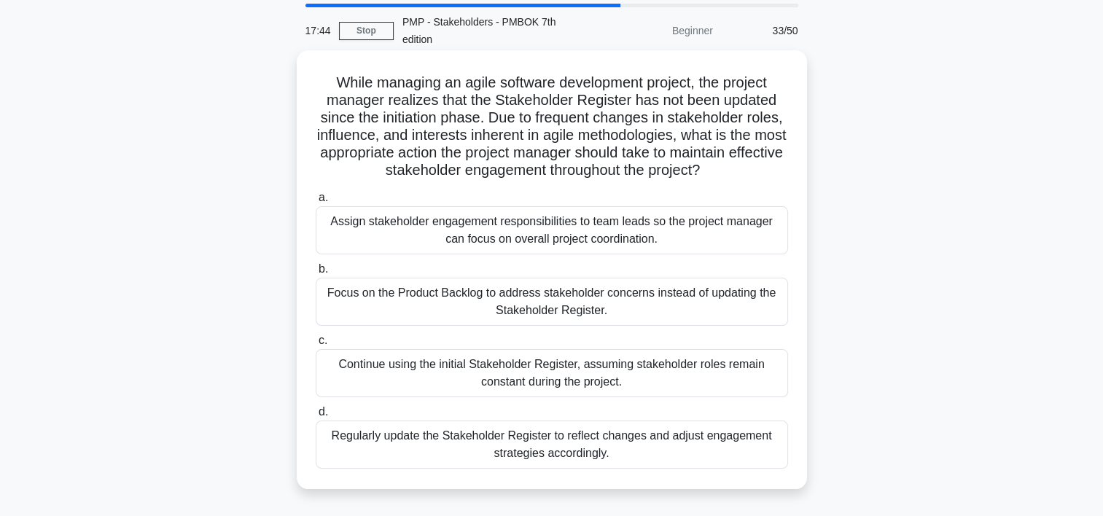
scroll to position [73, 0]
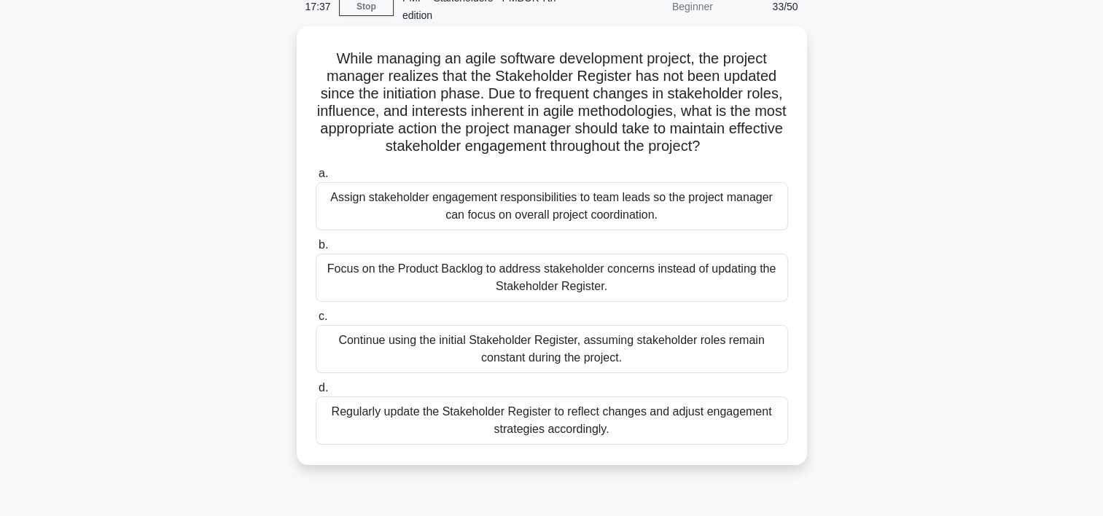
click at [631, 419] on div "Regularly update the Stakeholder Register to reflect changes and adjust engagem…" at bounding box center [552, 421] width 473 height 48
click at [316, 393] on input "d. Regularly update the Stakeholder Register to reflect changes and adjust enga…" at bounding box center [316, 388] width 0 height 9
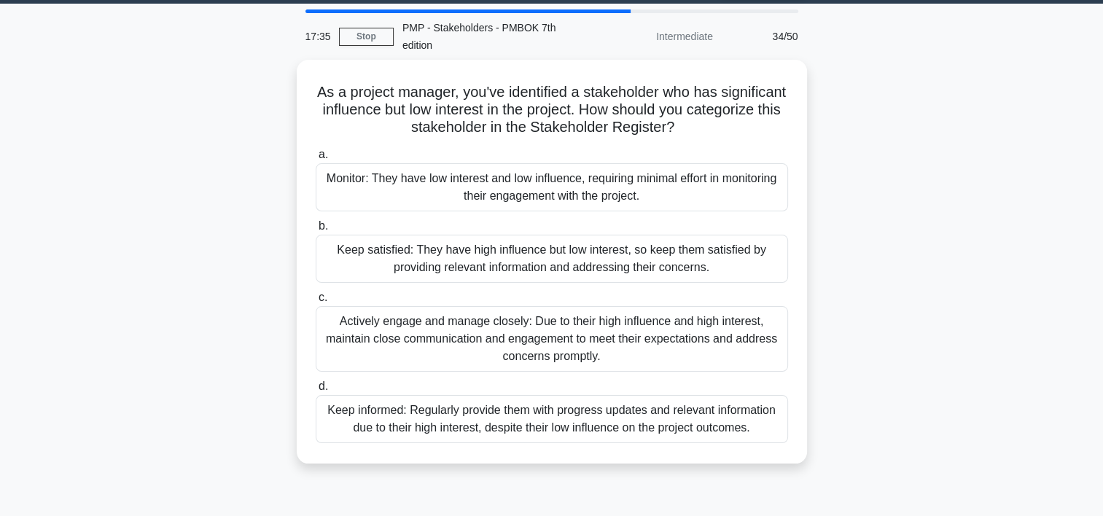
scroll to position [0, 0]
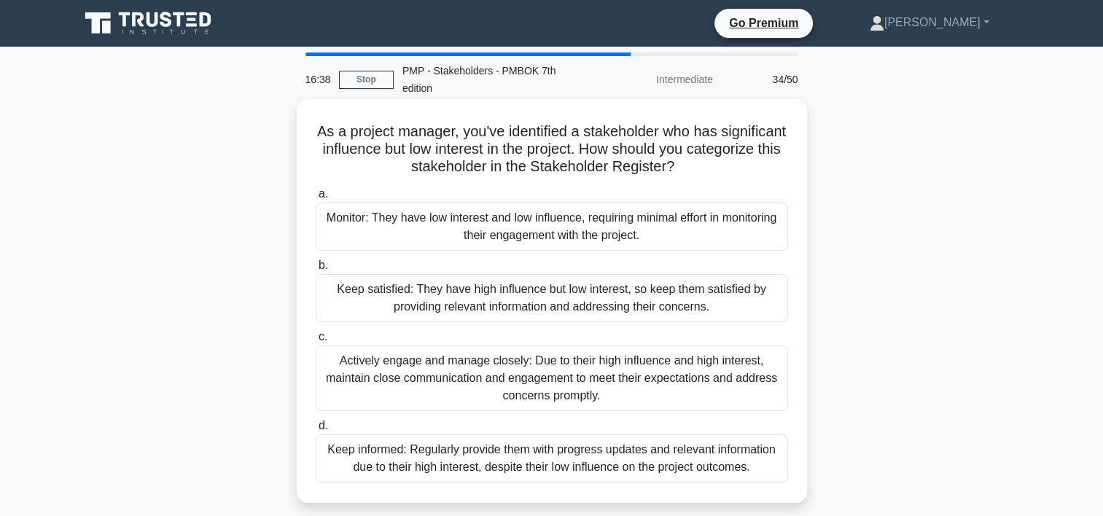
click at [518, 214] on div "Monitor: They have low interest and low influence, requiring minimal effort in …" at bounding box center [552, 227] width 473 height 48
click at [316, 199] on input "a. Monitor: They have low interest and low influence, requiring minimal effort …" at bounding box center [316, 194] width 0 height 9
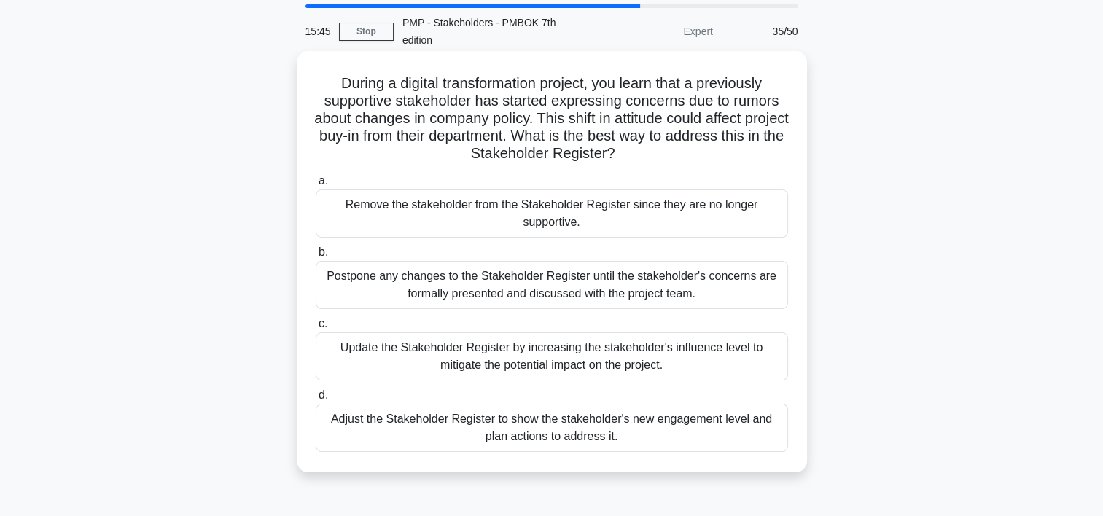
scroll to position [73, 0]
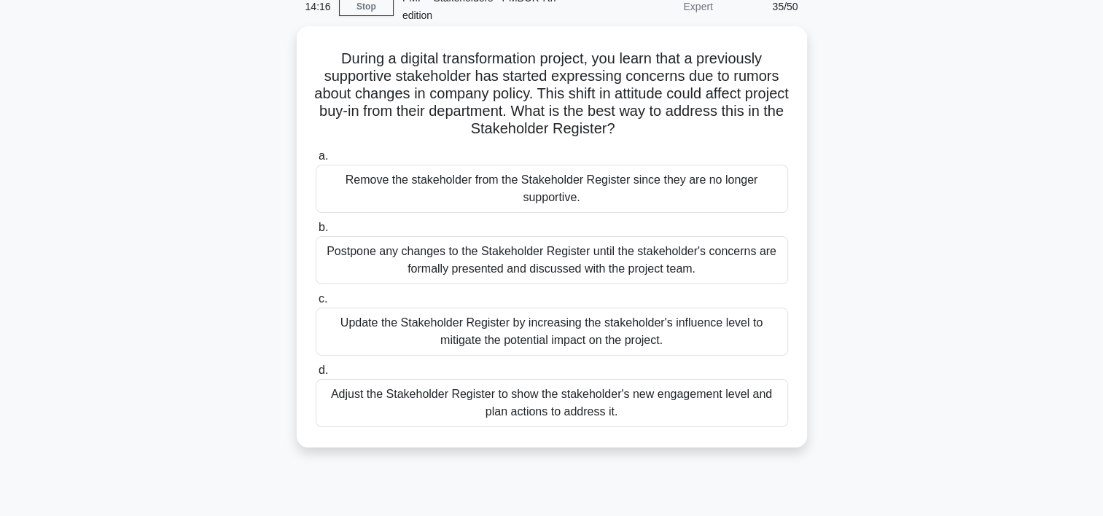
click at [538, 394] on div "Adjust the Stakeholder Register to show the stakeholder's new engagement level …" at bounding box center [552, 403] width 473 height 48
click at [316, 376] on input "d. Adjust the Stakeholder Register to show the stakeholder's new engagement lev…" at bounding box center [316, 370] width 0 height 9
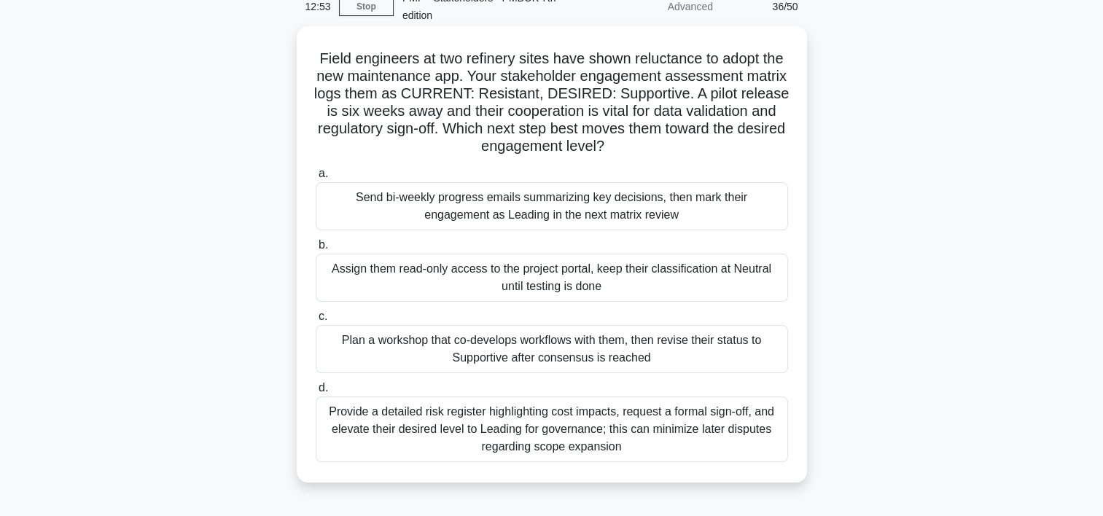
click at [540, 354] on div "Plan a workshop that co-develops workflows with them, then revise their status …" at bounding box center [552, 349] width 473 height 48
click at [316, 322] on input "c. Plan a workshop that co-develops workflows with them, then revise their stat…" at bounding box center [316, 316] width 0 height 9
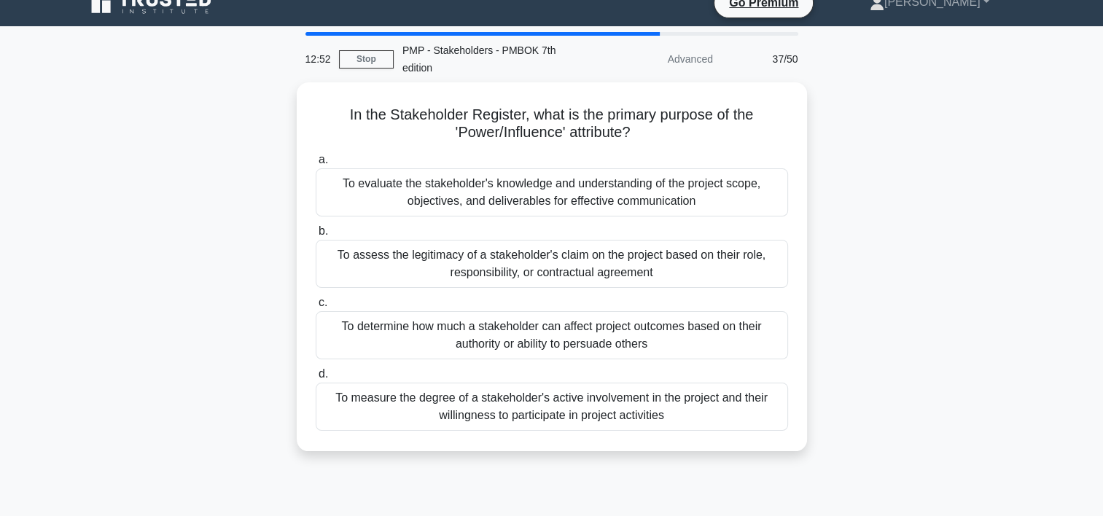
scroll to position [0, 0]
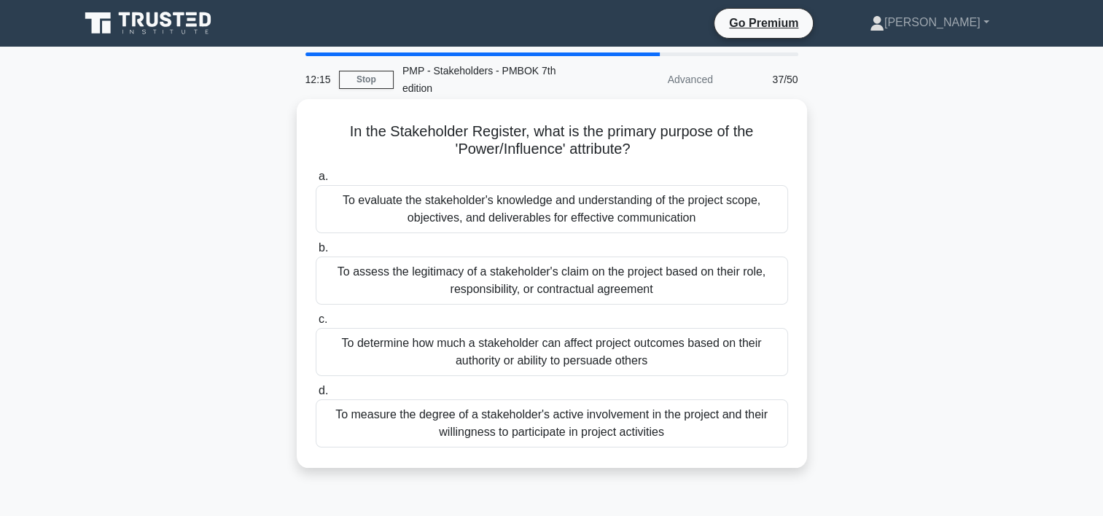
click at [543, 355] on div "To determine how much a stakeholder can affect project outcomes based on their …" at bounding box center [552, 352] width 473 height 48
click at [316, 325] on input "c. To determine how much a stakeholder can affect project outcomes based on the…" at bounding box center [316, 319] width 0 height 9
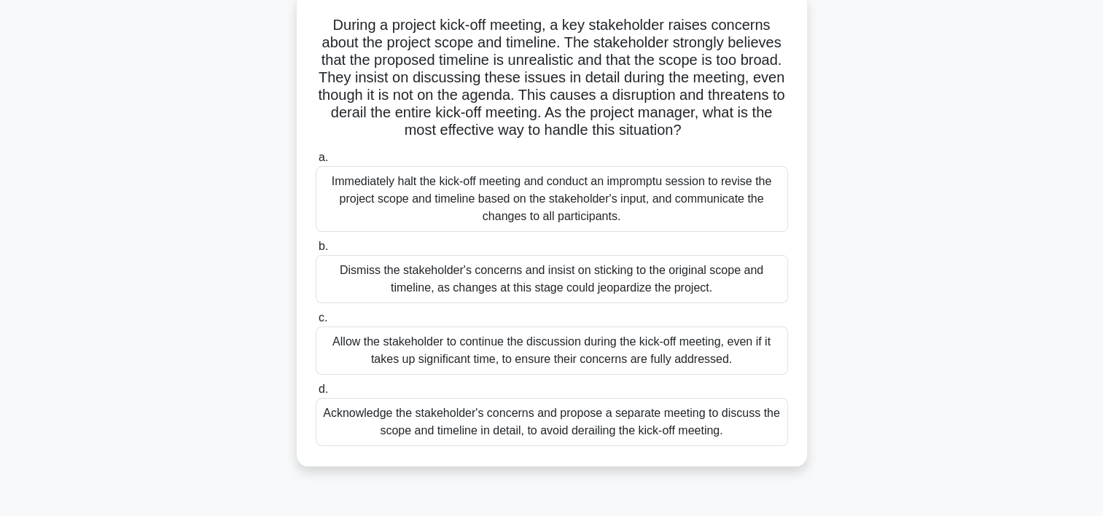
scroll to position [146, 0]
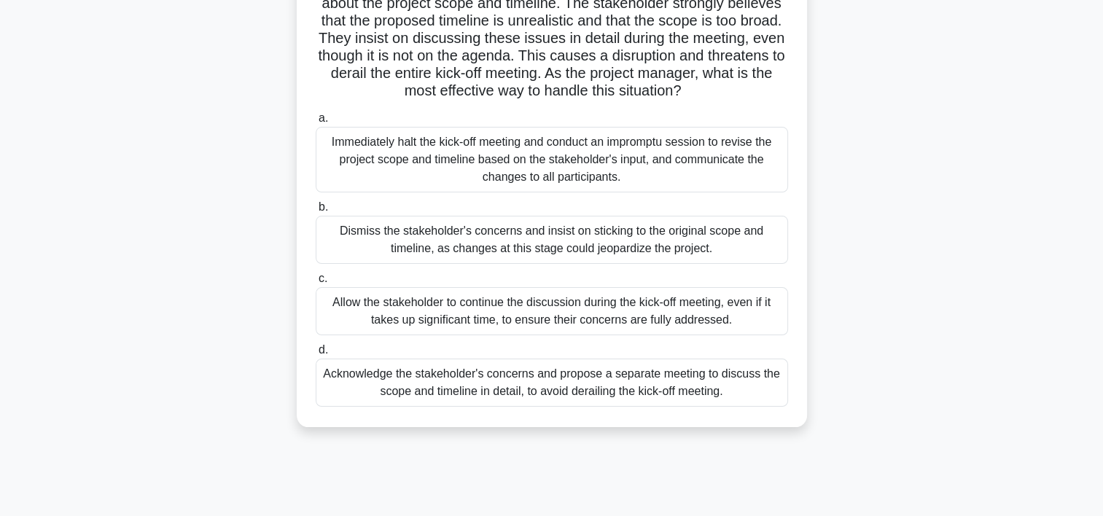
click at [543, 385] on div "Acknowledge the stakeholder's concerns and propose a separate meeting to discus…" at bounding box center [552, 383] width 473 height 48
click at [316, 355] on input "d. Acknowledge the stakeholder's concerns and propose a separate meeting to dis…" at bounding box center [316, 350] width 0 height 9
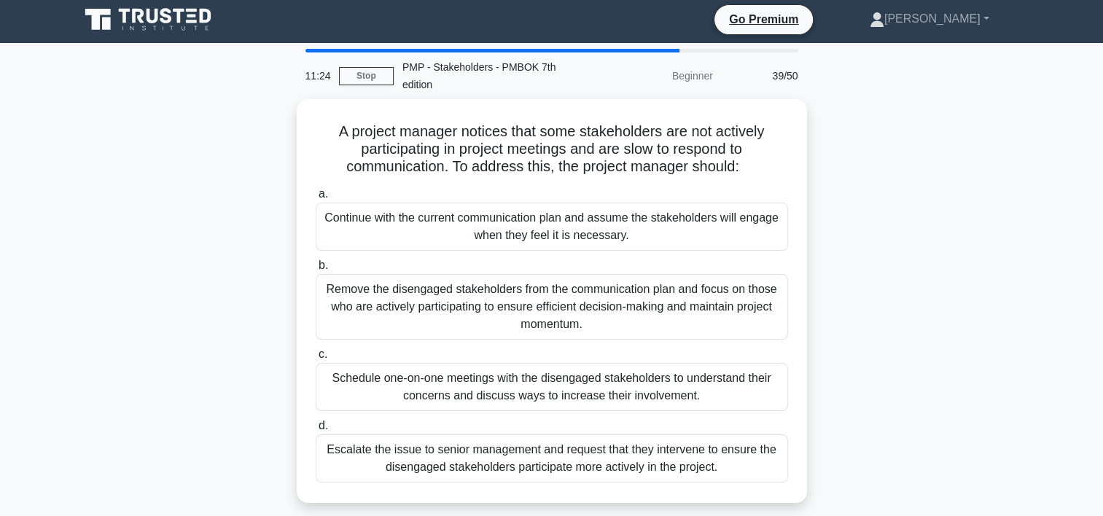
scroll to position [0, 0]
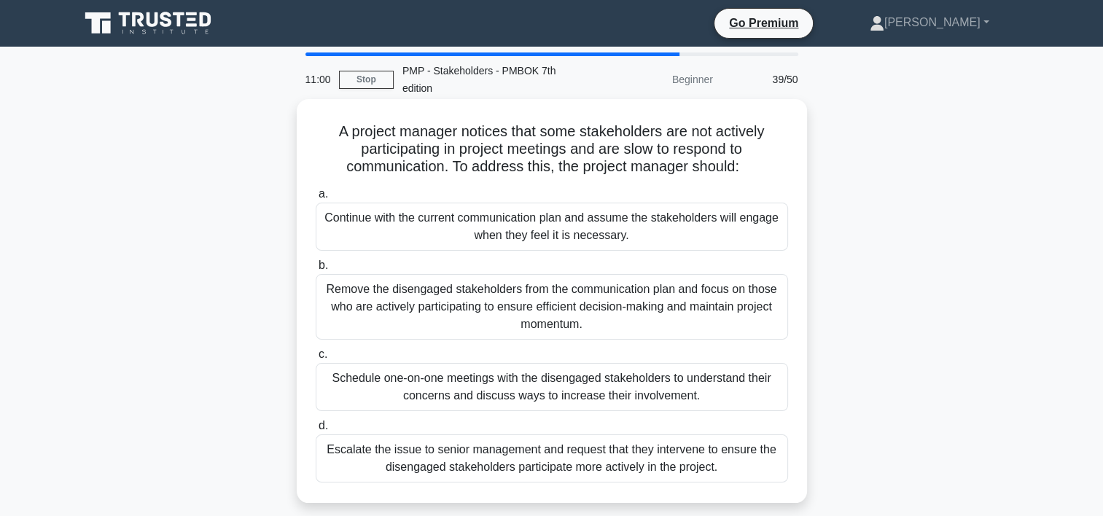
click at [548, 382] on div "Schedule one-on-one meetings with the disengaged stakeholders to understand the…" at bounding box center [552, 387] width 473 height 48
click at [316, 360] on input "c. Schedule one-on-one meetings with the disengaged stakeholders to understand …" at bounding box center [316, 354] width 0 height 9
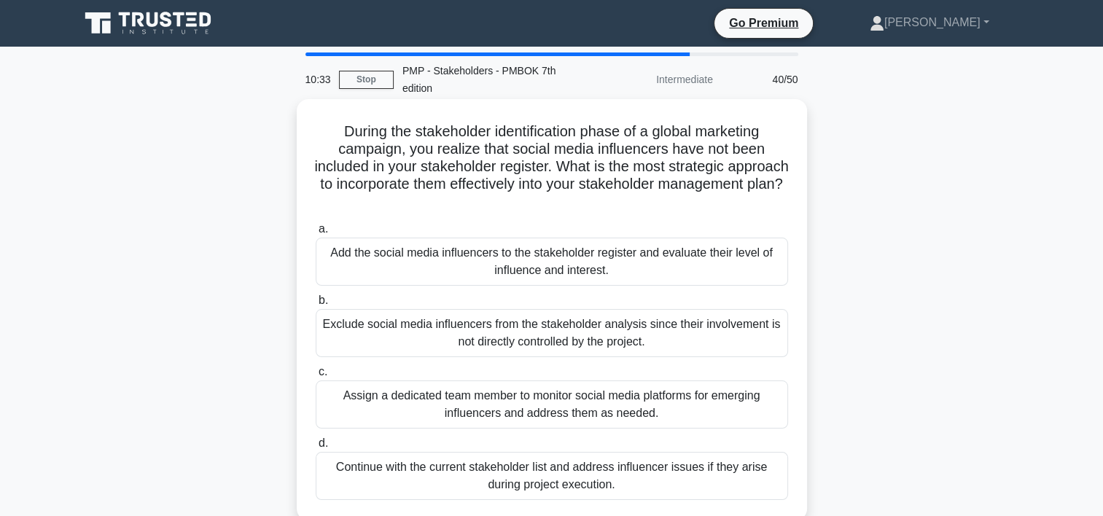
scroll to position [73, 0]
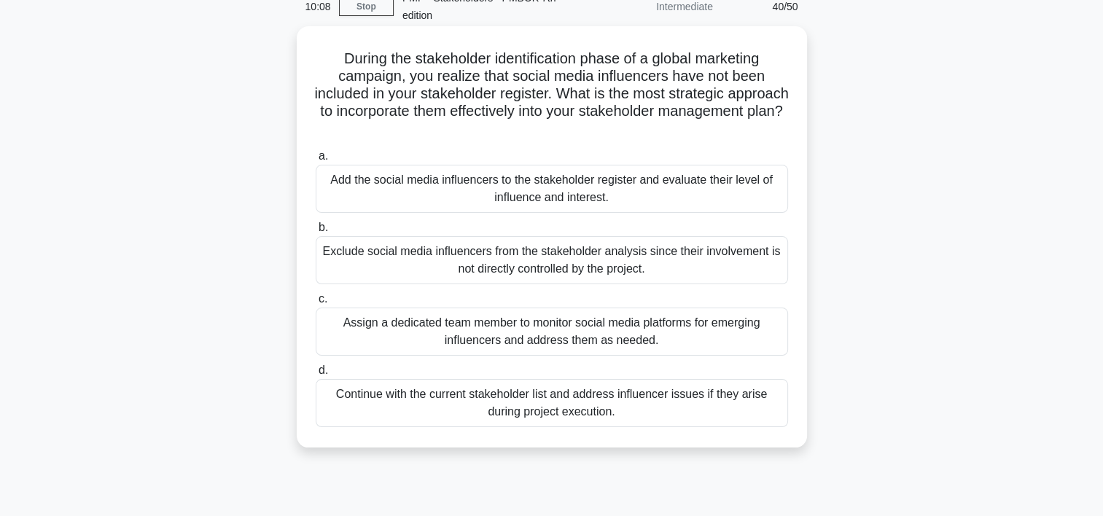
click at [545, 201] on div "Add the social media influencers to the stakeholder register and evaluate their…" at bounding box center [552, 189] width 473 height 48
click at [316, 161] on input "a. Add the social media influencers to the stakeholder register and evaluate th…" at bounding box center [316, 156] width 0 height 9
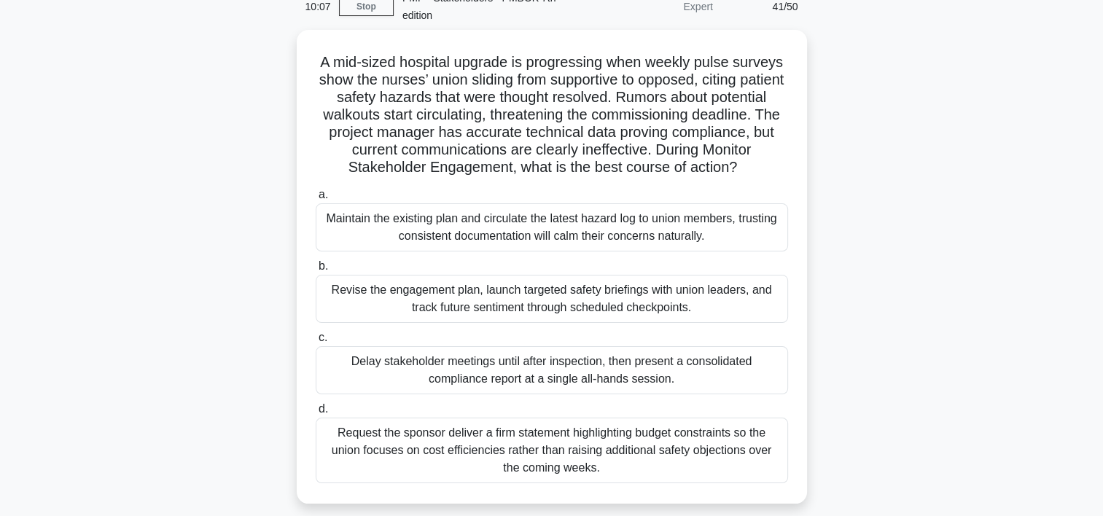
scroll to position [0, 0]
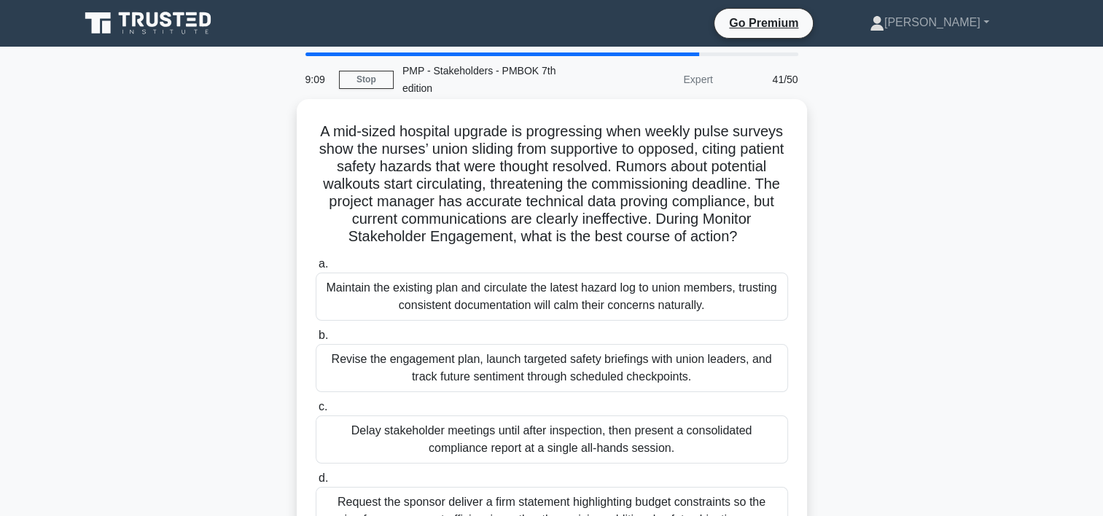
click at [435, 367] on div "Revise the engagement plan, launch targeted safety briefings with union leaders…" at bounding box center [552, 368] width 473 height 48
click at [316, 341] on input "b. Revise the engagement plan, launch targeted safety briefings with union lead…" at bounding box center [316, 335] width 0 height 9
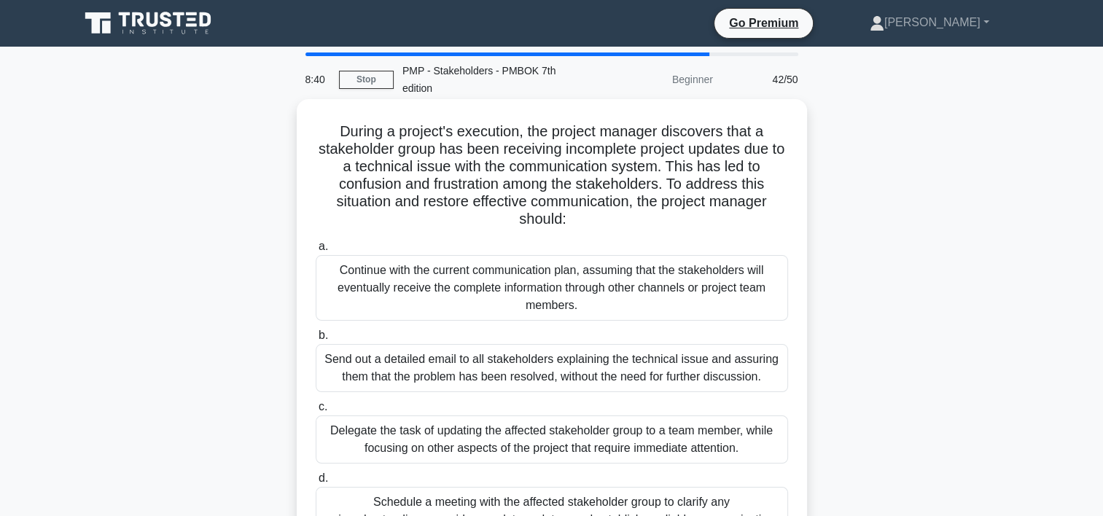
scroll to position [73, 0]
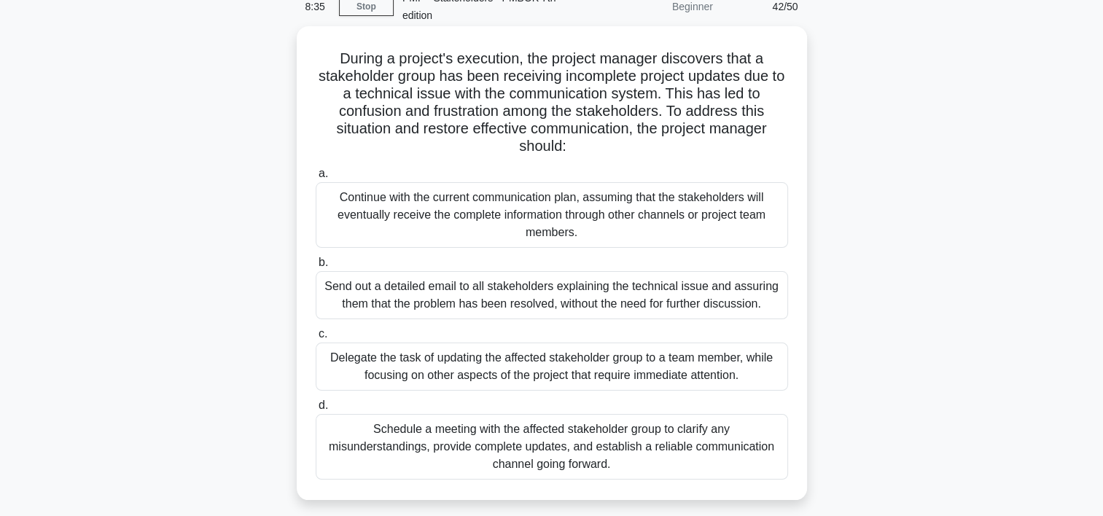
click at [549, 456] on div "Schedule a meeting with the affected stakeholder group to clarify any misunders…" at bounding box center [552, 447] width 473 height 66
click at [316, 411] on input "d. Schedule a meeting with the affected stakeholder group to clarify any misund…" at bounding box center [316, 405] width 0 height 9
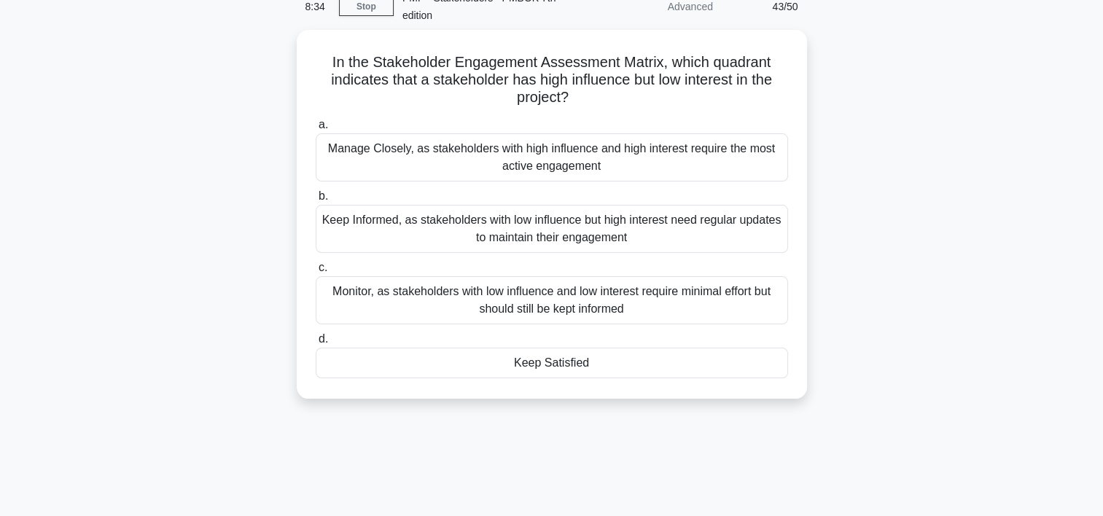
scroll to position [0, 0]
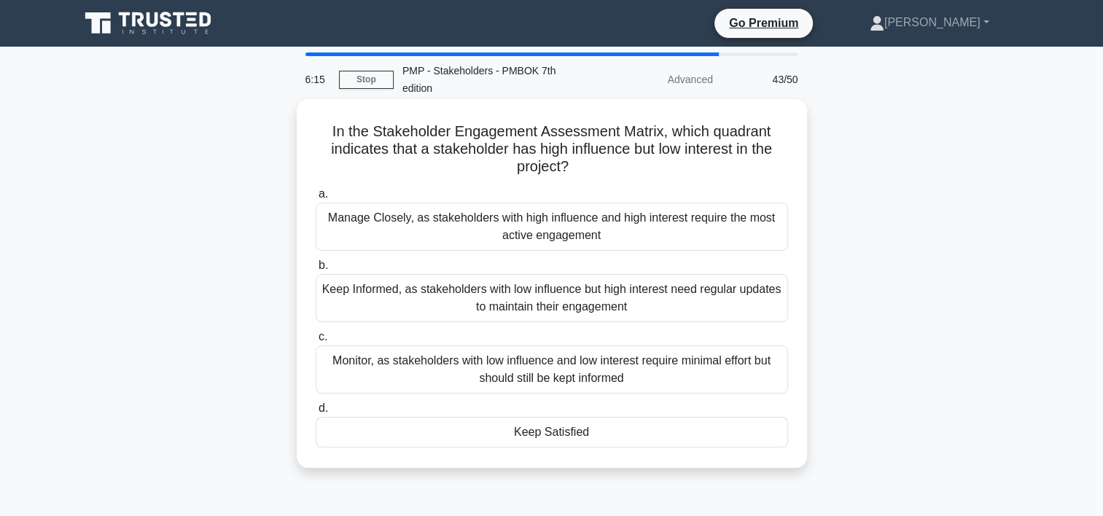
click at [445, 241] on div "Manage Closely, as stakeholders with high influence and high interest require t…" at bounding box center [552, 227] width 473 height 48
click at [316, 199] on input "a. Manage Closely, as stakeholders with high influence and high interest requir…" at bounding box center [316, 194] width 0 height 9
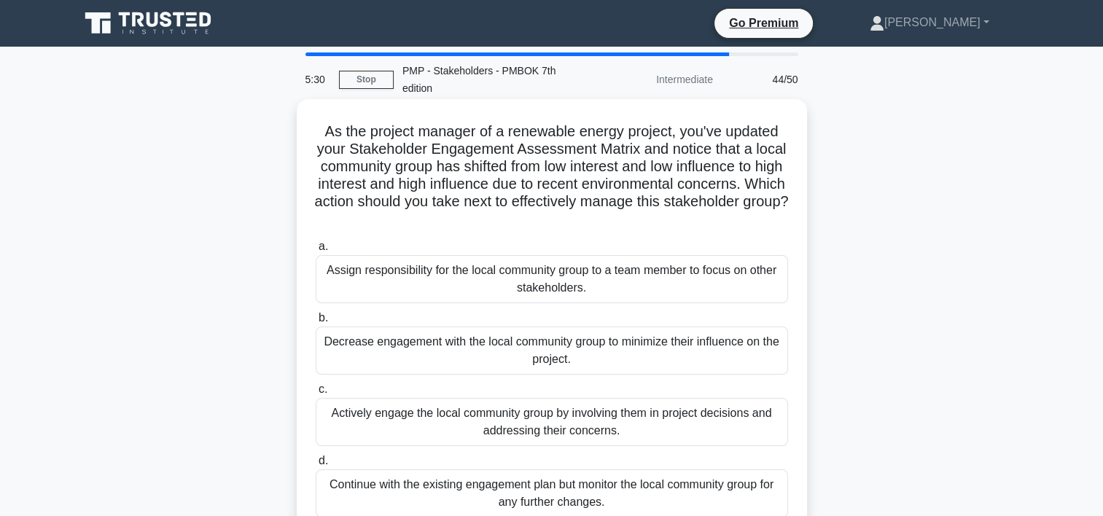
scroll to position [73, 0]
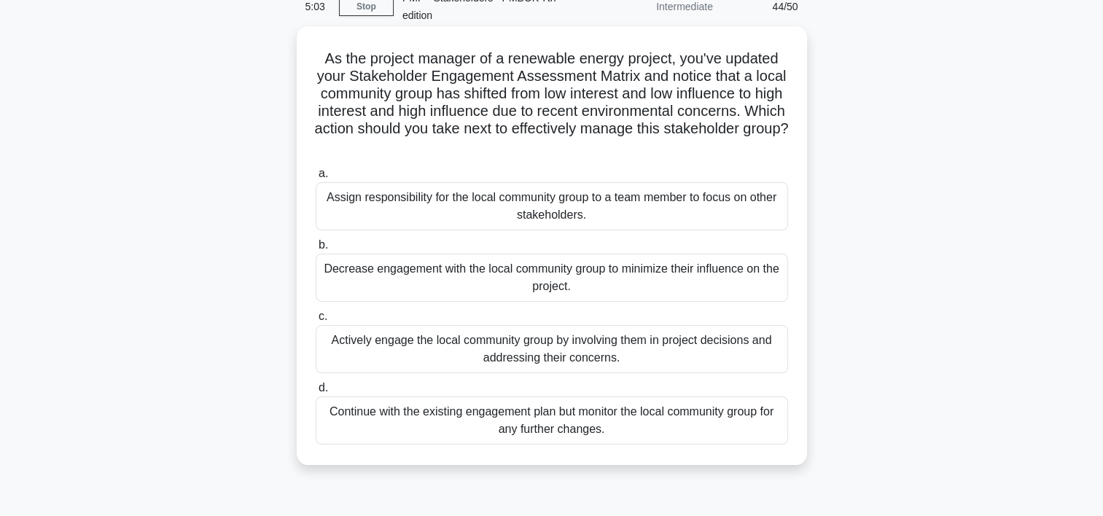
click at [558, 349] on div "Actively engage the local community group by involving them in project decision…" at bounding box center [552, 349] width 473 height 48
click at [316, 322] on input "c. Actively engage the local community group by involving them in project decis…" at bounding box center [316, 316] width 0 height 9
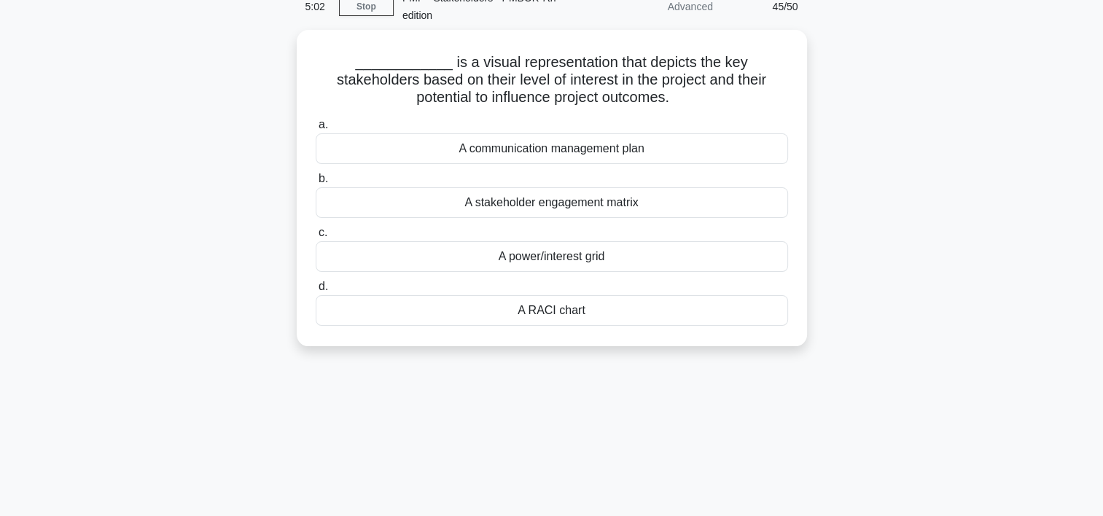
scroll to position [0, 0]
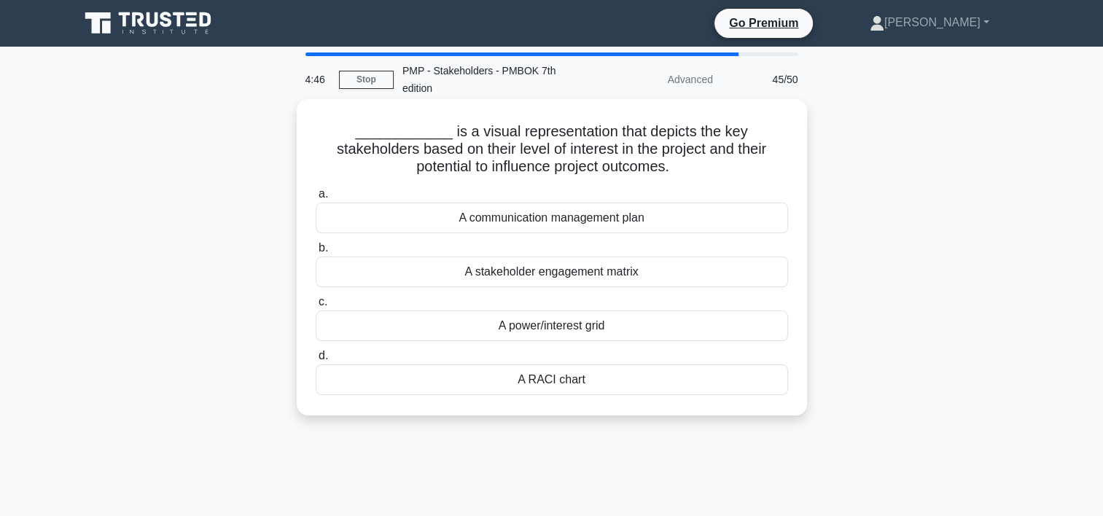
click at [558, 325] on div "A power/interest grid" at bounding box center [552, 326] width 473 height 31
click at [316, 307] on input "c. A power/interest grid" at bounding box center [316, 302] width 0 height 9
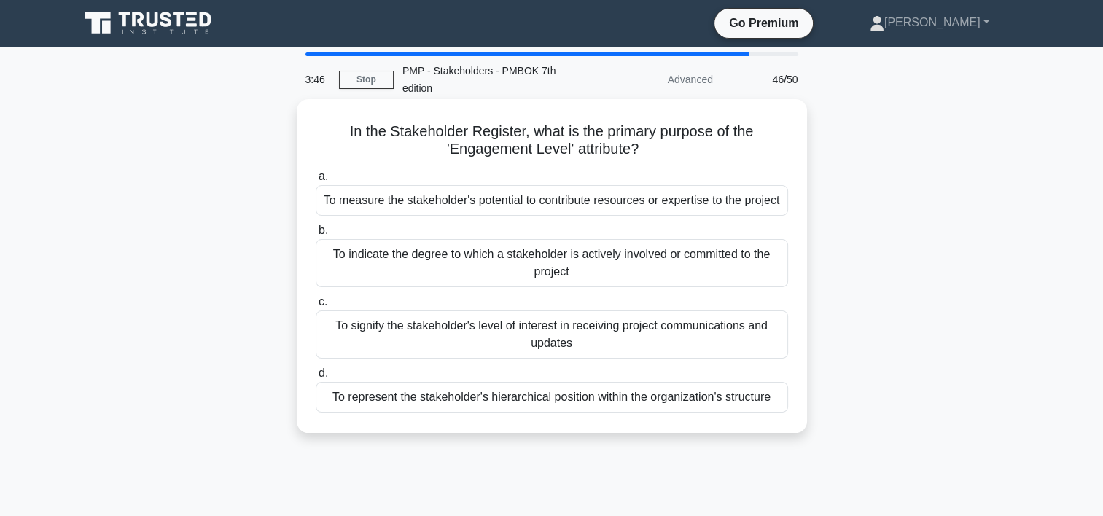
click at [554, 346] on div "To signify the stakeholder's level of interest in receiving project communicati…" at bounding box center [552, 335] width 473 height 48
click at [316, 307] on input "c. To signify the stakeholder's level of interest in receiving project communic…" at bounding box center [316, 302] width 0 height 9
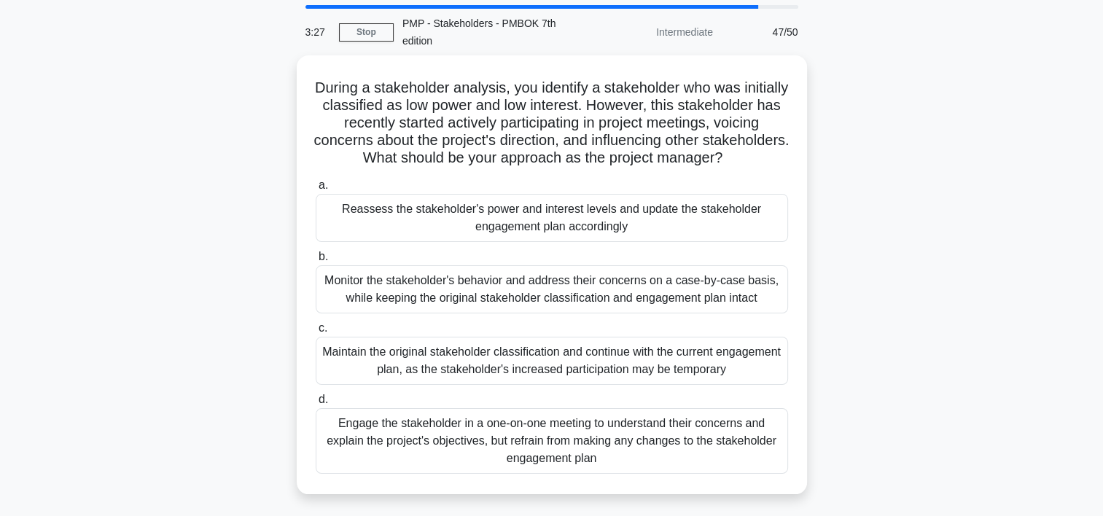
scroll to position [73, 0]
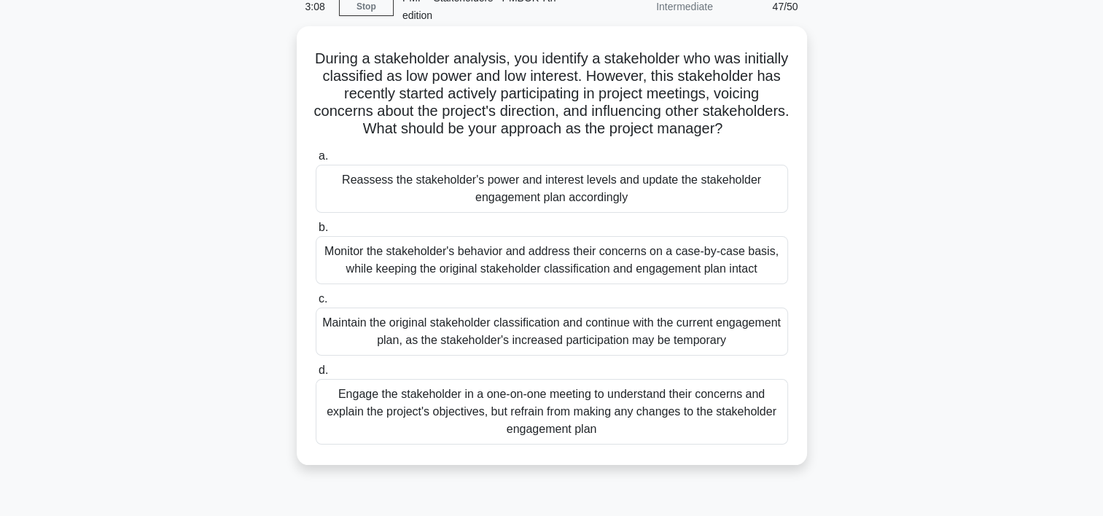
click at [546, 213] on div "Reassess the stakeholder's power and interest levels and update the stakeholder…" at bounding box center [552, 189] width 473 height 48
click at [316, 161] on input "a. Reassess the stakeholder's power and interest levels and update the stakehol…" at bounding box center [316, 156] width 0 height 9
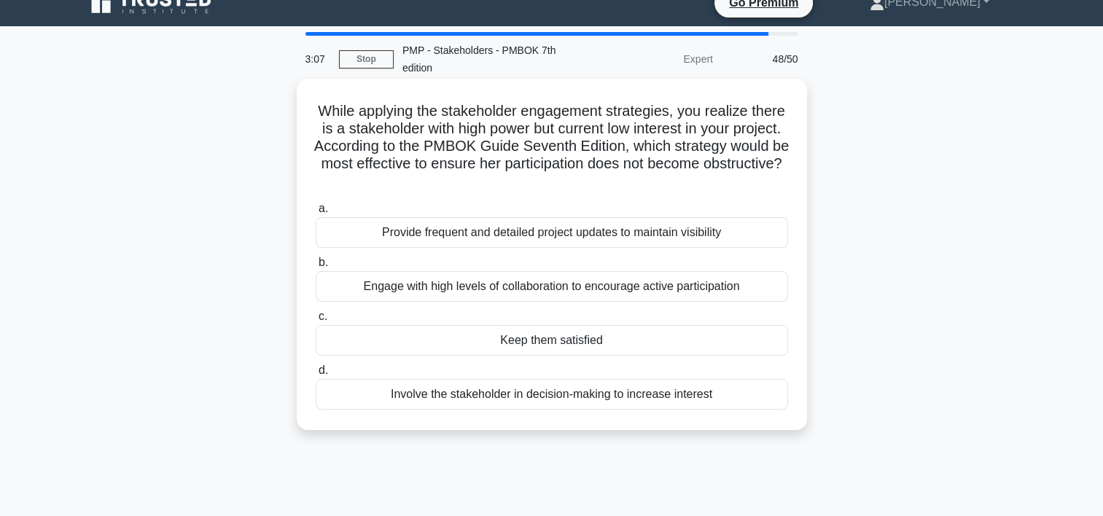
scroll to position [0, 0]
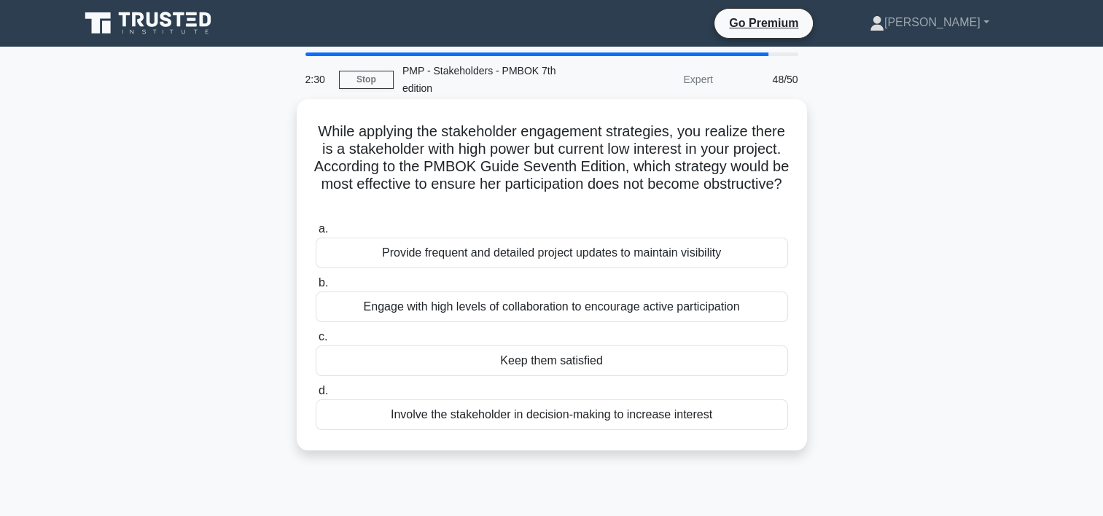
click at [544, 368] on div "Keep them satisfied" at bounding box center [552, 361] width 473 height 31
click at [316, 342] on input "c. Keep them satisfied" at bounding box center [316, 337] width 0 height 9
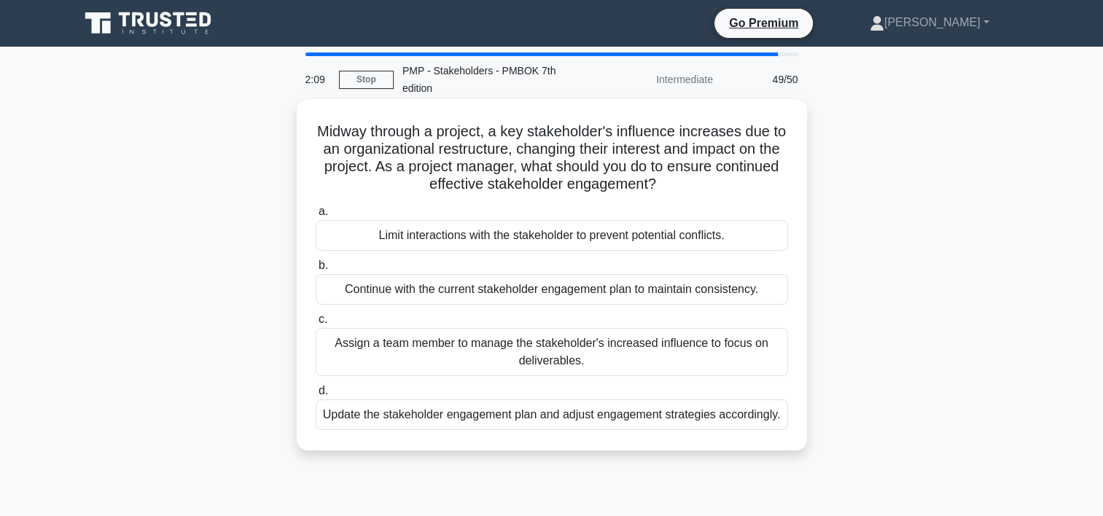
click at [572, 421] on div "Update the stakeholder engagement plan and adjust engagement strategies accordi…" at bounding box center [552, 415] width 473 height 31
click at [316, 396] on input "d. Update the stakeholder engagement plan and adjust engagement strategies acco…" at bounding box center [316, 391] width 0 height 9
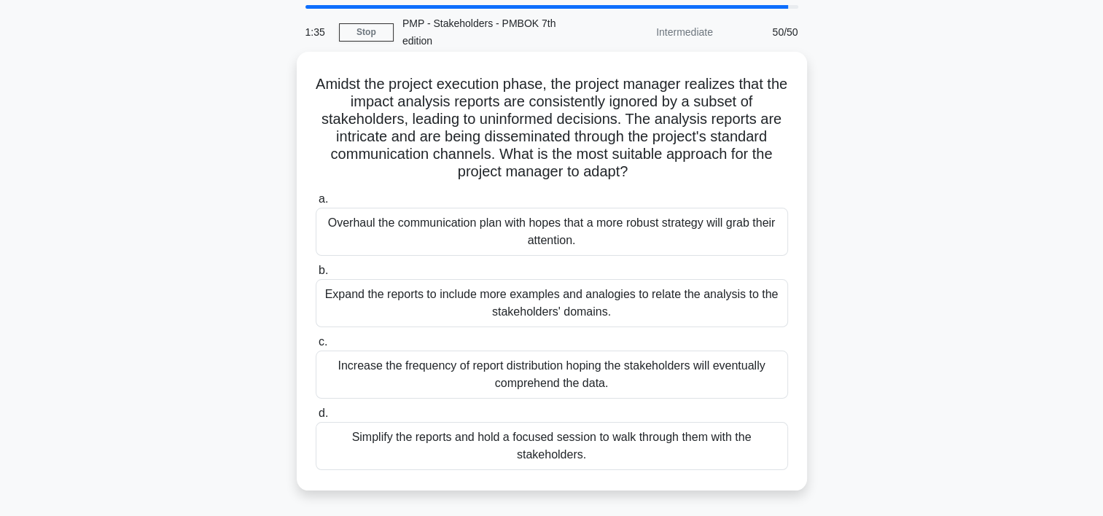
scroll to position [73, 0]
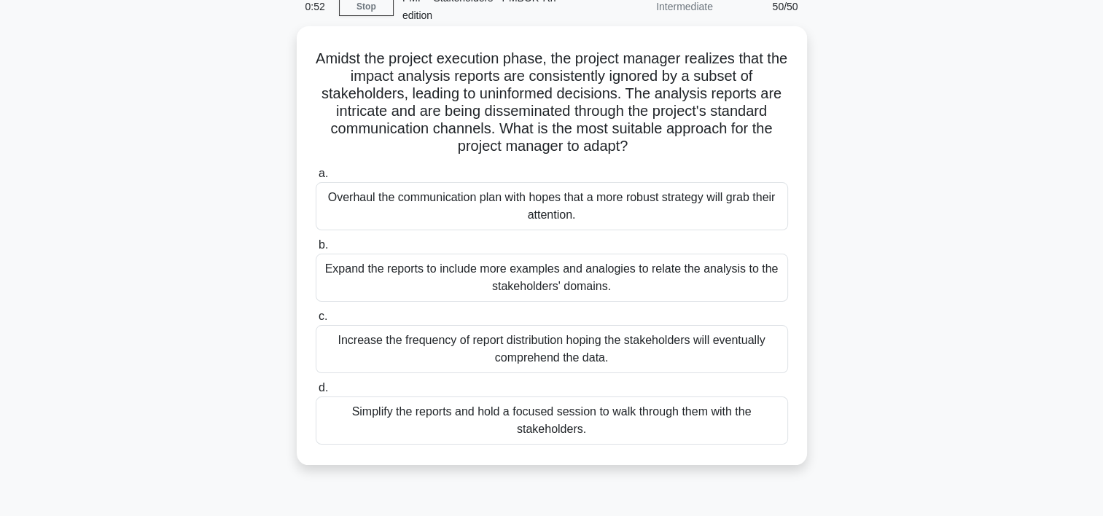
click at [623, 280] on div "Expand the reports to include more examples and analogies to relate the analysi…" at bounding box center [552, 278] width 473 height 48
click at [316, 250] on input "b. Expand the reports to include more examples and analogies to relate the anal…" at bounding box center [316, 245] width 0 height 9
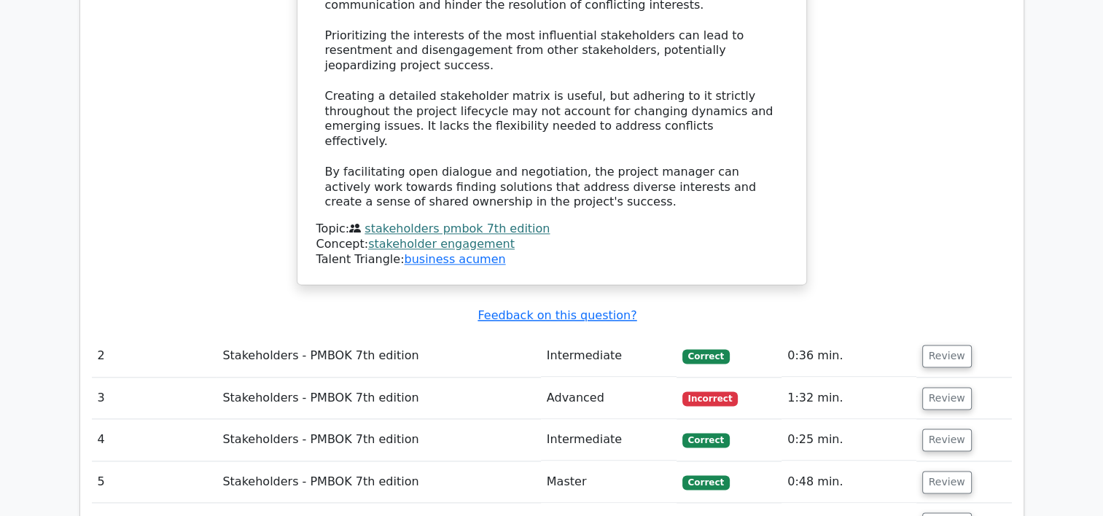
scroll to position [1823, 0]
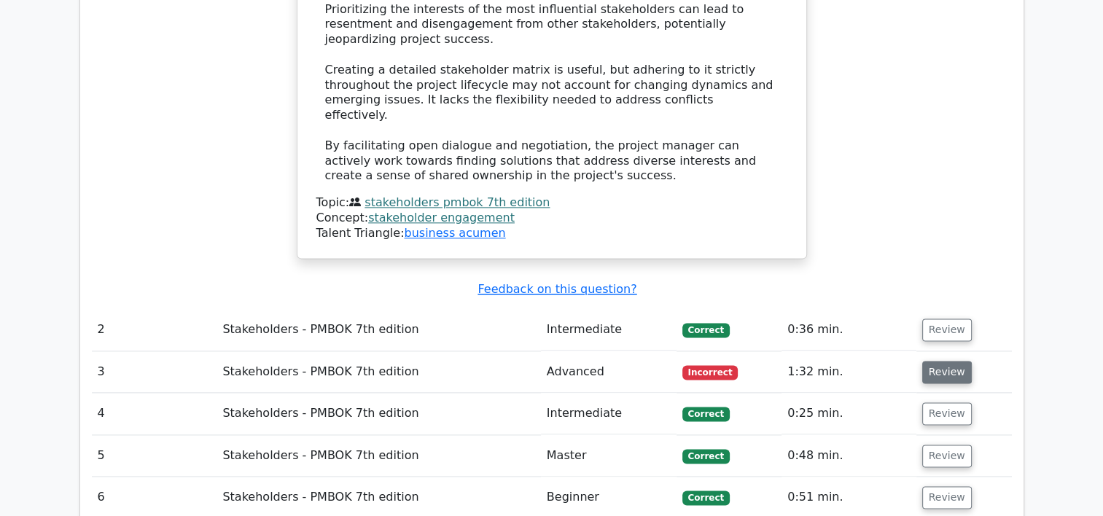
click at [945, 361] on button "Review" at bounding box center [948, 372] width 50 height 23
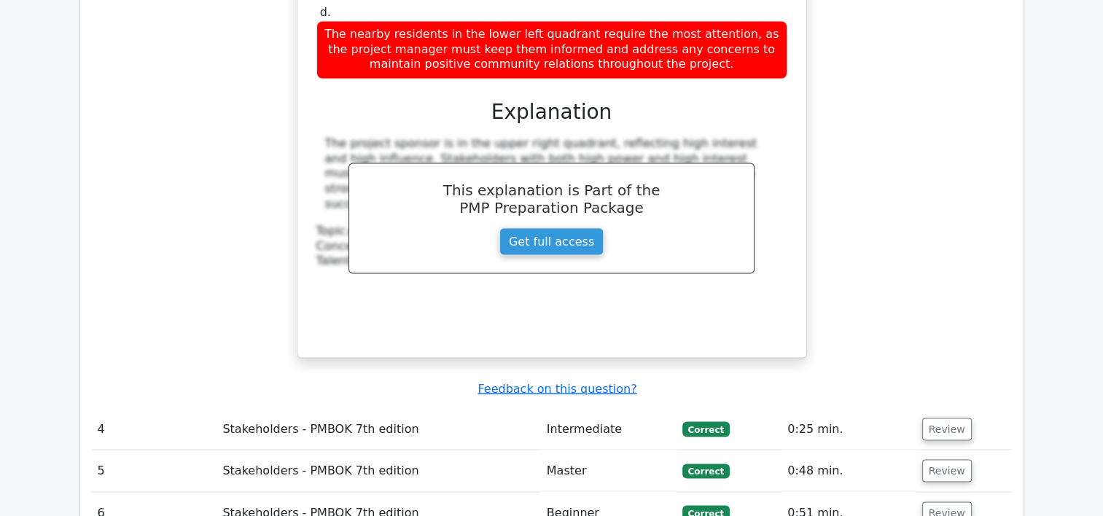
scroll to position [2917, 0]
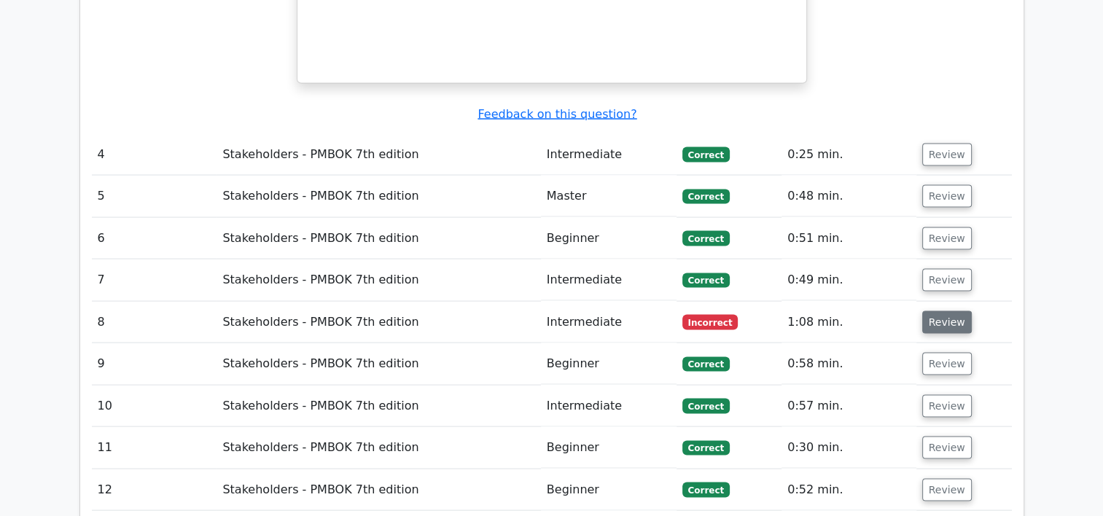
click at [942, 311] on button "Review" at bounding box center [948, 322] width 50 height 23
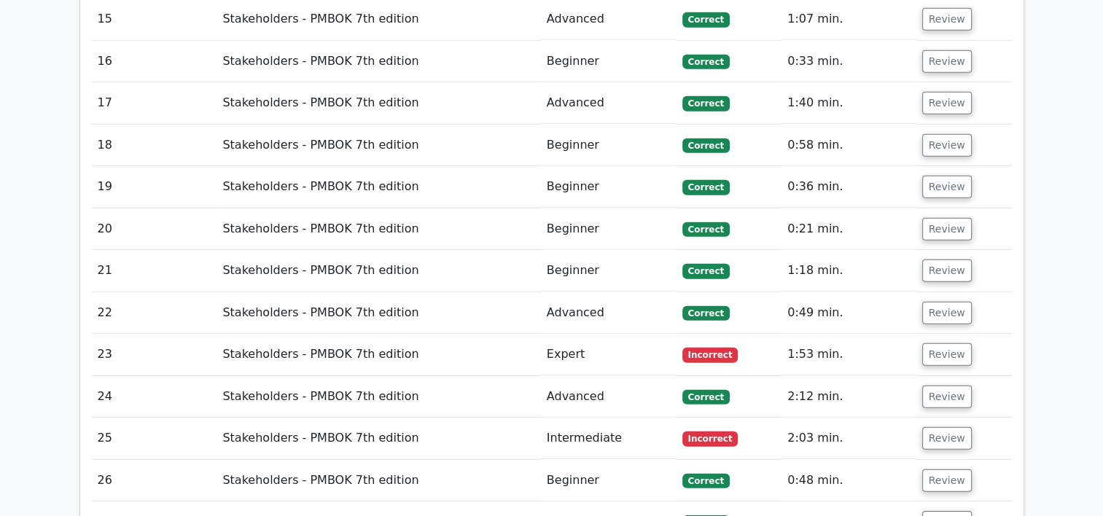
scroll to position [4303, 0]
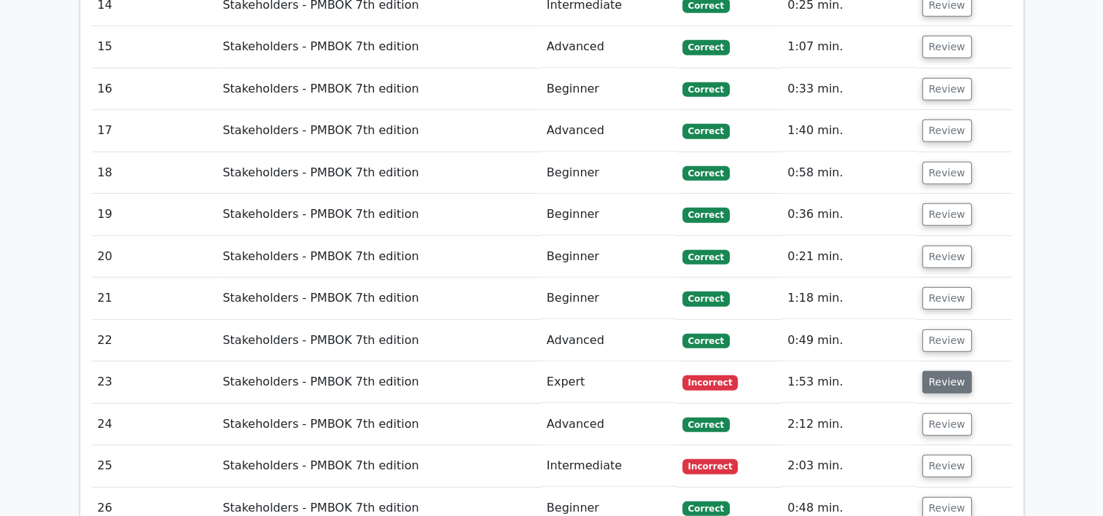
click at [931, 371] on button "Review" at bounding box center [948, 382] width 50 height 23
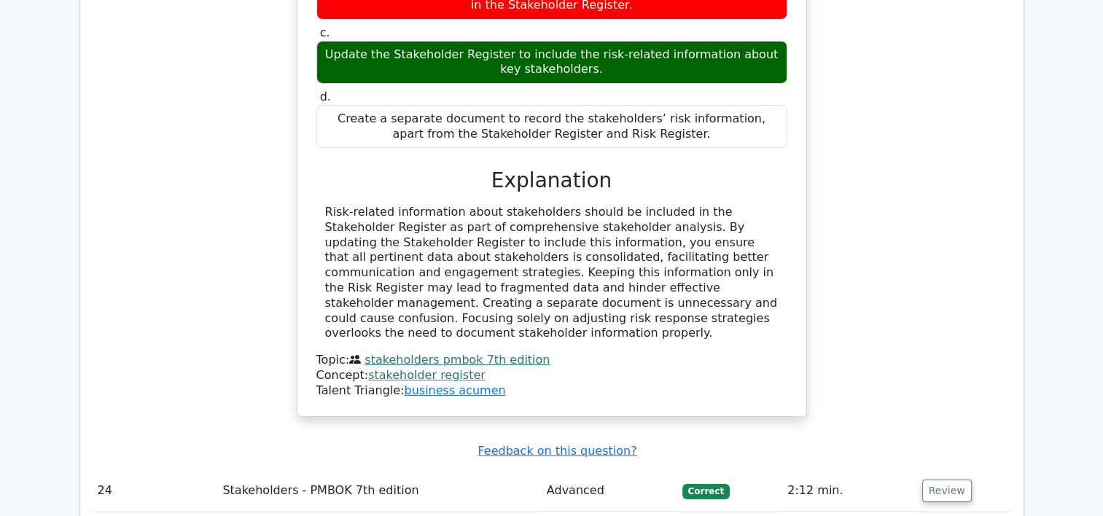
scroll to position [5178, 0]
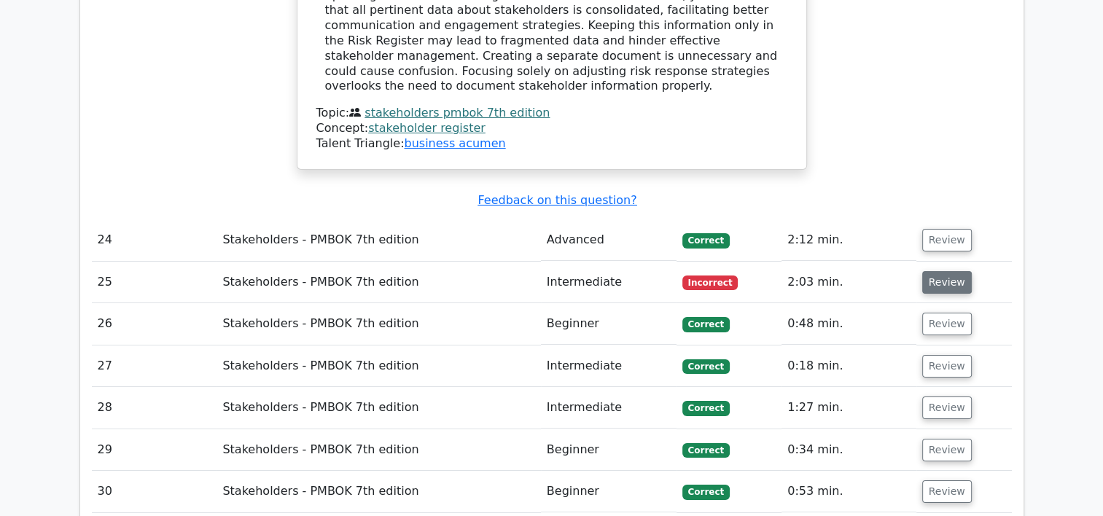
click at [947, 271] on button "Review" at bounding box center [948, 282] width 50 height 23
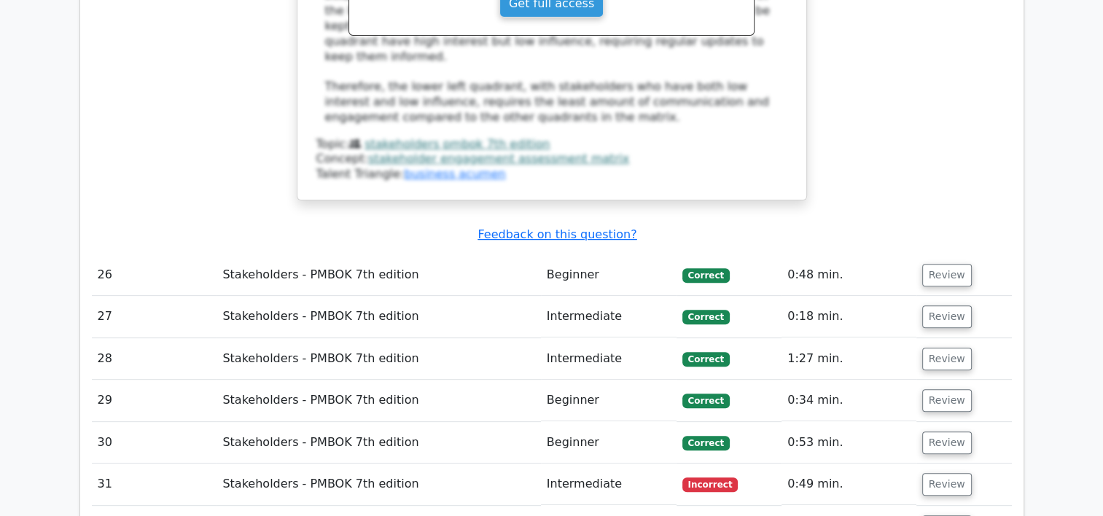
scroll to position [5980, 0]
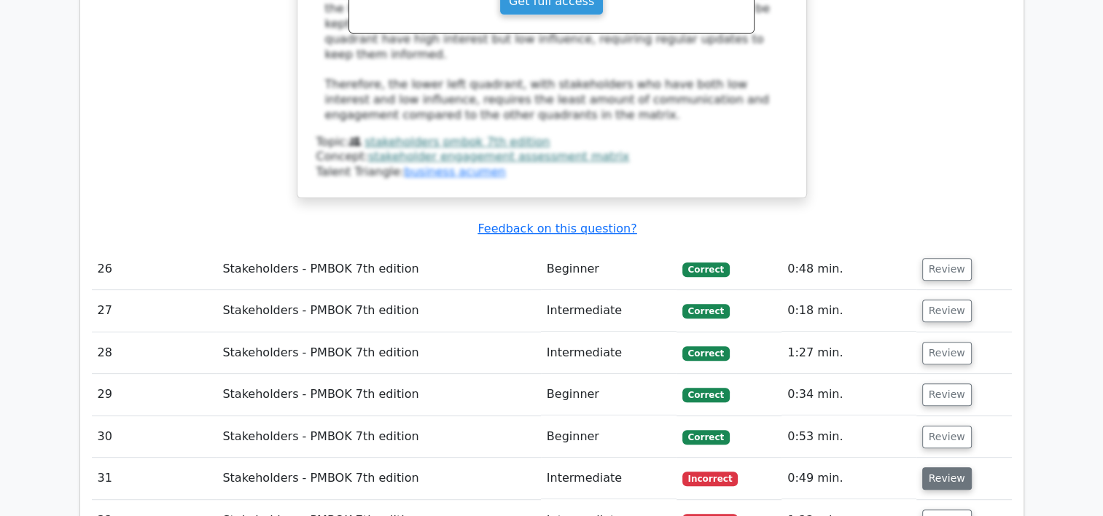
click at [928, 467] on button "Review" at bounding box center [948, 478] width 50 height 23
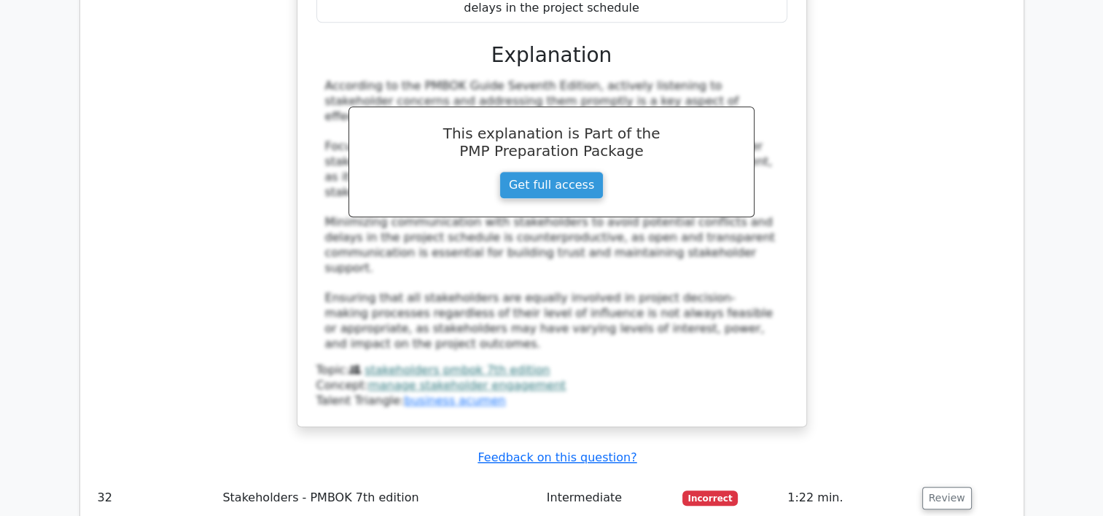
scroll to position [6783, 0]
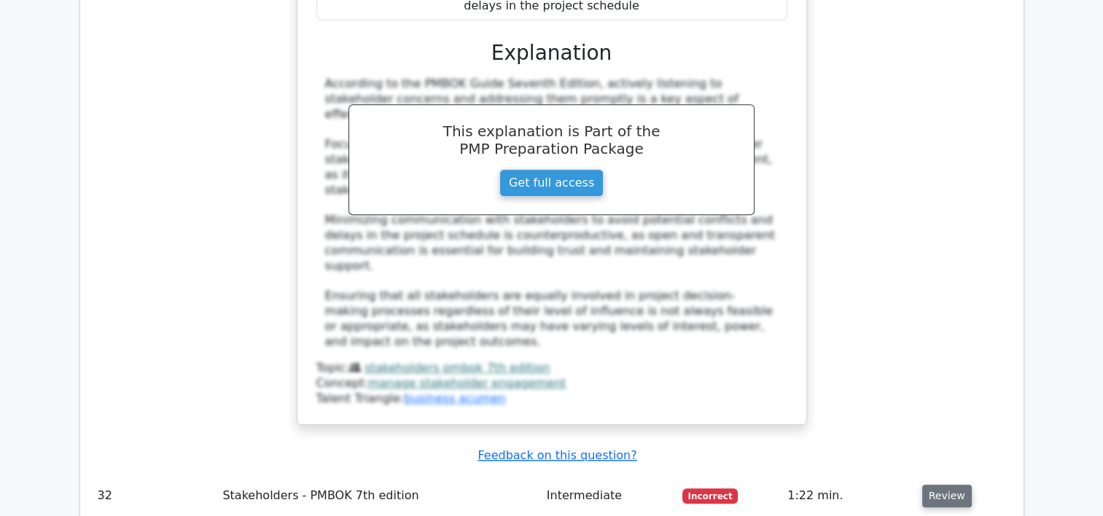
click at [950, 485] on button "Review" at bounding box center [948, 496] width 50 height 23
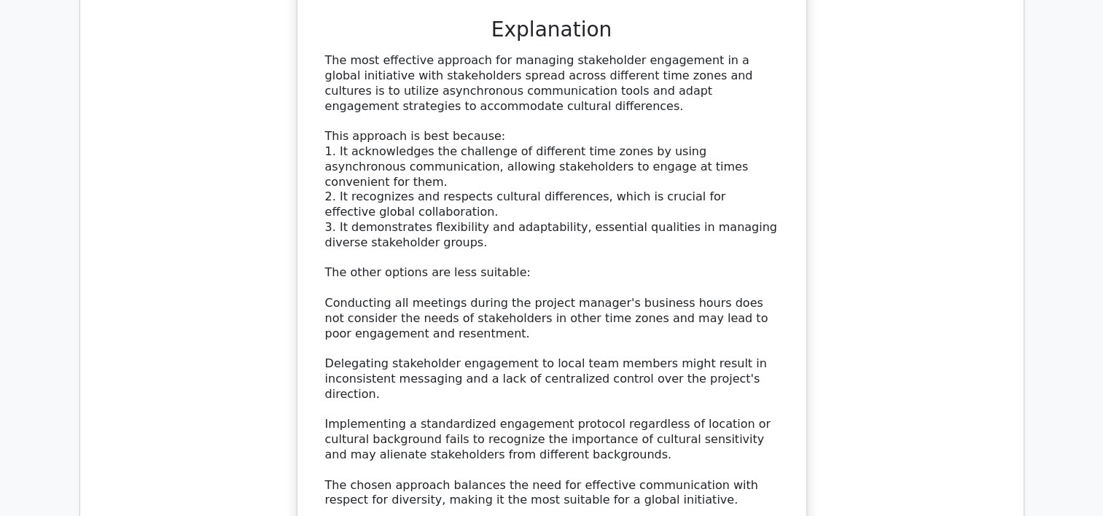
scroll to position [7731, 0]
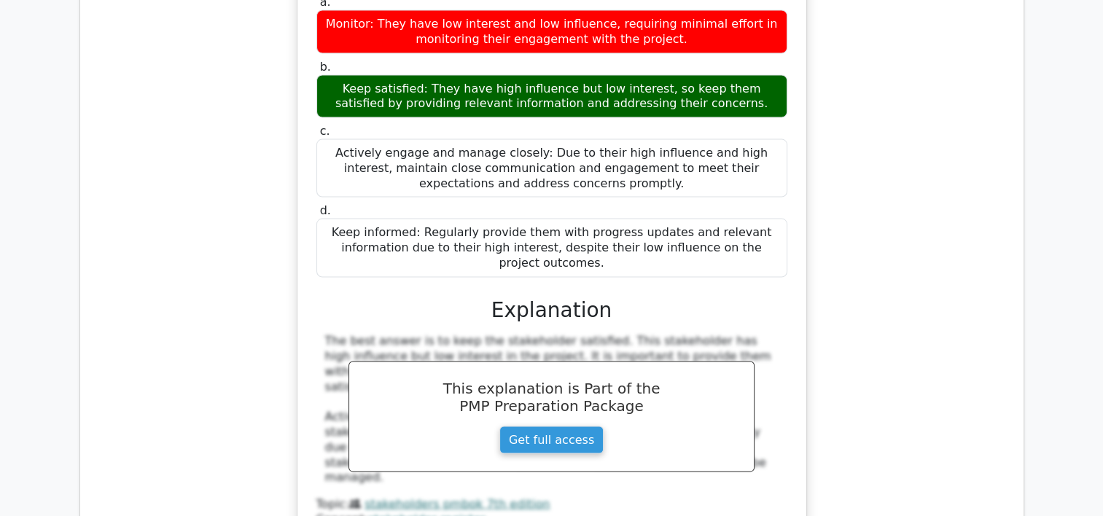
scroll to position [8606, 0]
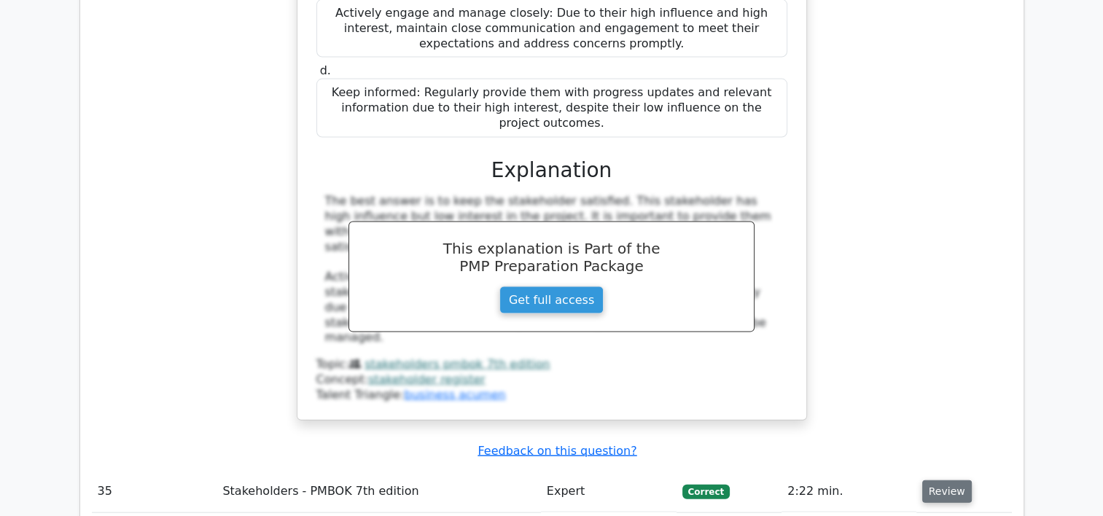
click at [950, 481] on button "Review" at bounding box center [948, 492] width 50 height 23
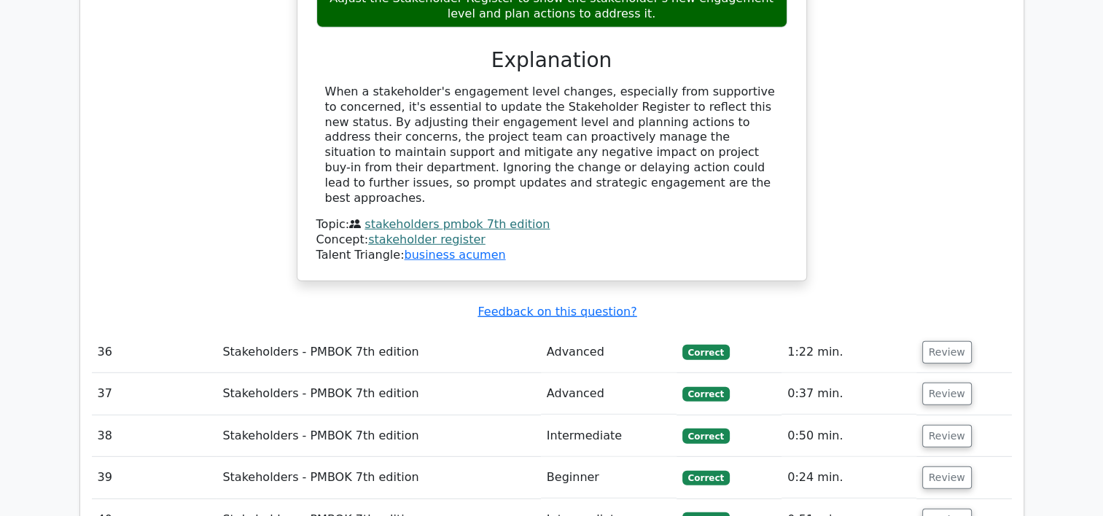
scroll to position [9554, 0]
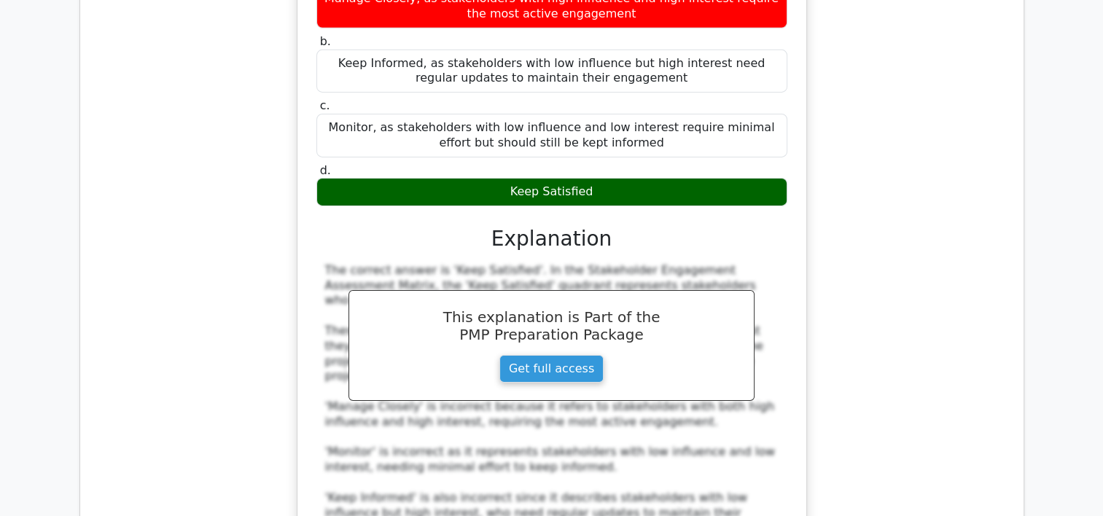
scroll to position [10283, 0]
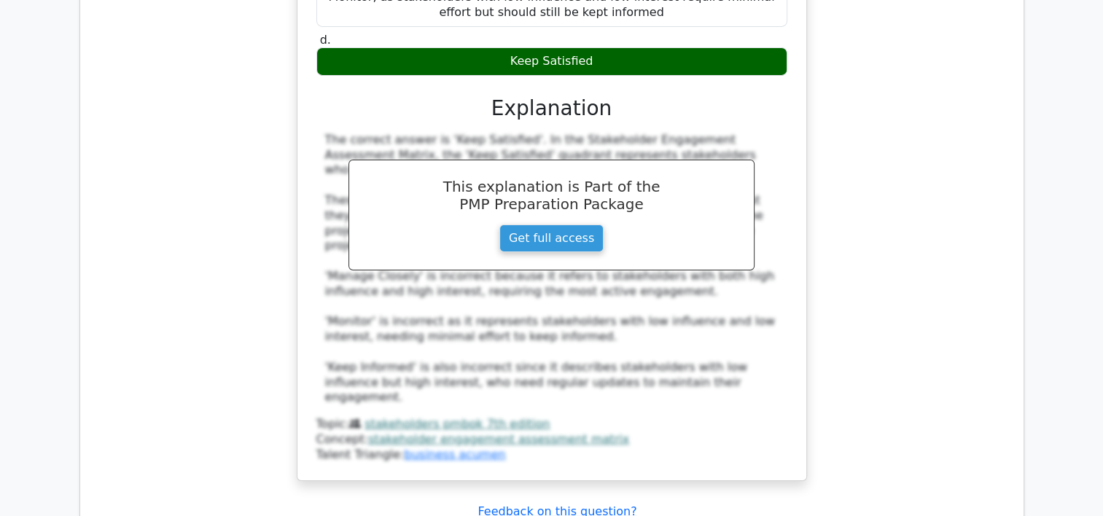
scroll to position [10429, 0]
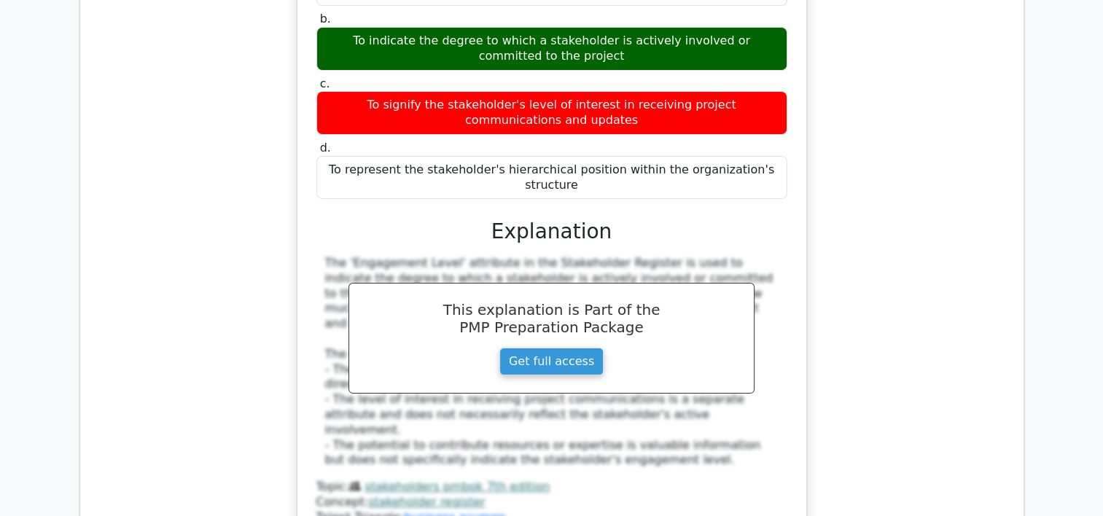
scroll to position [11231, 0]
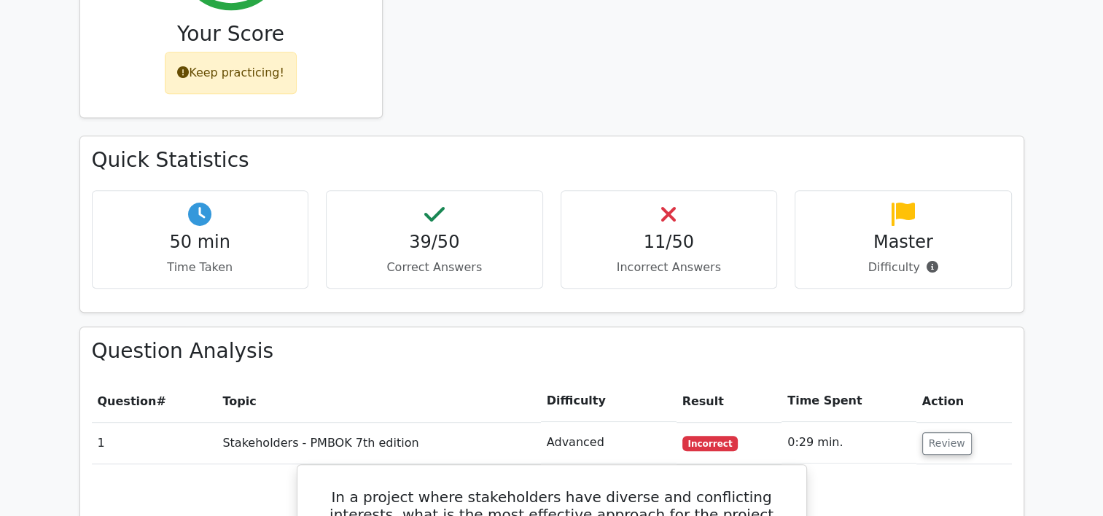
scroll to position [729, 0]
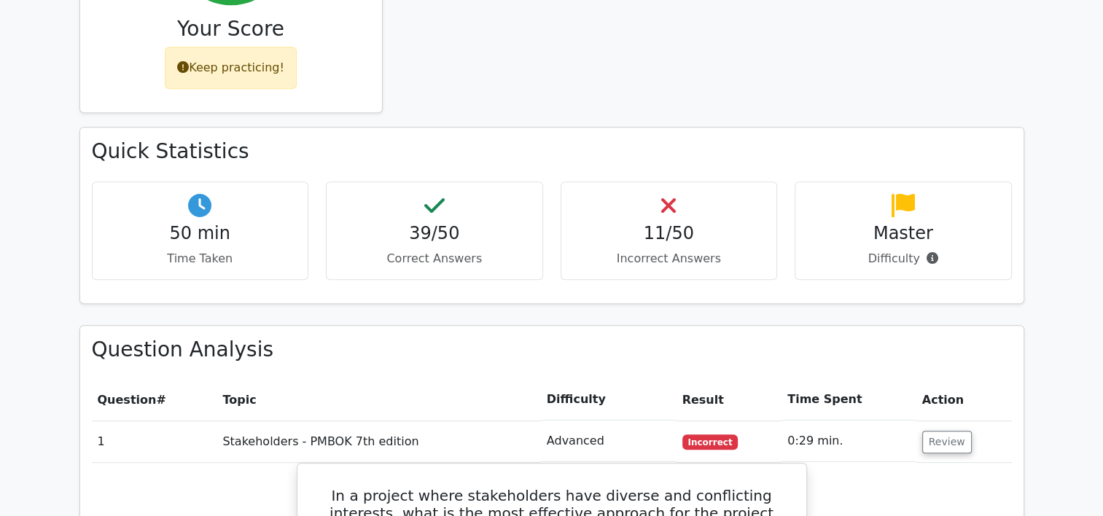
click at [249, 223] on h4 "50 min" at bounding box center [200, 233] width 193 height 21
